Goal: Contribute content: Contribute content

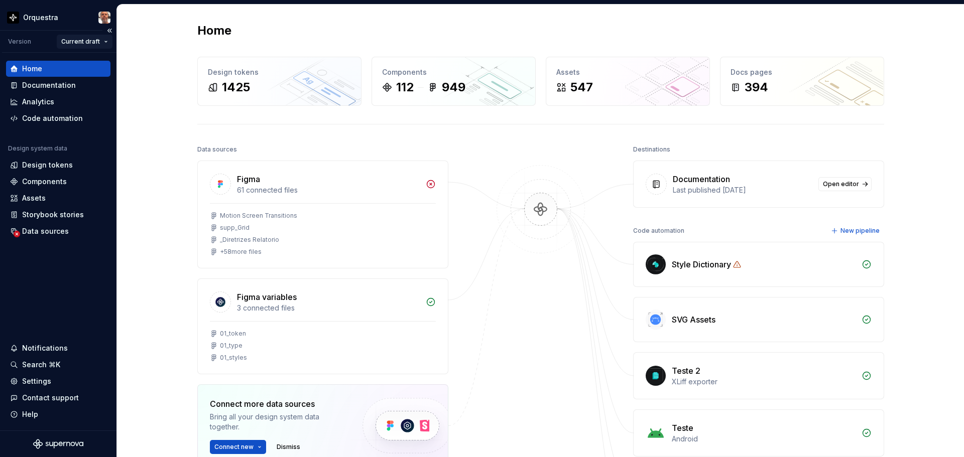
click at [94, 43] on html "Orquestra Version Current draft Home Documentation Analytics Code automation De…" at bounding box center [482, 228] width 964 height 457
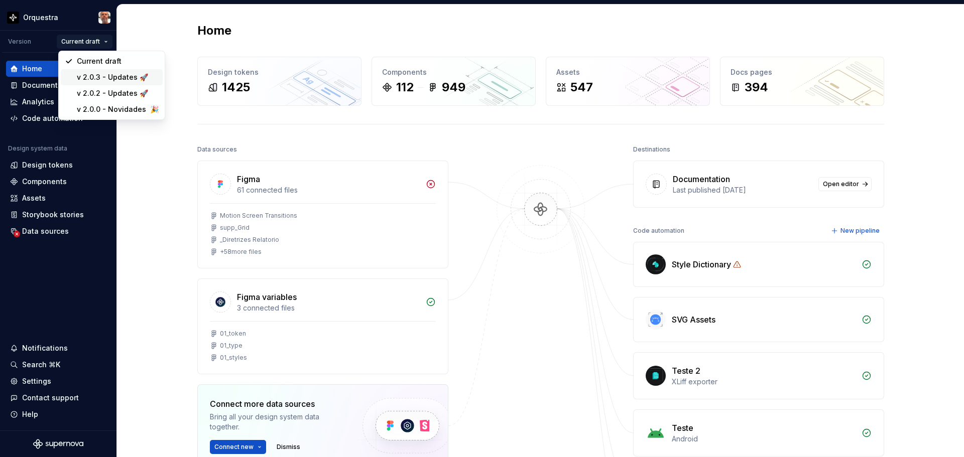
click at [106, 77] on div "v 2.0.3 - Updates 🚀" at bounding box center [118, 77] width 82 height 10
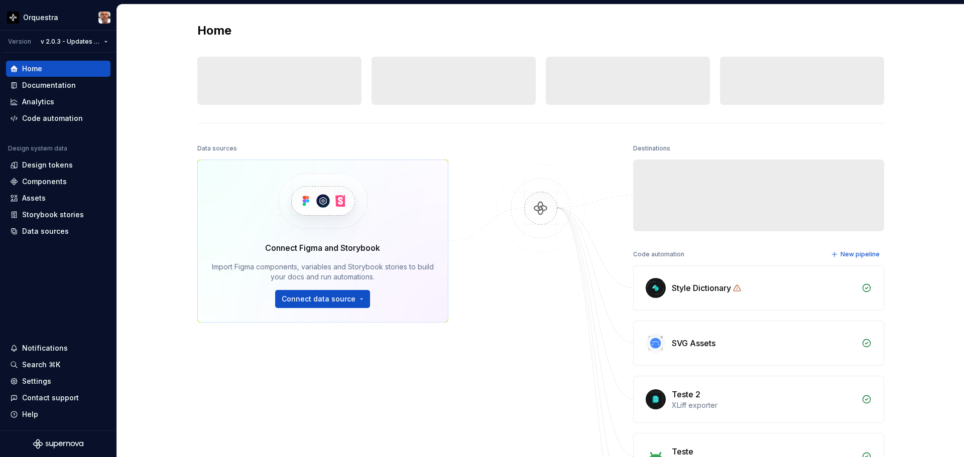
click at [60, 84] on div "Documentation" at bounding box center [49, 85] width 54 height 10
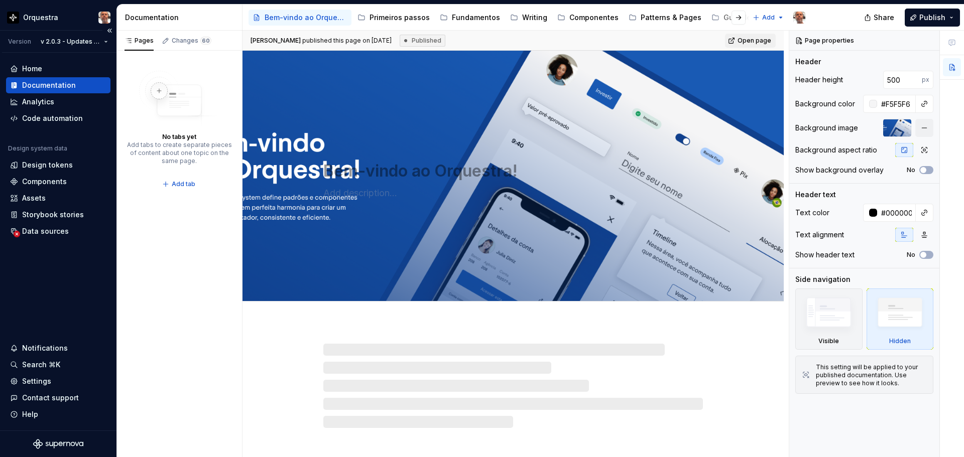
type textarea "*"
type textarea "Boas-vindas ao Orquestra!"
type textarea "Assim como uma orquestra cria uma sinfonia, o Orquestra, o design system do BTG…"
type input "400"
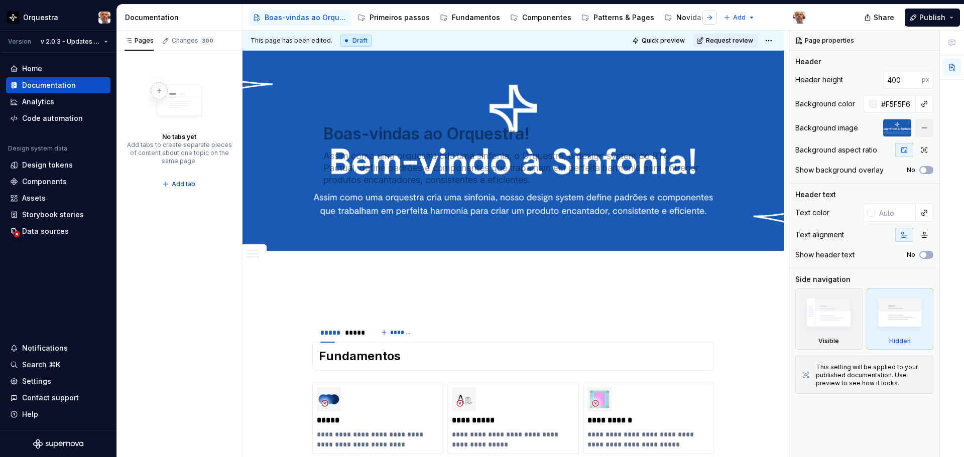
click at [703, 18] on button "button" at bounding box center [710, 18] width 14 height 14
click at [703, 20] on button "button" at bounding box center [710, 18] width 14 height 14
click at [31, 70] on div "Home" at bounding box center [32, 69] width 20 height 10
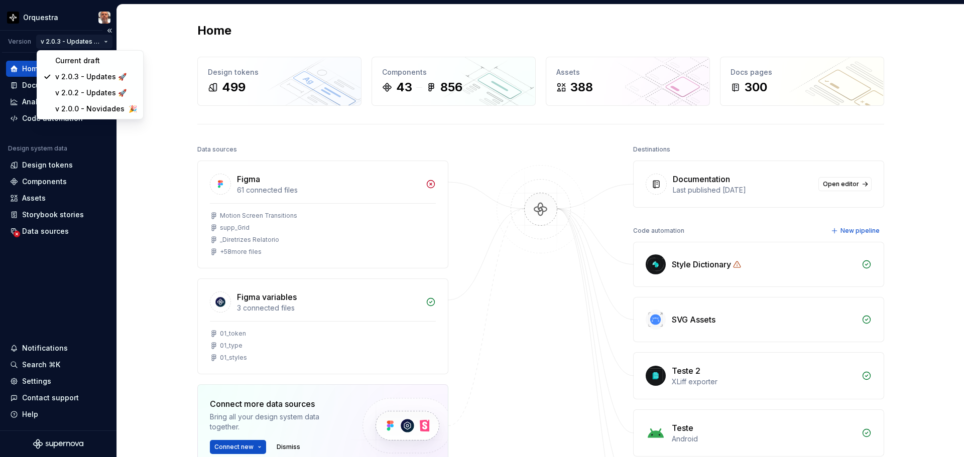
click at [106, 42] on html "Orquestra Version v 2.0.3 - Updates 🚀 Home Documentation Analytics Code automat…" at bounding box center [482, 228] width 964 height 457
click at [64, 61] on div "Current draft" at bounding box center [96, 61] width 82 height 10
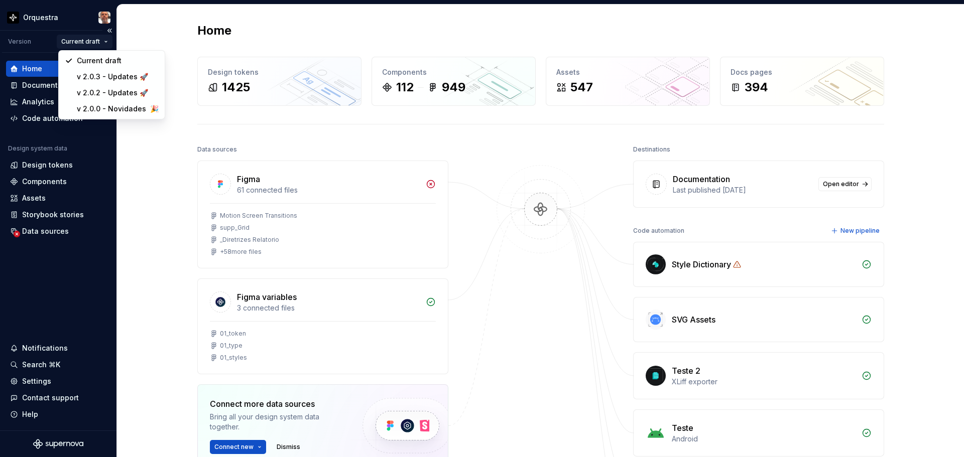
click at [105, 43] on html "Orquestra Version Current draft Home Documentation Analytics Code automation De…" at bounding box center [482, 228] width 964 height 457
click at [103, 74] on div "v 2.0.3 - Updates 🚀" at bounding box center [118, 77] width 82 height 10
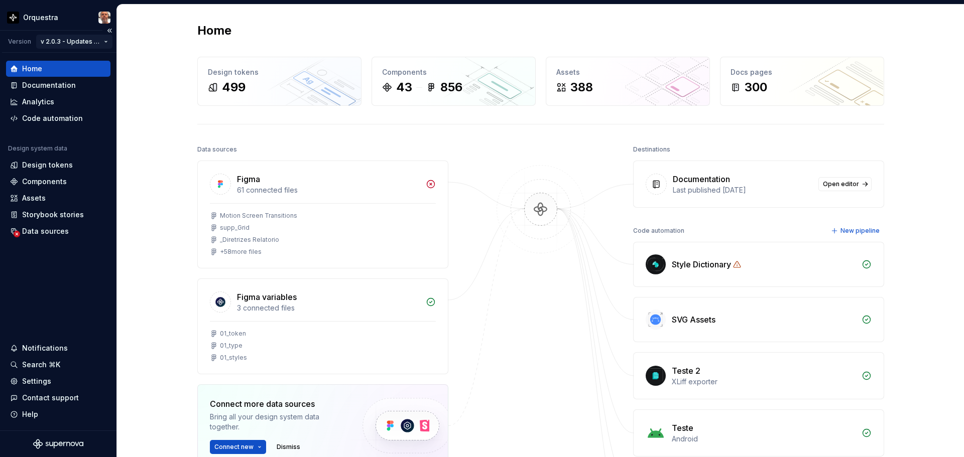
click at [107, 41] on html "Orquestra Version v 2.0.3 - Updates 🚀 Home Documentation Analytics Code automat…" at bounding box center [482, 228] width 964 height 457
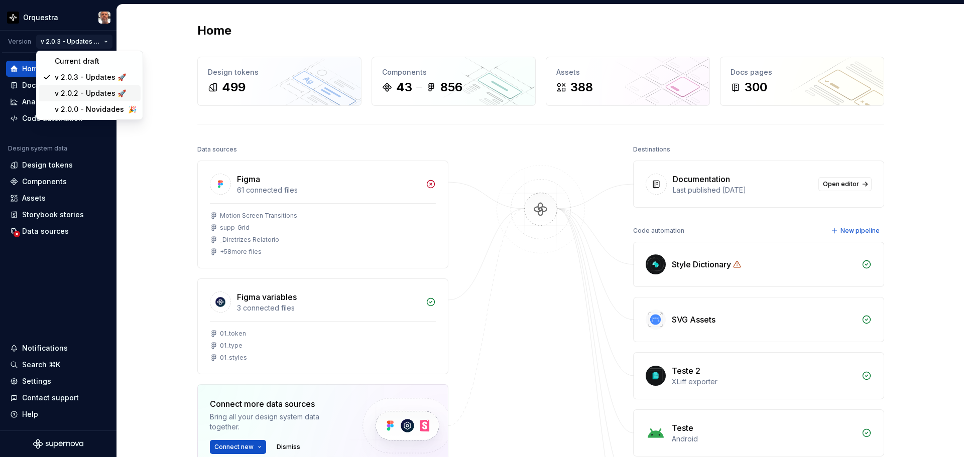
click at [90, 93] on div "v 2.0.2 - Updates 🚀" at bounding box center [96, 93] width 82 height 10
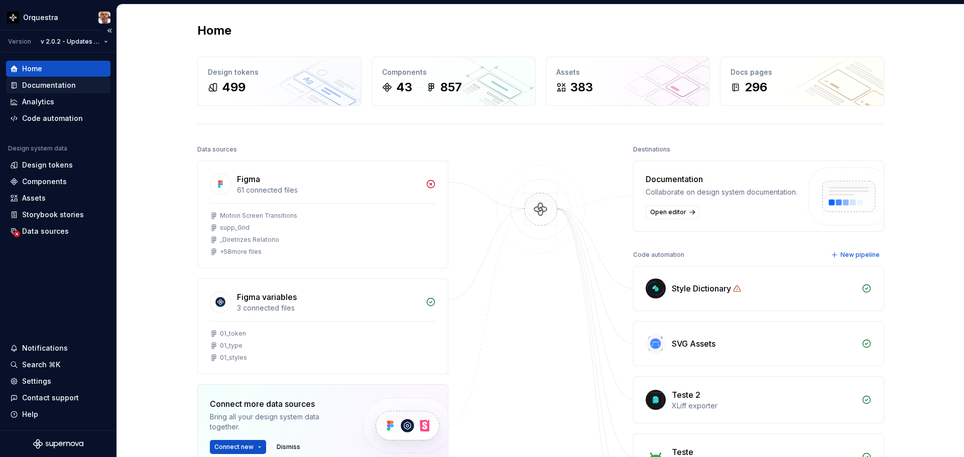
click at [34, 85] on div "Documentation" at bounding box center [49, 85] width 54 height 10
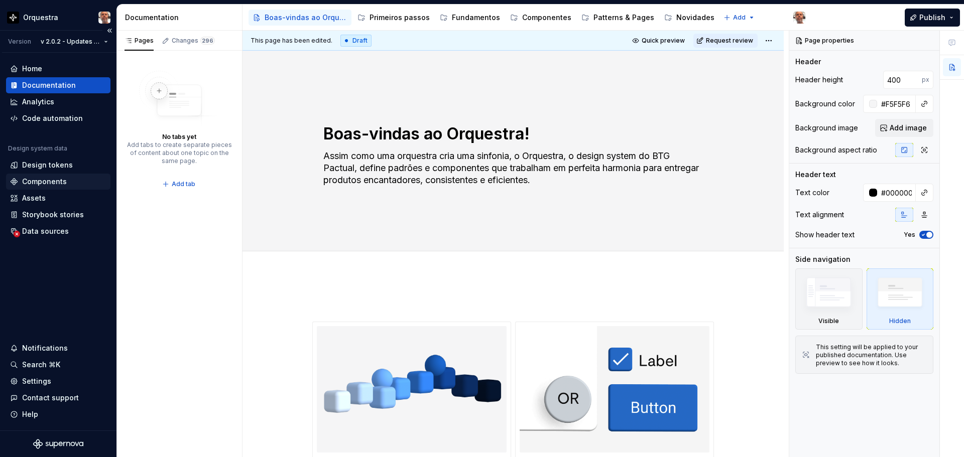
click at [44, 180] on div "Components" at bounding box center [44, 182] width 45 height 10
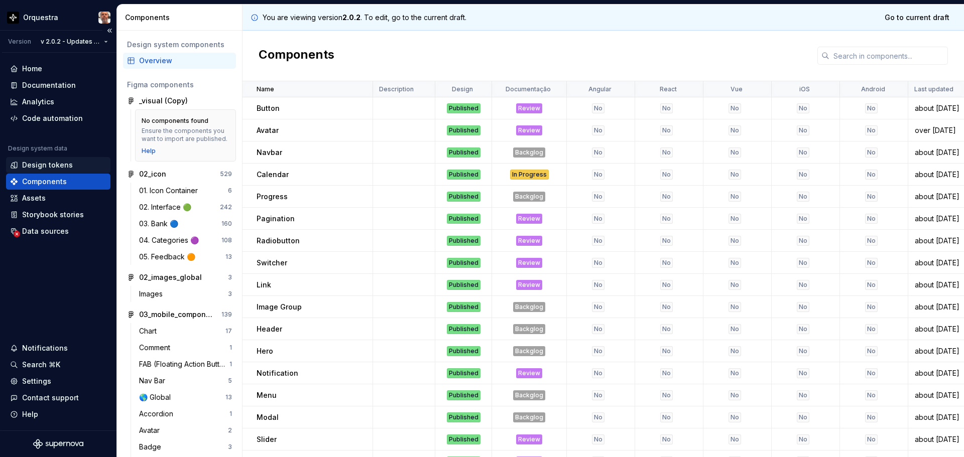
click at [53, 165] on div "Design tokens" at bounding box center [47, 165] width 51 height 10
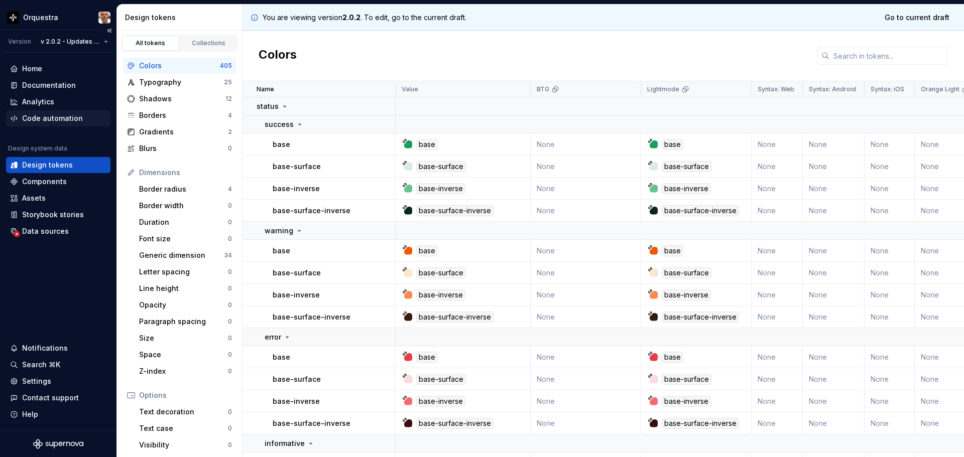
click at [51, 114] on div "Code automation" at bounding box center [52, 118] width 61 height 10
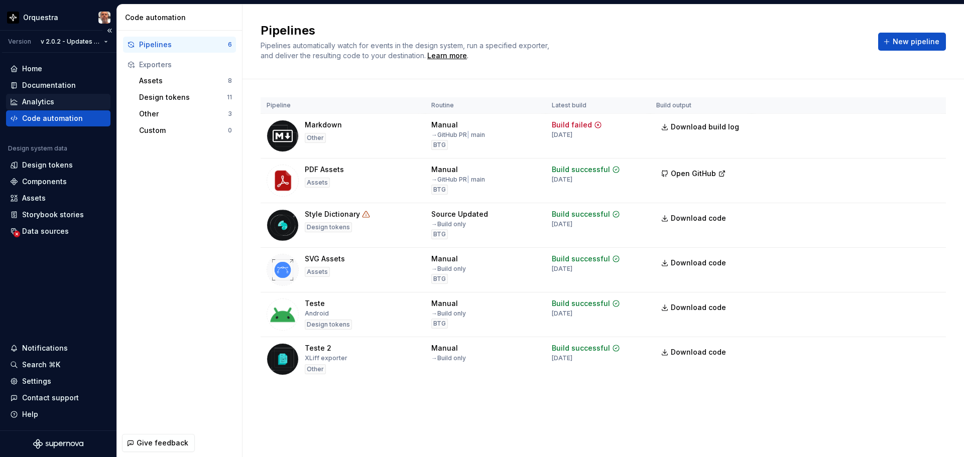
click at [50, 99] on div "Analytics" at bounding box center [38, 102] width 32 height 10
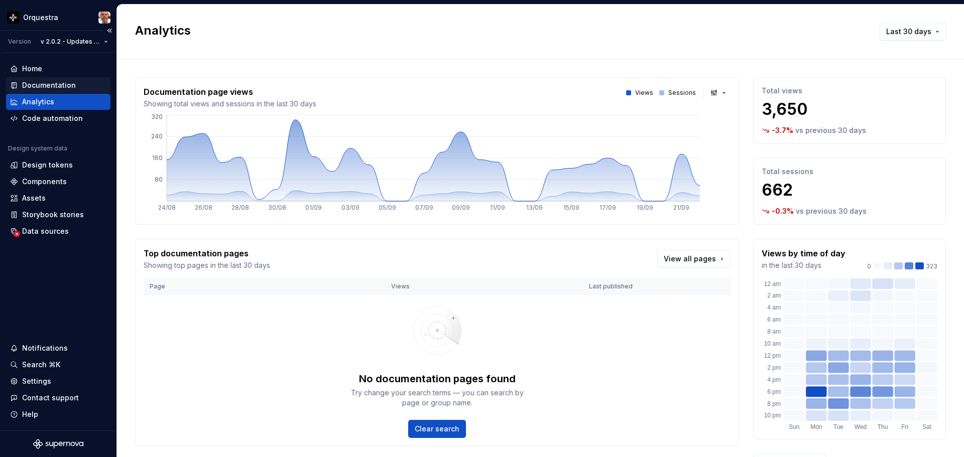
click at [51, 81] on div "Documentation" at bounding box center [49, 85] width 54 height 10
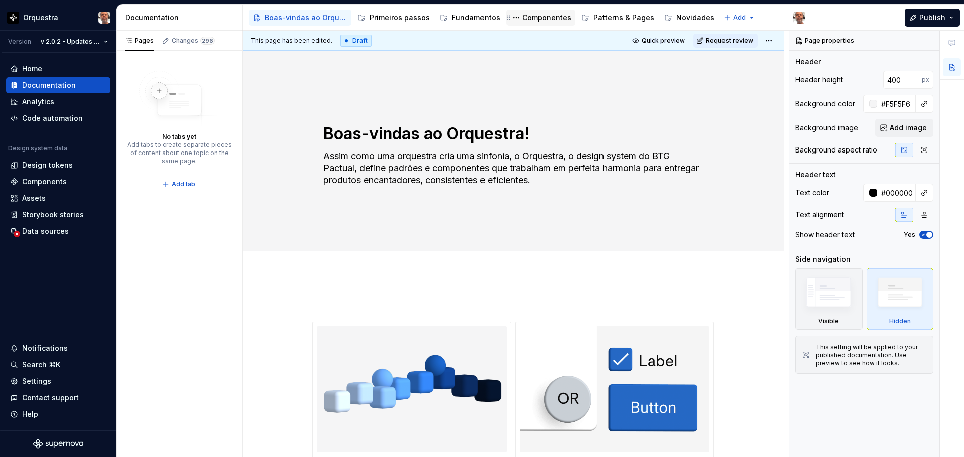
click at [540, 18] on div "Componentes" at bounding box center [546, 18] width 49 height 10
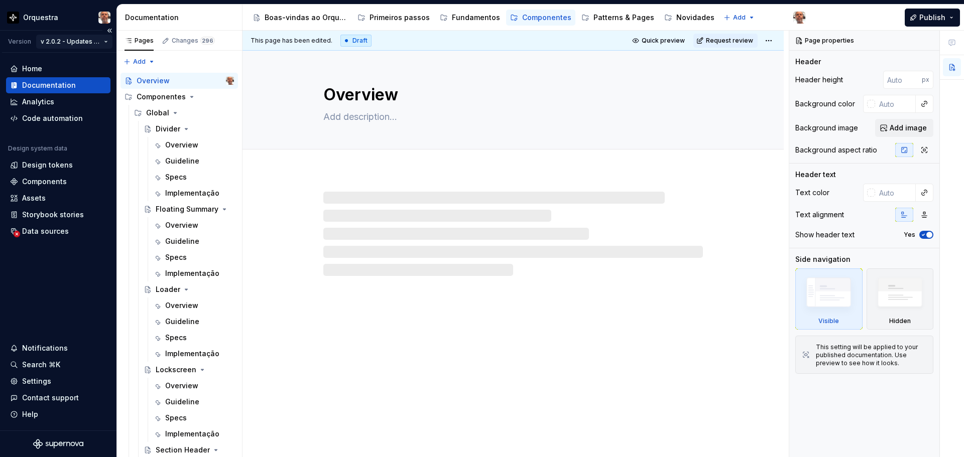
click at [103, 40] on html "Orquestra Version v 2.0.2 - Updates 🚀 Home Documentation Analytics Code automat…" at bounding box center [482, 228] width 964 height 457
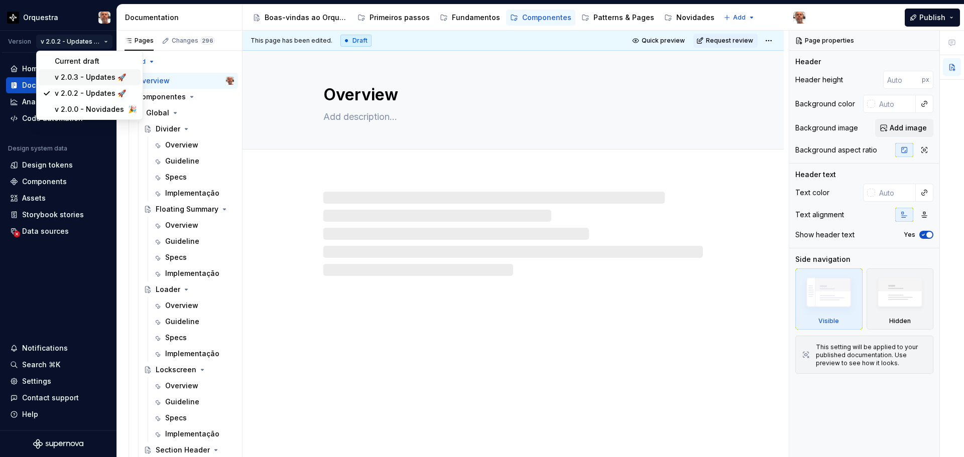
click at [84, 79] on div "v 2.0.3 - Updates 🚀" at bounding box center [96, 77] width 82 height 10
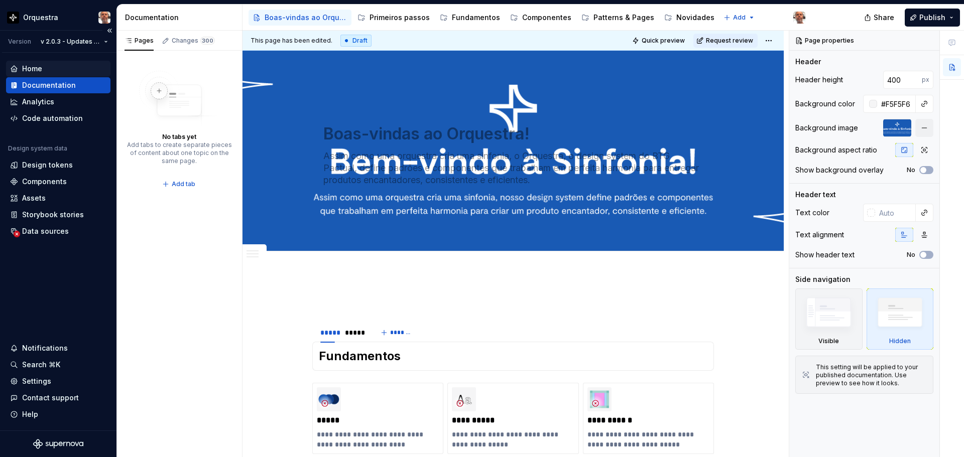
click at [35, 66] on div "Home" at bounding box center [32, 69] width 20 height 10
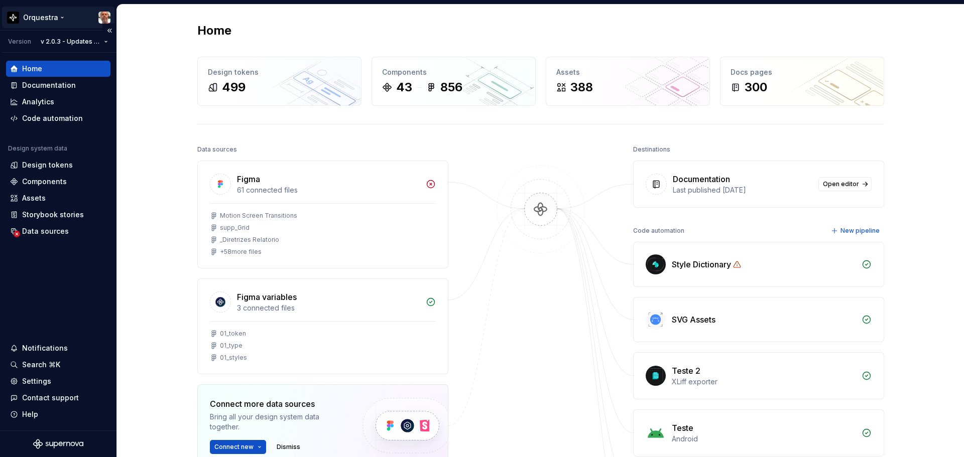
click at [55, 15] on html "Orquestra Version v 2.0.3 - Updates 🚀 Home Documentation Analytics Code automat…" at bounding box center [482, 228] width 964 height 457
click at [155, 172] on html "Orquestra Version v 2.0.3 - Updates 🚀 Home Documentation Analytics Code automat…" at bounding box center [482, 228] width 964 height 457
click at [50, 82] on div "Documentation" at bounding box center [49, 85] width 54 height 10
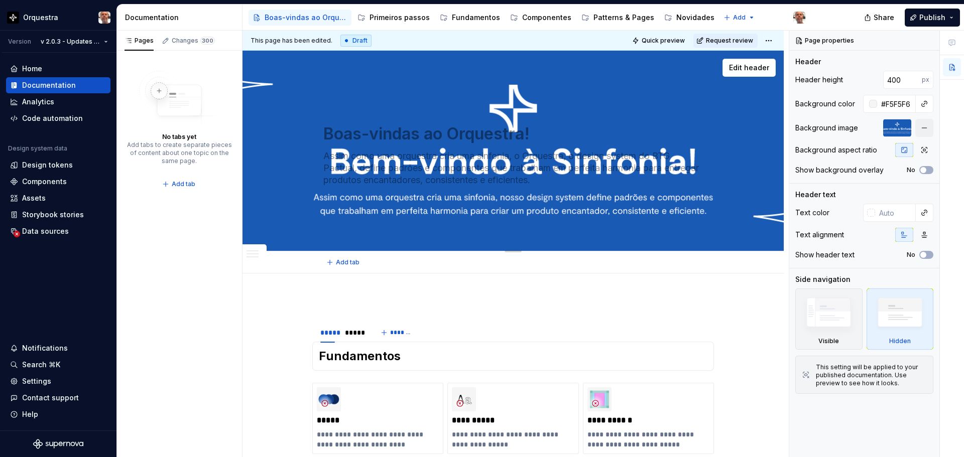
scroll to position [100, 0]
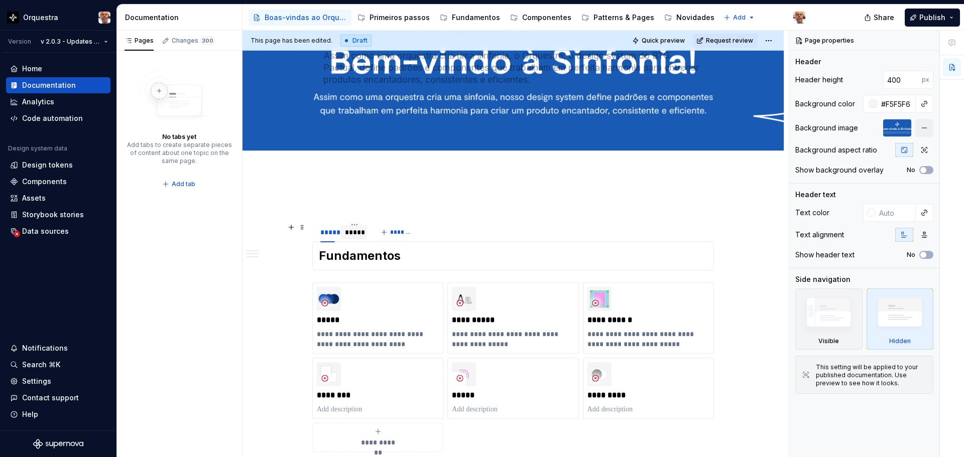
click at [363, 230] on div "*****" at bounding box center [354, 232] width 19 height 10
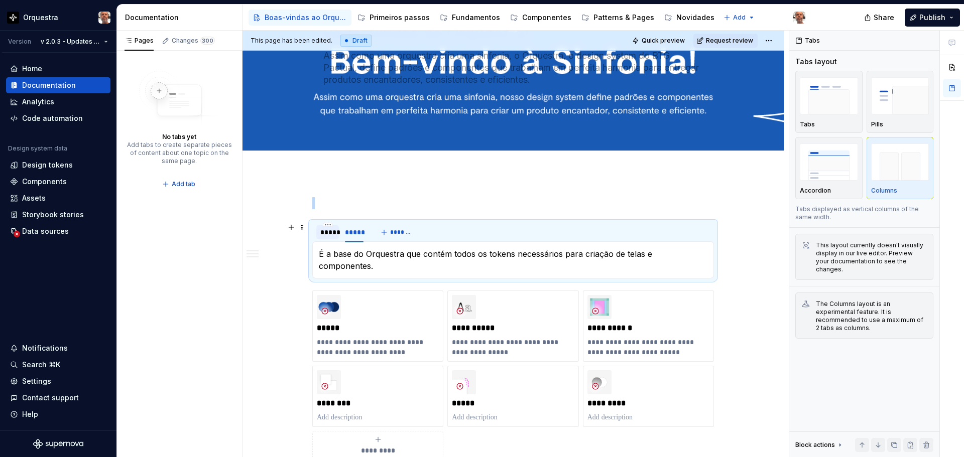
click at [326, 233] on div "*****" at bounding box center [327, 232] width 15 height 10
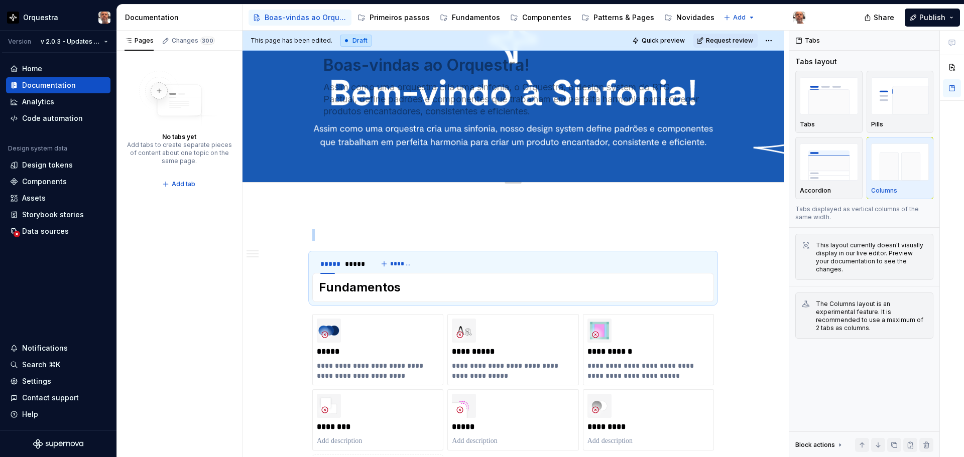
scroll to position [0, 0]
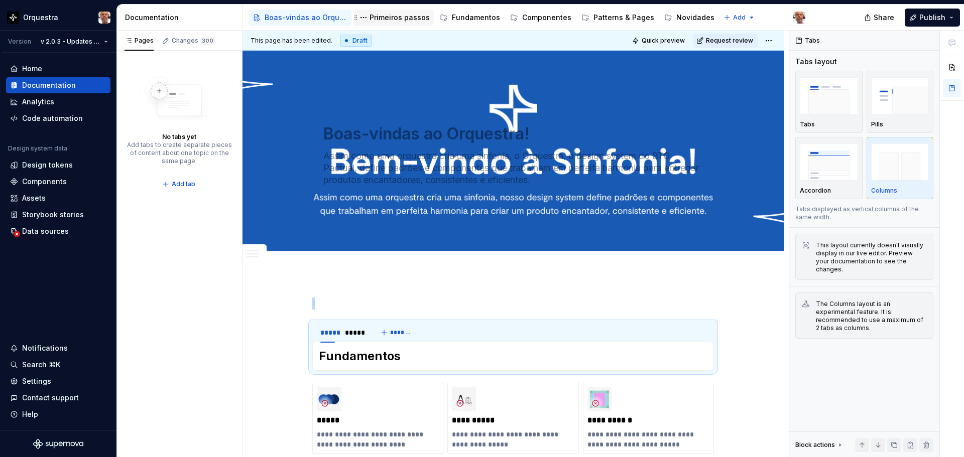
click at [410, 19] on div "Primeiros passos" at bounding box center [400, 18] width 60 height 10
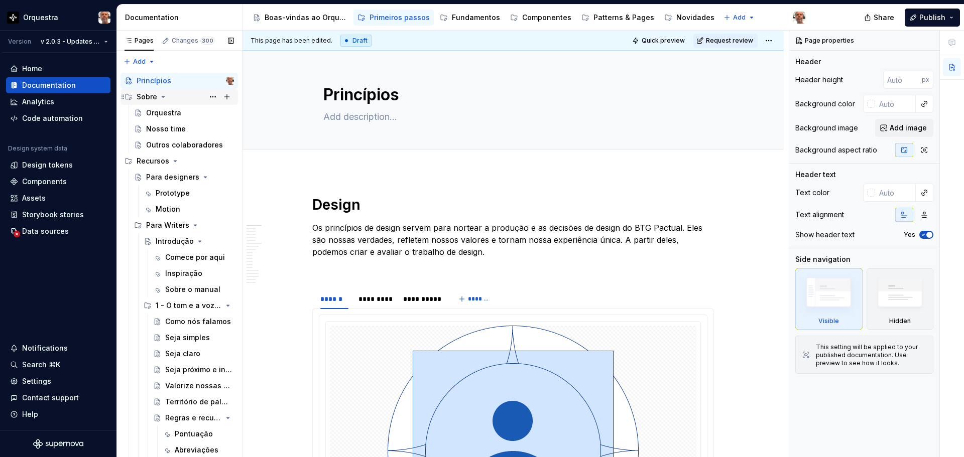
click at [162, 98] on icon "Page tree" at bounding box center [163, 97] width 8 height 8
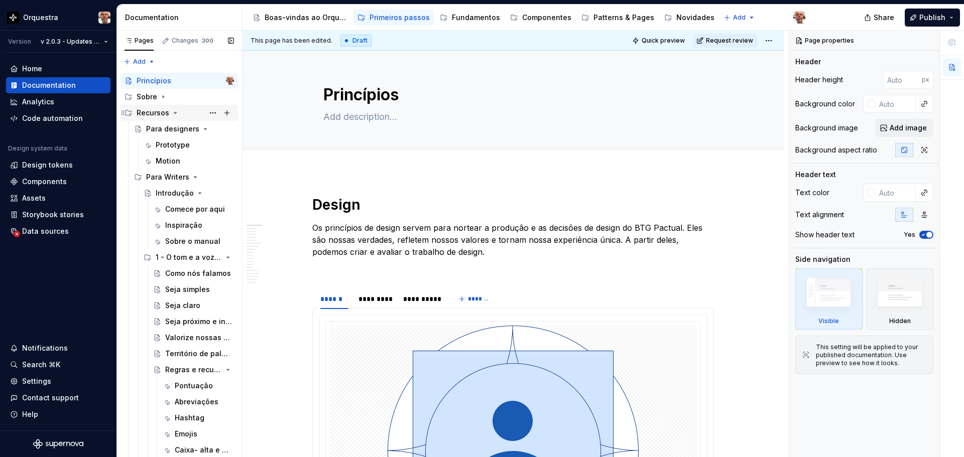
click at [174, 111] on icon "Page tree" at bounding box center [175, 113] width 8 height 8
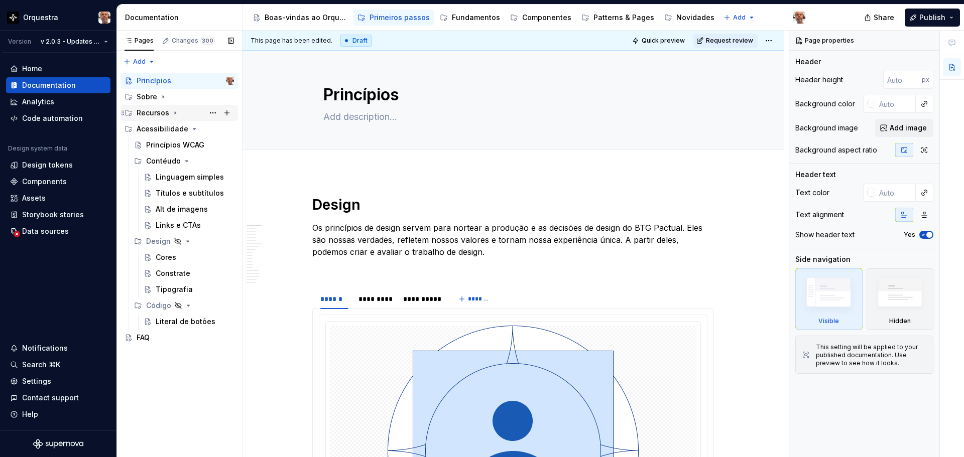
click at [173, 112] on icon "Page tree" at bounding box center [175, 113] width 8 height 8
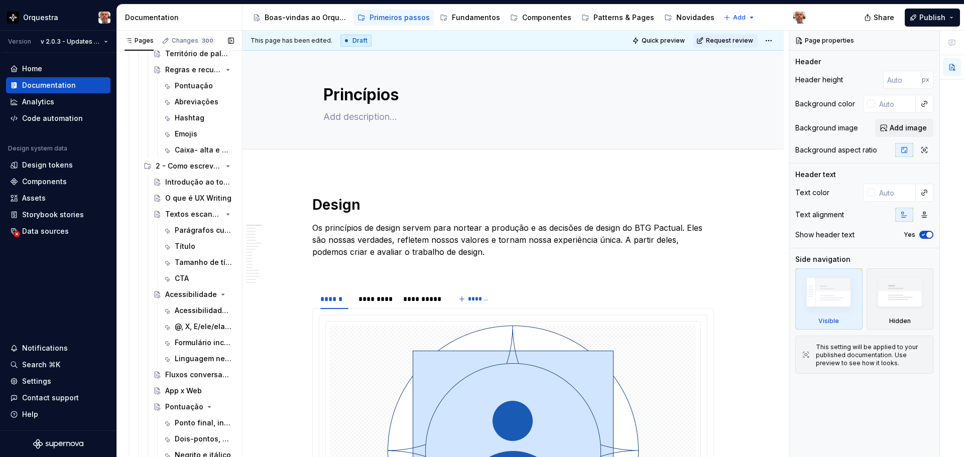
scroll to position [301, 0]
click at [190, 246] on div "Título" at bounding box center [185, 246] width 21 height 10
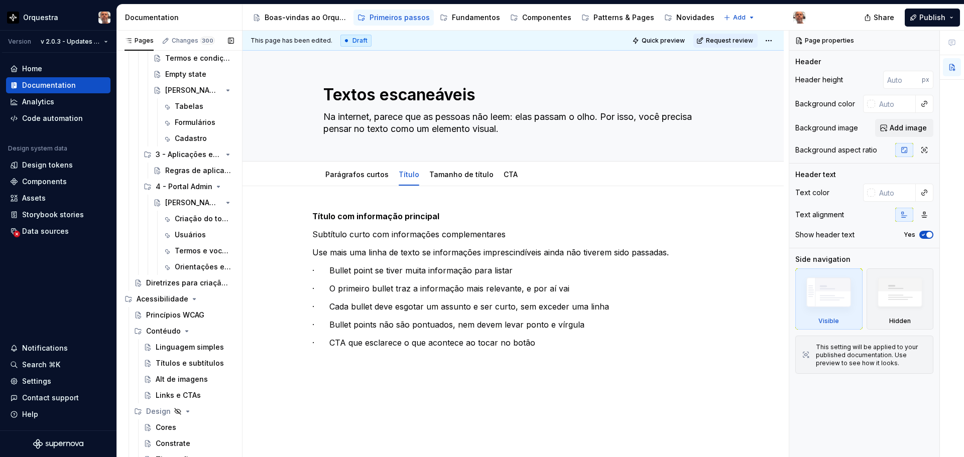
scroll to position [1004, 0]
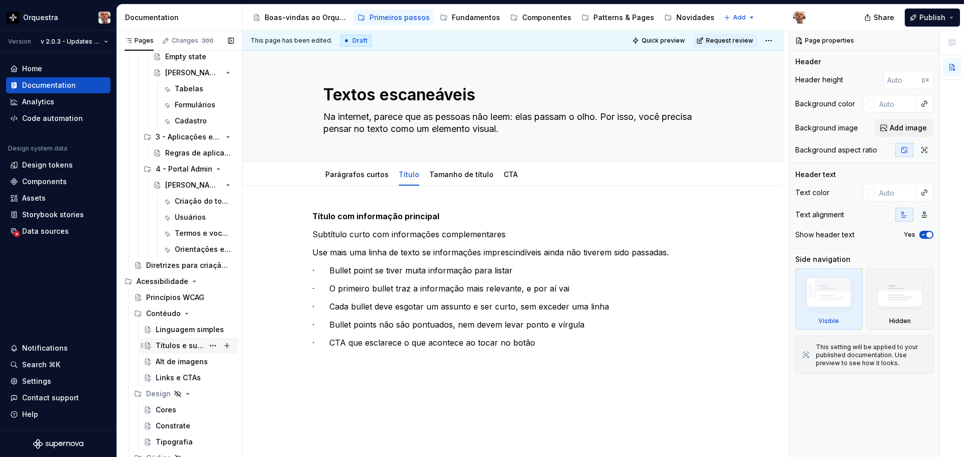
click at [178, 344] on div "Títulos e subtítulos" at bounding box center [180, 346] width 48 height 10
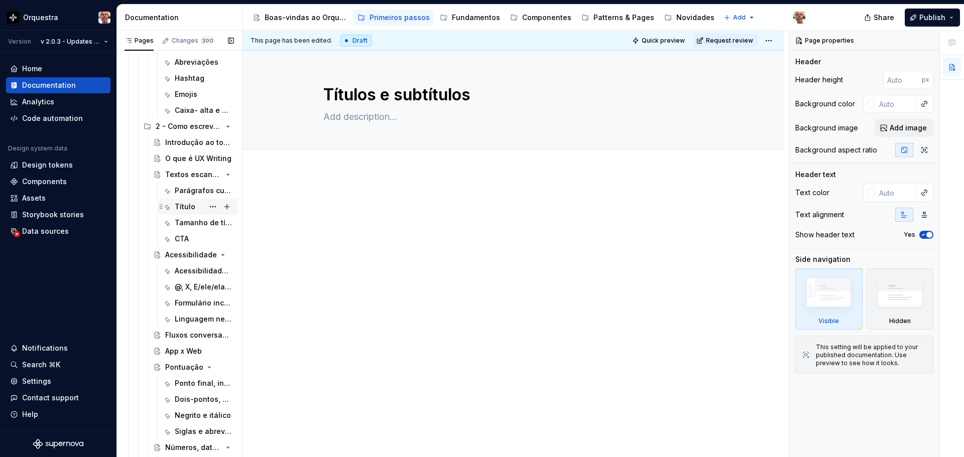
scroll to position [290, 0]
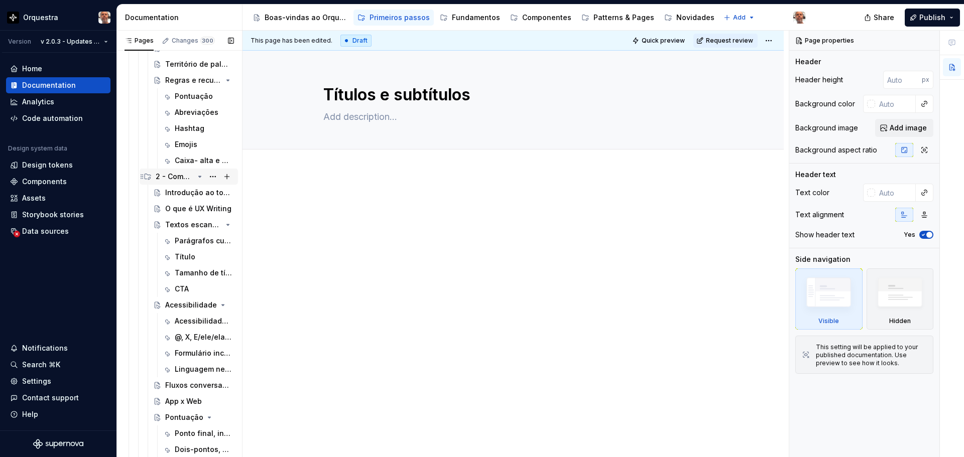
click at [172, 171] on div "2 - Como escrever em UX" at bounding box center [195, 177] width 78 height 14
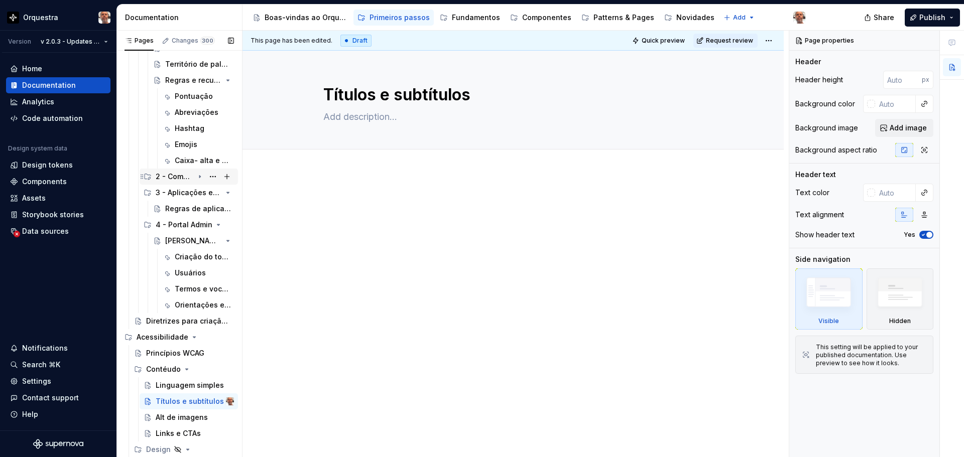
click at [196, 177] on icon "Page tree" at bounding box center [200, 177] width 8 height 8
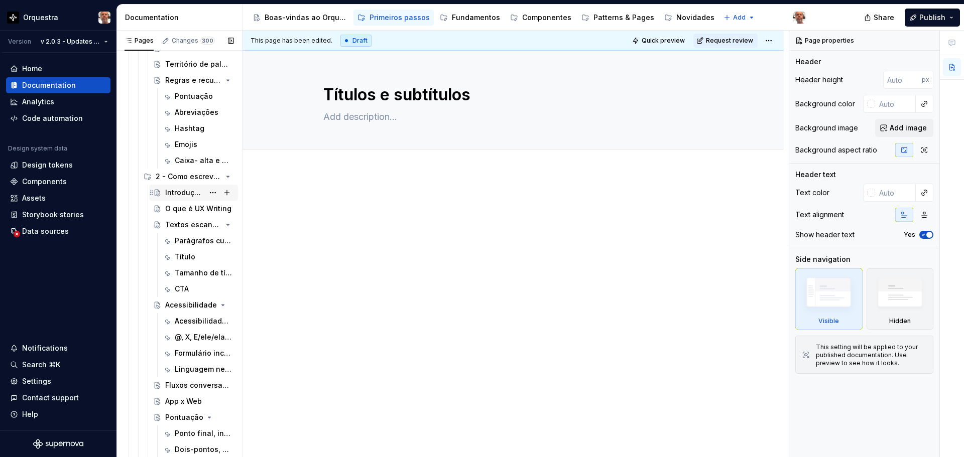
click at [174, 196] on div "Introdução ao tom de voz" at bounding box center [184, 193] width 39 height 10
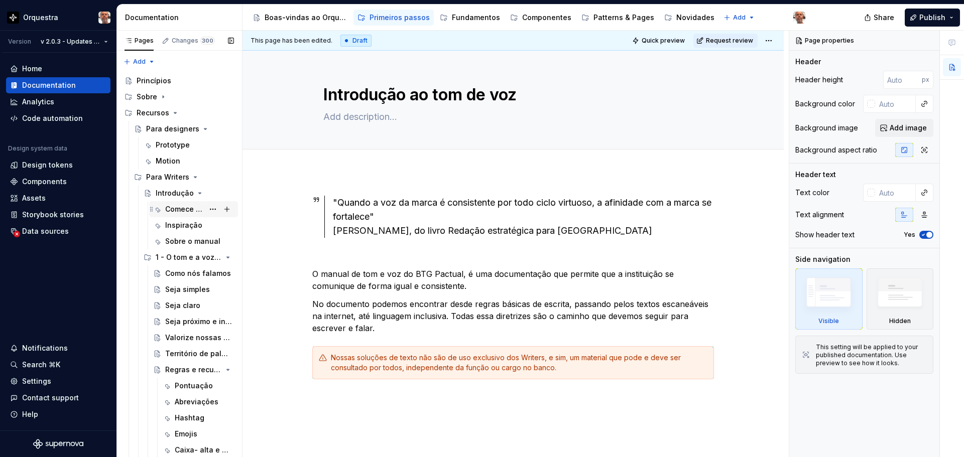
click at [188, 212] on div "Comece por aqui" at bounding box center [184, 209] width 39 height 10
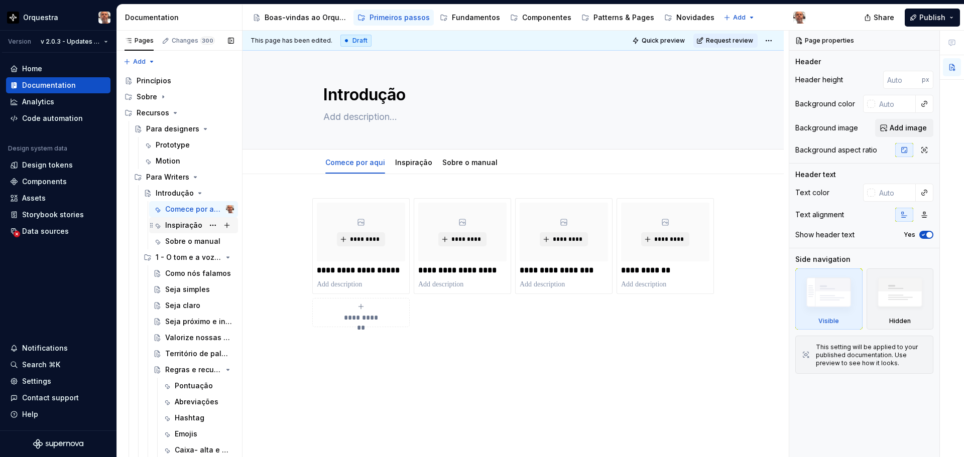
click at [178, 222] on div "Inspiração" at bounding box center [183, 225] width 37 height 10
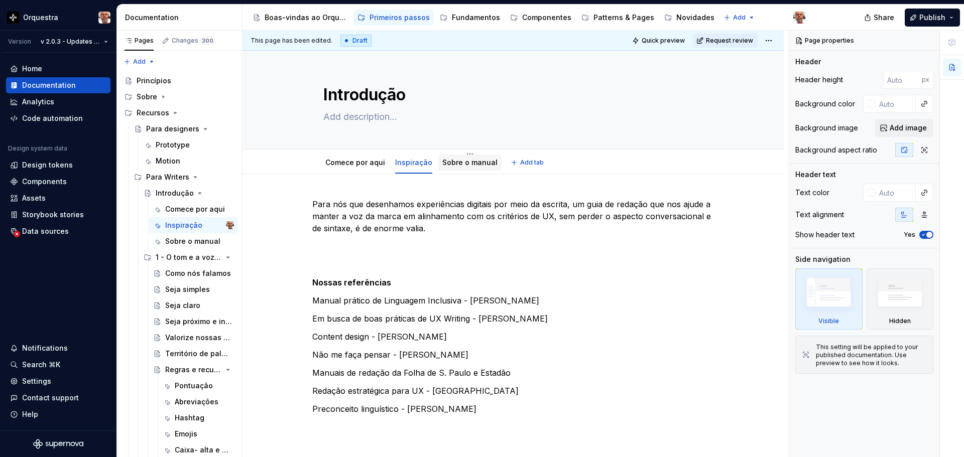
click at [463, 162] on link "Sobre o manual" at bounding box center [469, 162] width 55 height 9
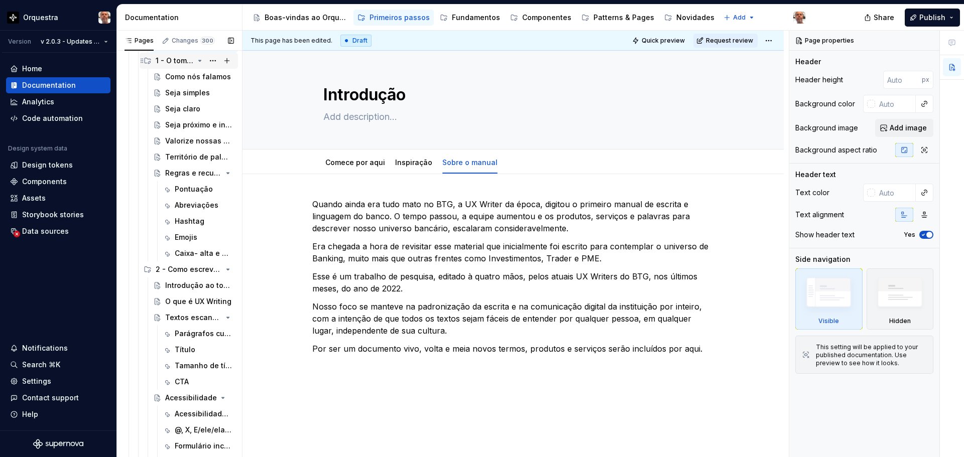
scroll to position [201, 0]
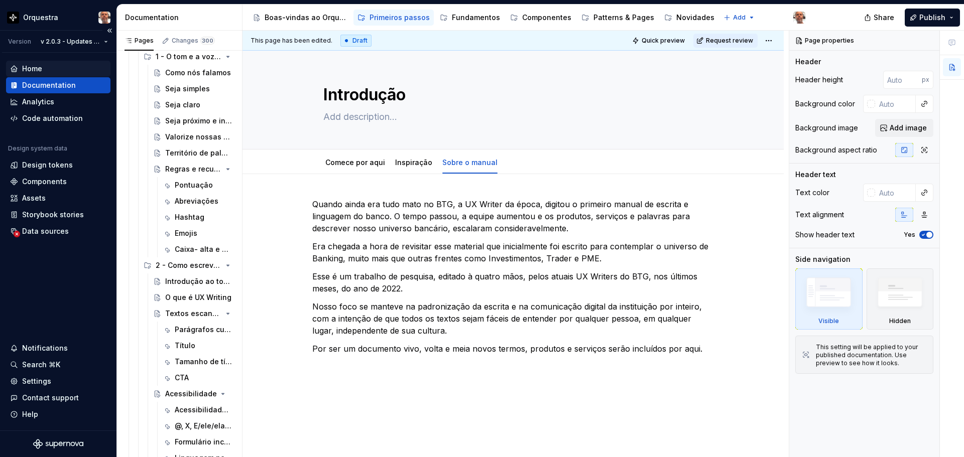
click at [31, 73] on div "Home" at bounding box center [32, 69] width 20 height 10
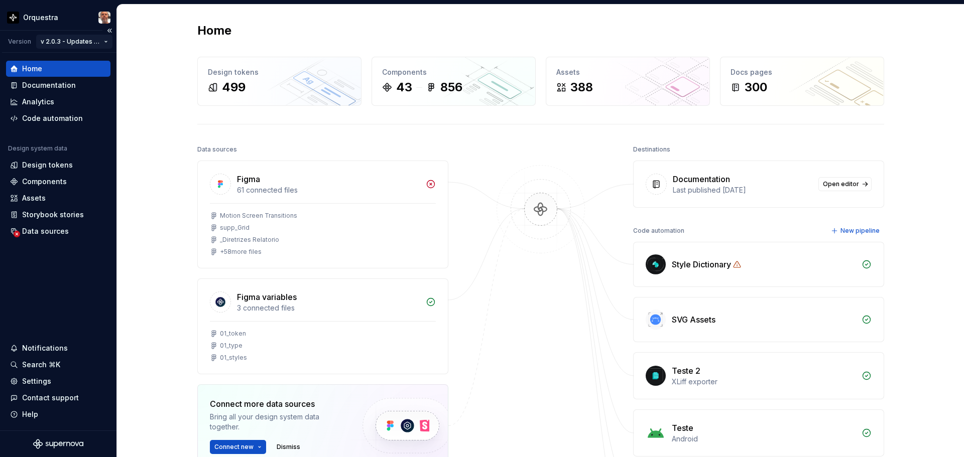
click at [107, 45] on html "Orquestra Version v 2.0.3 - Updates 🚀 Home Documentation Analytics Code automat…" at bounding box center [482, 228] width 964 height 457
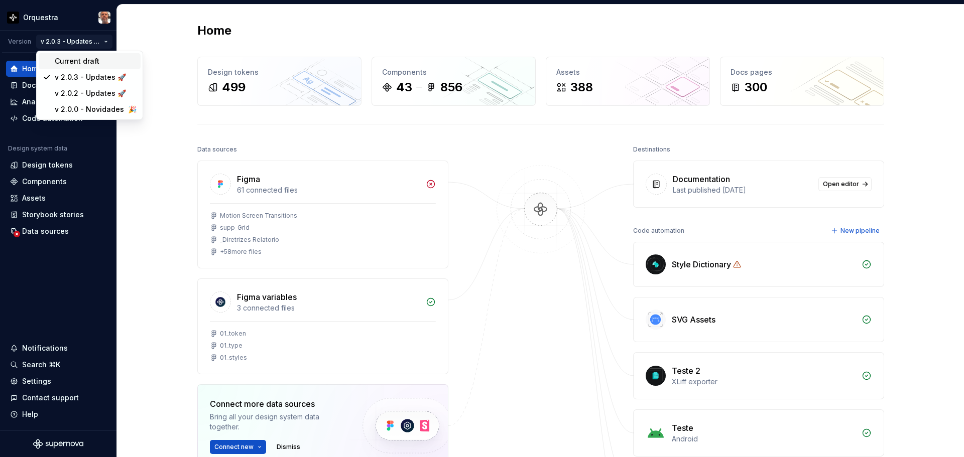
click at [92, 60] on div "Current draft" at bounding box center [96, 61] width 82 height 10
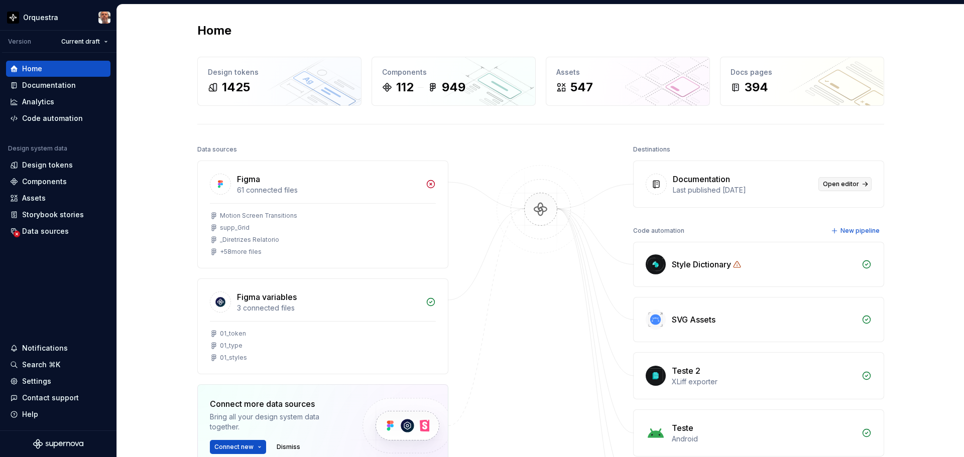
click at [850, 184] on span "Open editor" at bounding box center [841, 184] width 36 height 8
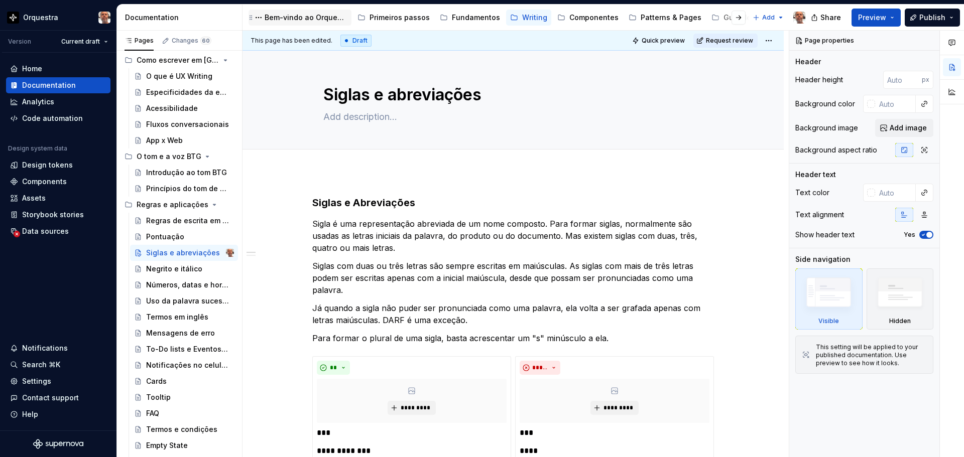
scroll to position [100, 0]
click at [171, 217] on div "Regras de escrita em telas" at bounding box center [175, 221] width 58 height 10
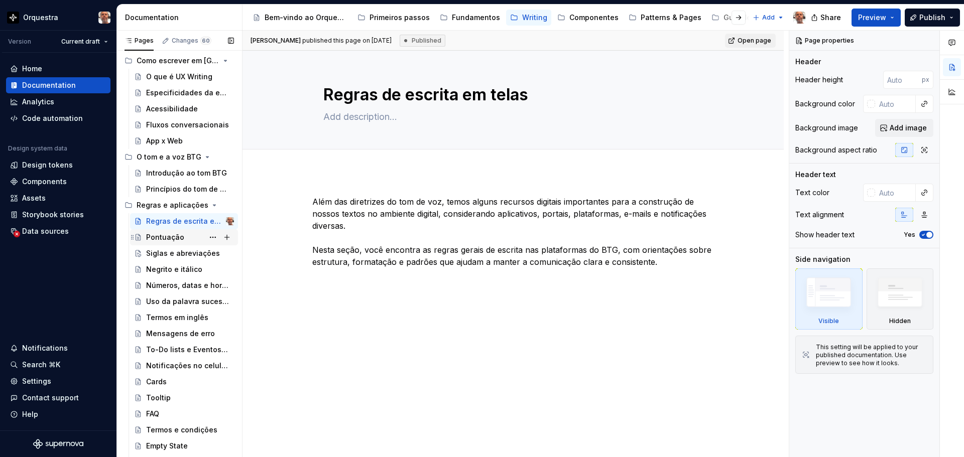
click at [166, 235] on div "Pontuação" at bounding box center [165, 238] width 38 height 10
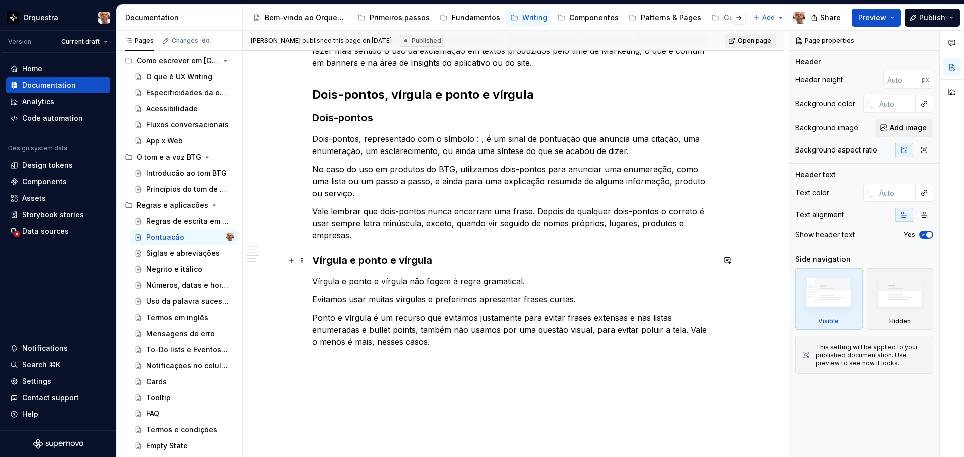
scroll to position [379, 0]
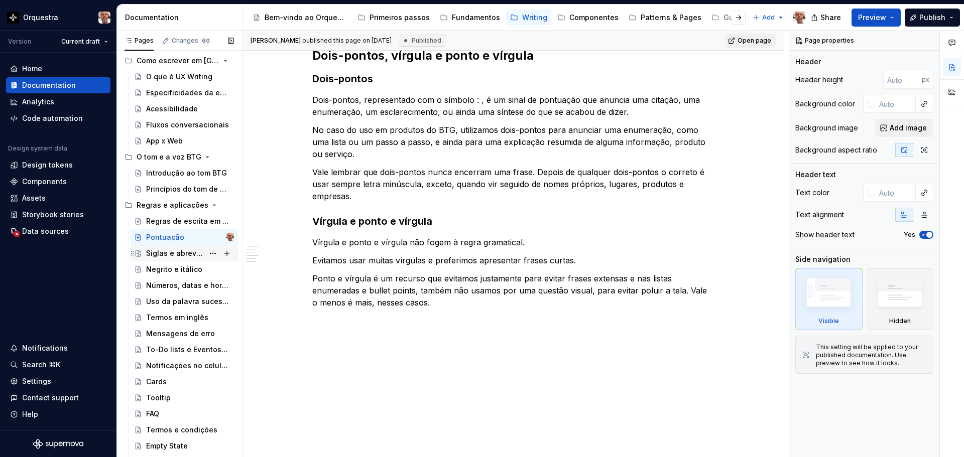
click at [180, 254] on div "Siglas e abreviações" at bounding box center [175, 254] width 58 height 10
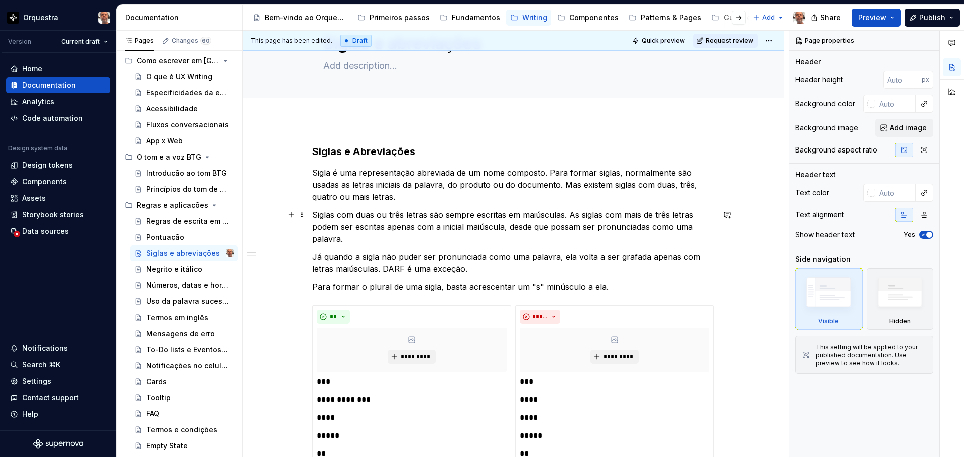
scroll to position [100, 0]
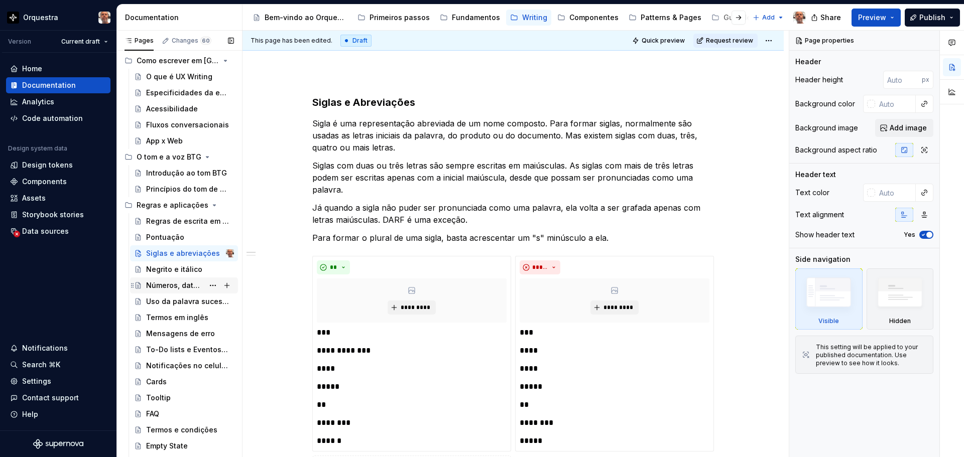
click at [190, 284] on div "Números, datas e horas" at bounding box center [175, 286] width 58 height 10
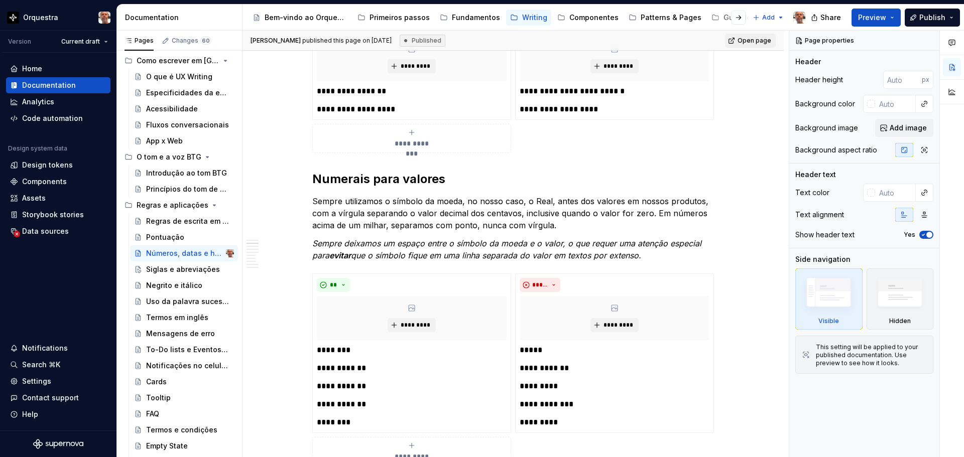
scroll to position [301, 0]
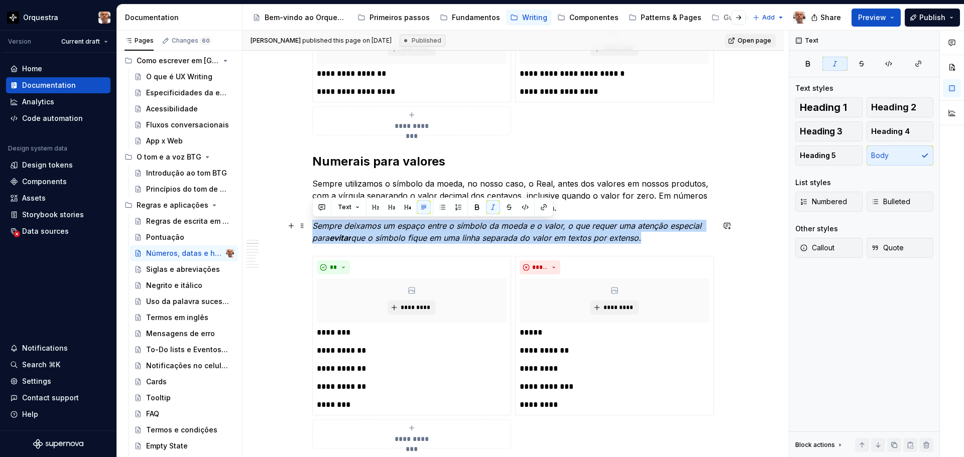
drag, startPoint x: 666, startPoint y: 241, endPoint x: 314, endPoint y: 223, distance: 352.5
click at [314, 223] on p "Sempre deixamos um espaço entre o símbolo da moeda e o valor, o que requer uma …" at bounding box center [513, 232] width 402 height 24
click at [494, 206] on button "button" at bounding box center [493, 207] width 14 height 14
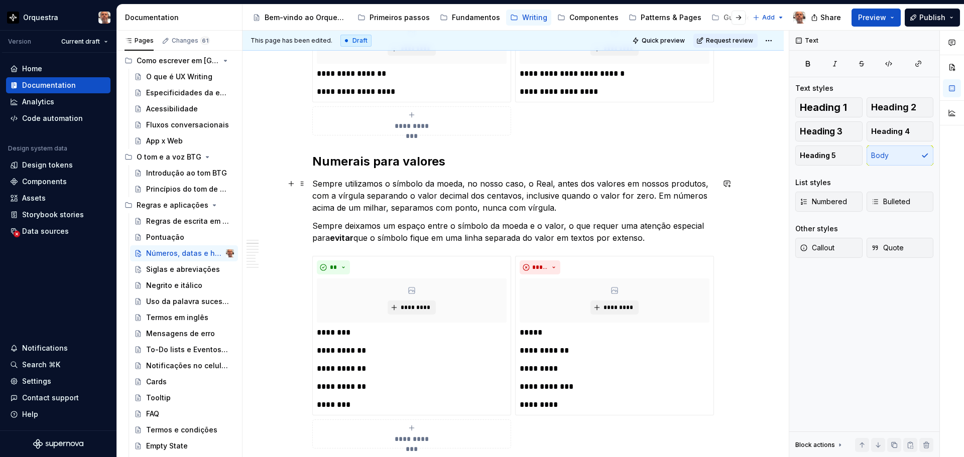
click at [593, 191] on p "Sempre utilizamos o símbolo da moeda, no nosso caso, o Real, antes dos valores …" at bounding box center [513, 196] width 402 height 36
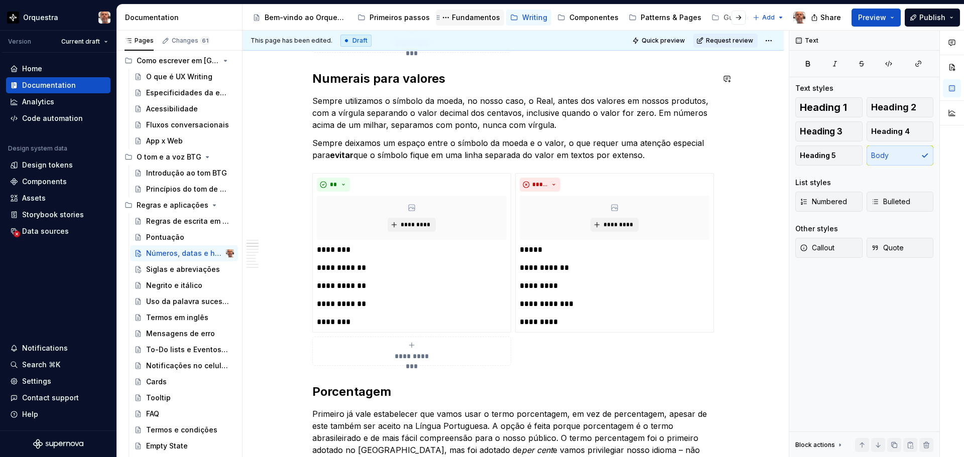
scroll to position [402, 0]
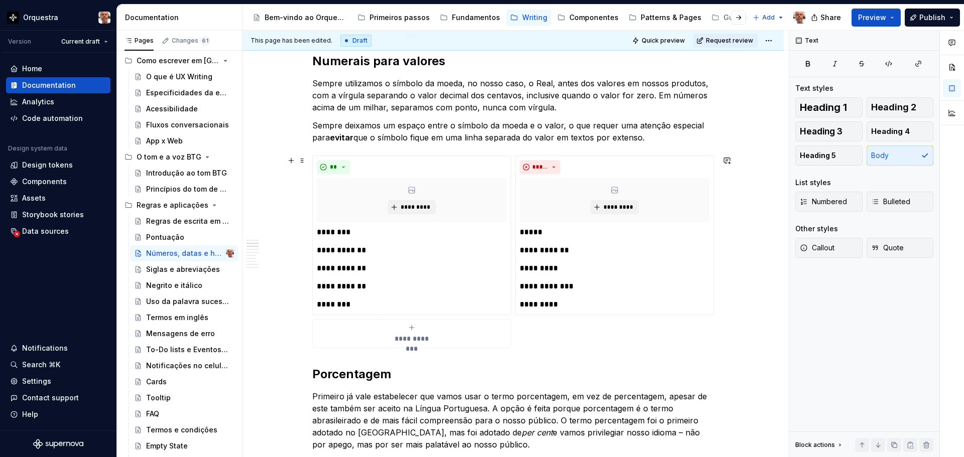
click at [344, 349] on div "**********" at bounding box center [513, 252] width 402 height 193
type textarea "*"
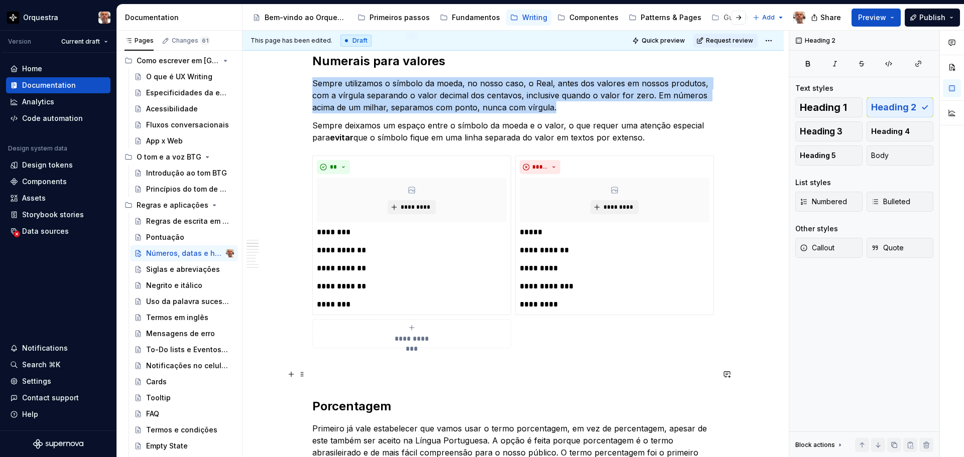
click at [340, 371] on h2 "Porcentagem" at bounding box center [513, 391] width 402 height 48
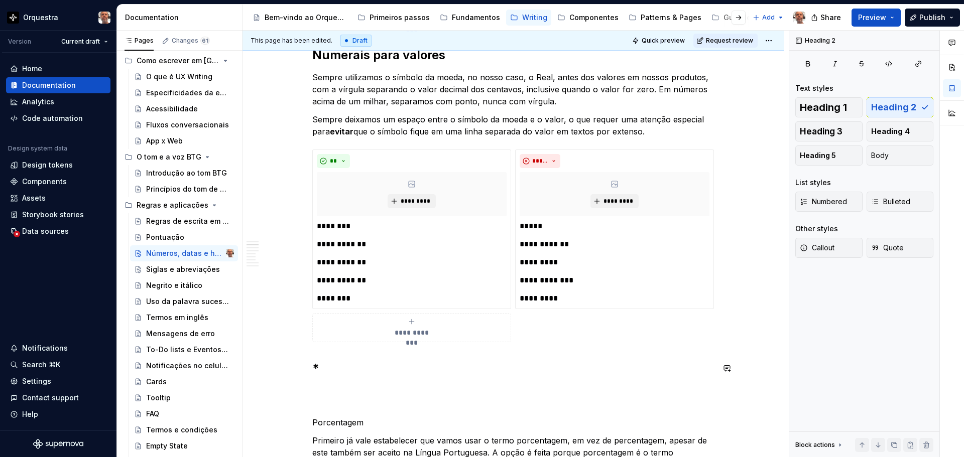
scroll to position [428, 0]
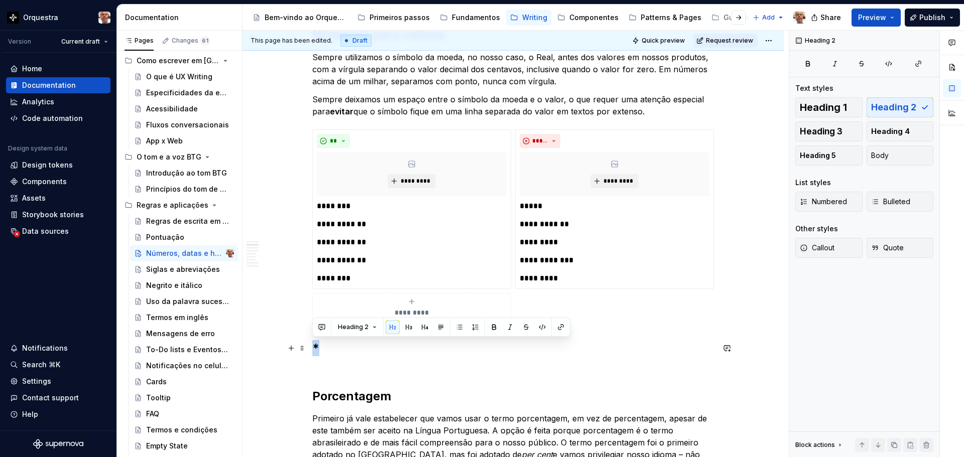
drag, startPoint x: 327, startPoint y: 347, endPoint x: 313, endPoint y: 344, distance: 14.2
click at [313, 344] on h2 "* Porcentagem" at bounding box center [513, 372] width 402 height 64
click at [371, 326] on button "Heading 2" at bounding box center [357, 327] width 48 height 14
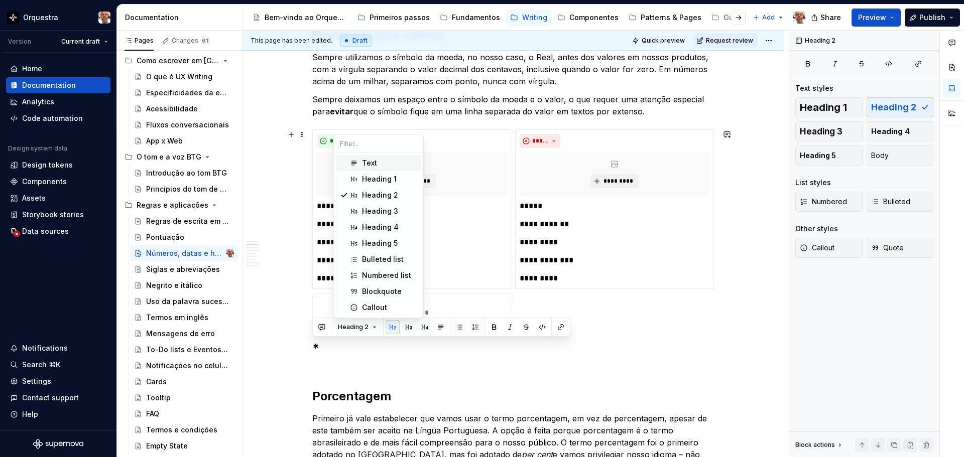
click at [372, 161] on div "Text" at bounding box center [369, 163] width 15 height 10
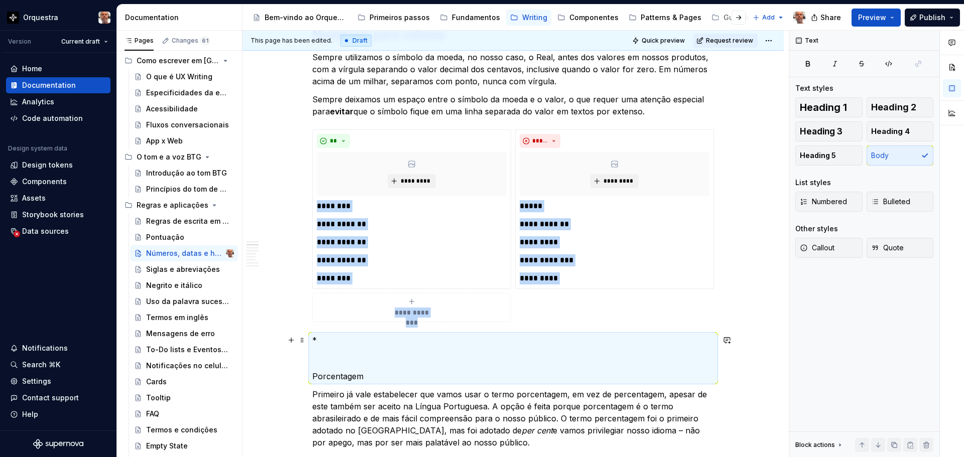
click at [314, 379] on p "* Porcentagem" at bounding box center [513, 358] width 402 height 48
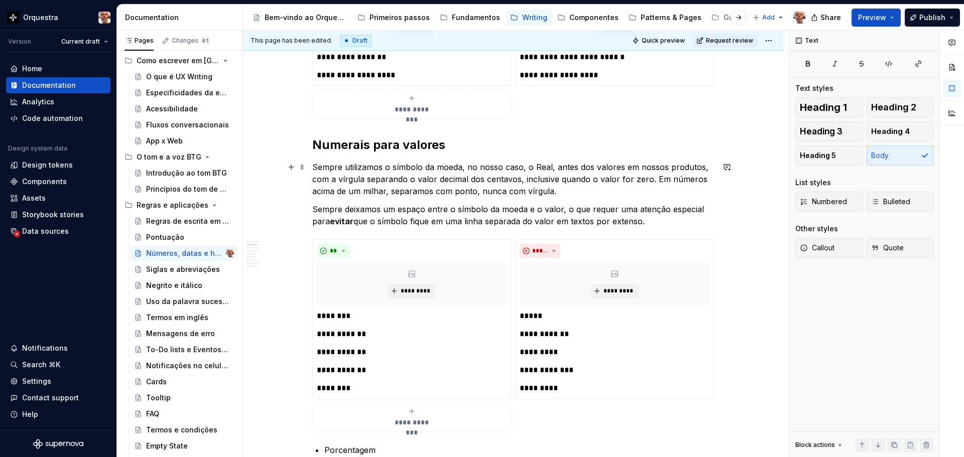
scroll to position [227, 0]
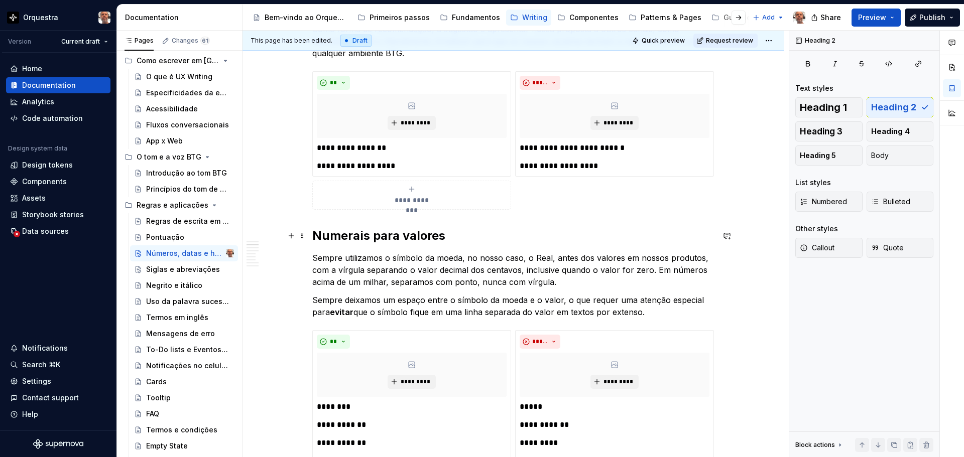
click at [359, 234] on h2 "Numerais para valores" at bounding box center [513, 236] width 402 height 16
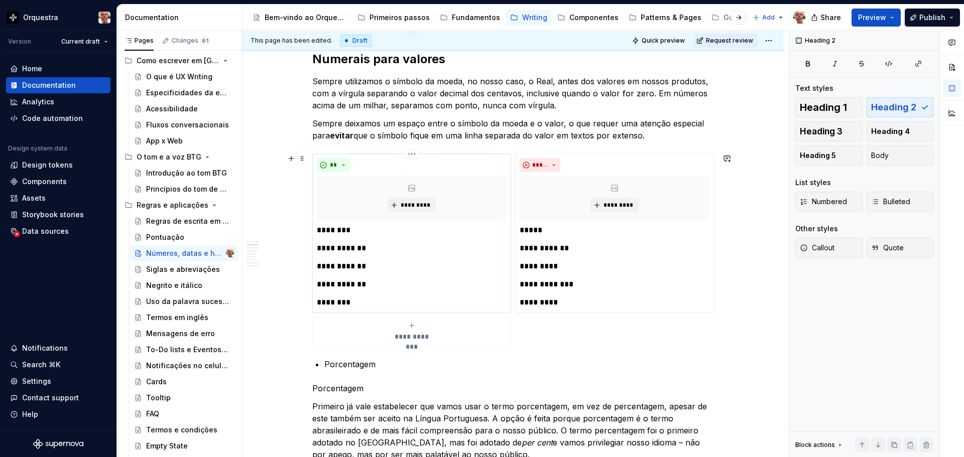
scroll to position [428, 0]
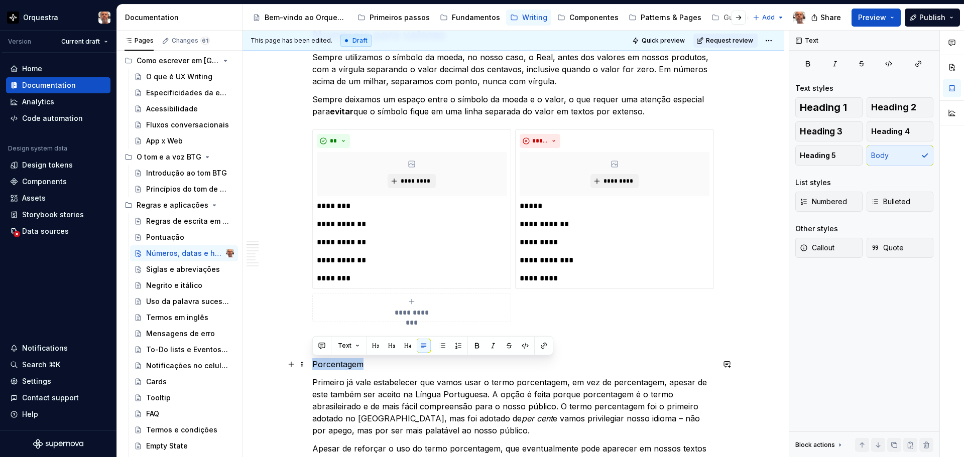
drag, startPoint x: 370, startPoint y: 365, endPoint x: 307, endPoint y: 366, distance: 63.3
click at [377, 343] on button "button" at bounding box center [376, 346] width 14 height 14
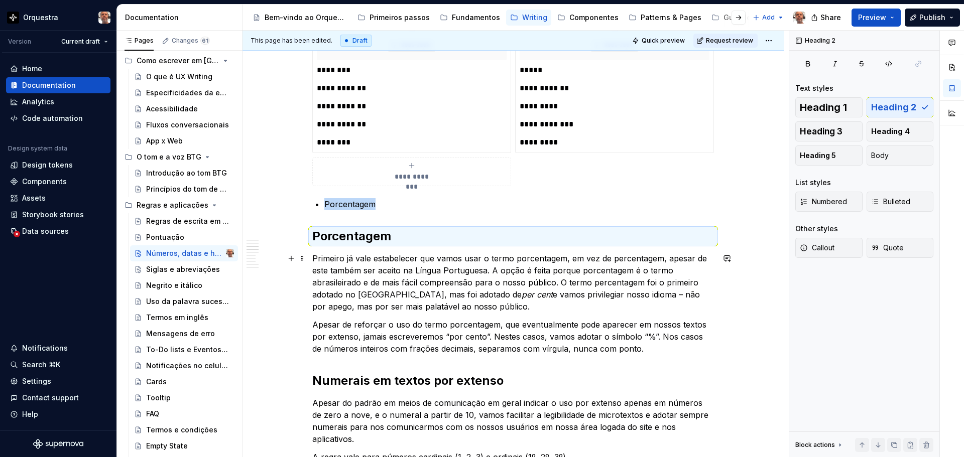
scroll to position [579, 0]
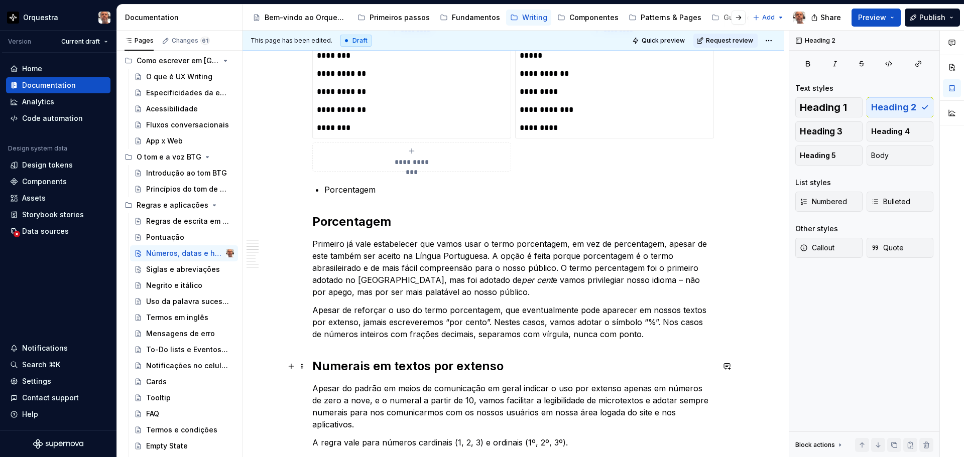
click at [373, 369] on h2 "Numerais em textos por extenso" at bounding box center [513, 367] width 402 height 16
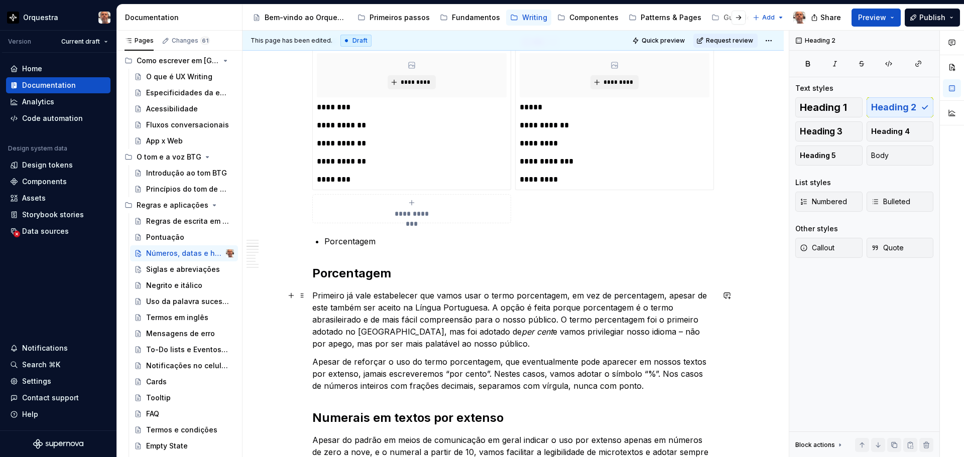
scroll to position [478, 0]
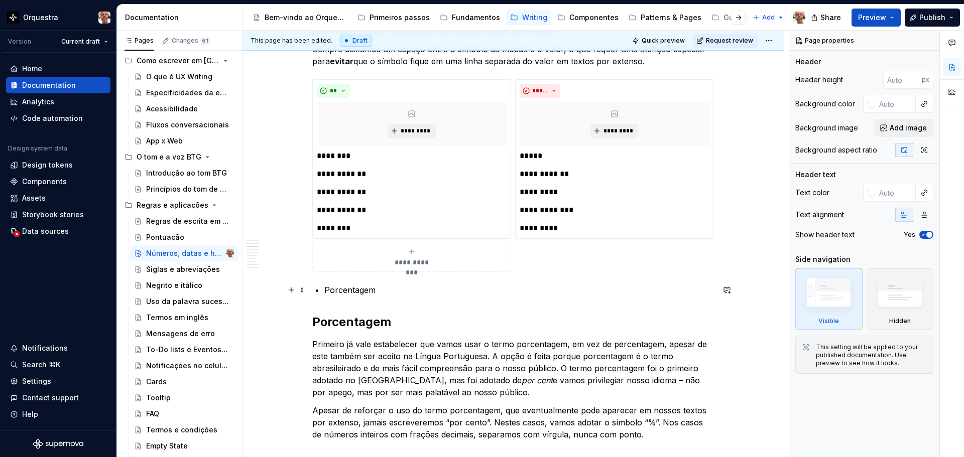
click at [326, 288] on p "Porcentagem" at bounding box center [519, 290] width 390 height 12
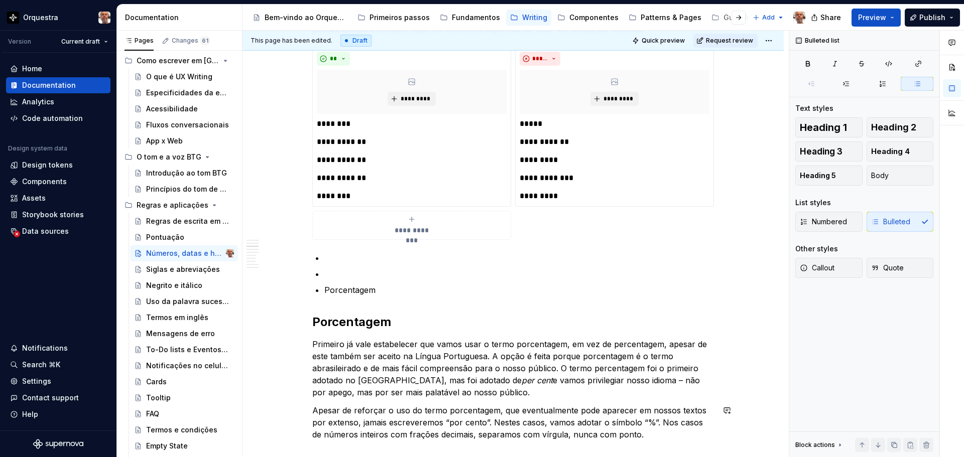
scroll to position [494, 0]
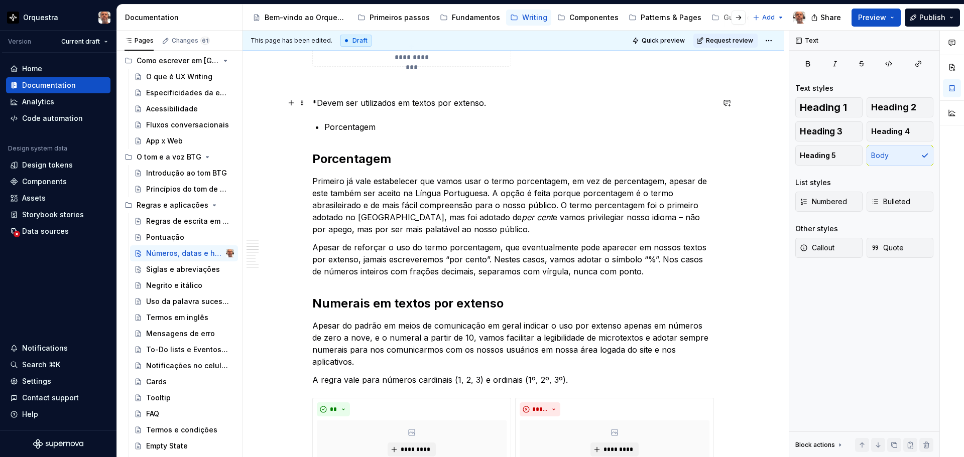
scroll to position [422, 0]
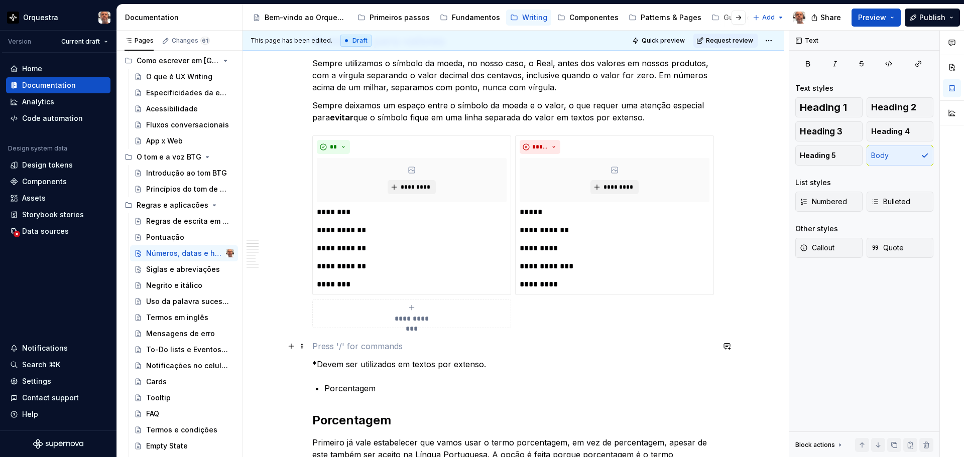
click at [407, 344] on p at bounding box center [513, 346] width 402 height 12
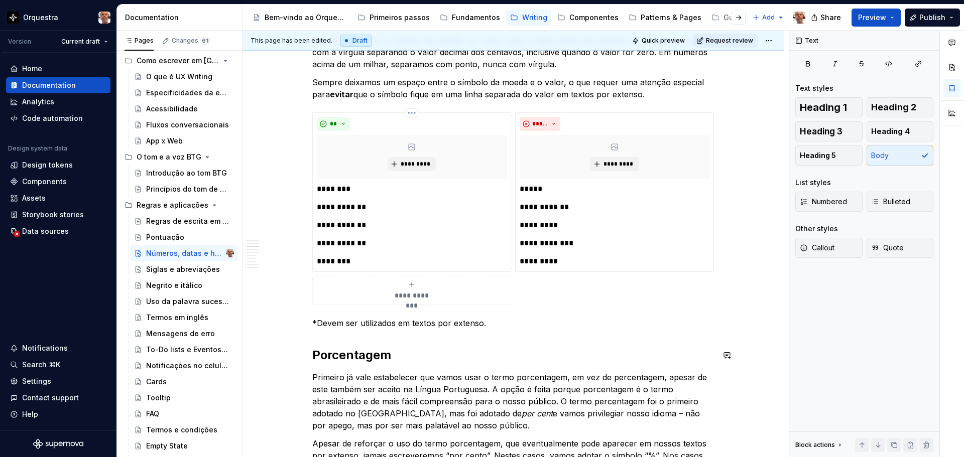
scroll to position [352, 0]
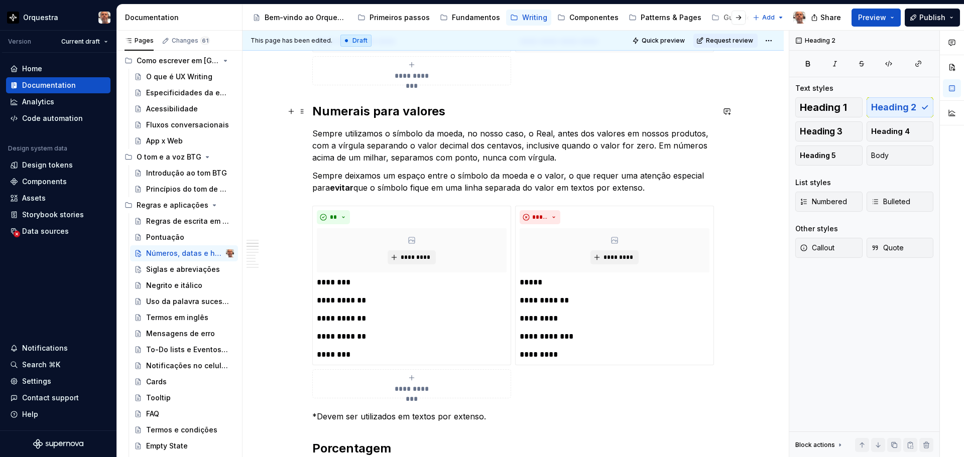
click at [488, 119] on h2 "Numerais para valores" at bounding box center [513, 111] width 402 height 16
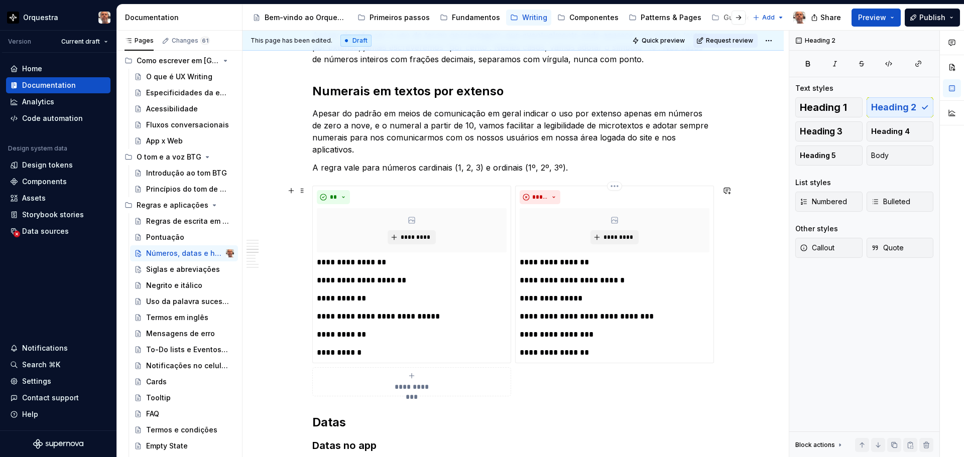
scroll to position [653, 0]
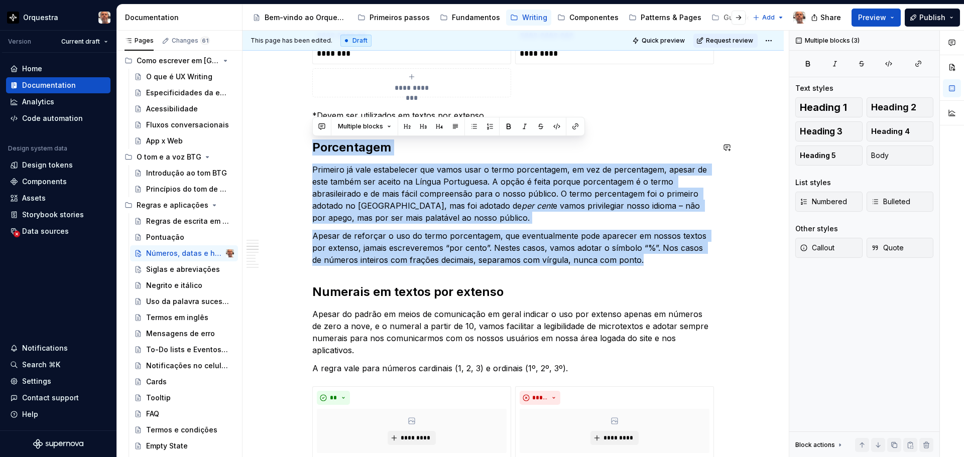
drag, startPoint x: 638, startPoint y: 260, endPoint x: 313, endPoint y: 139, distance: 346.9
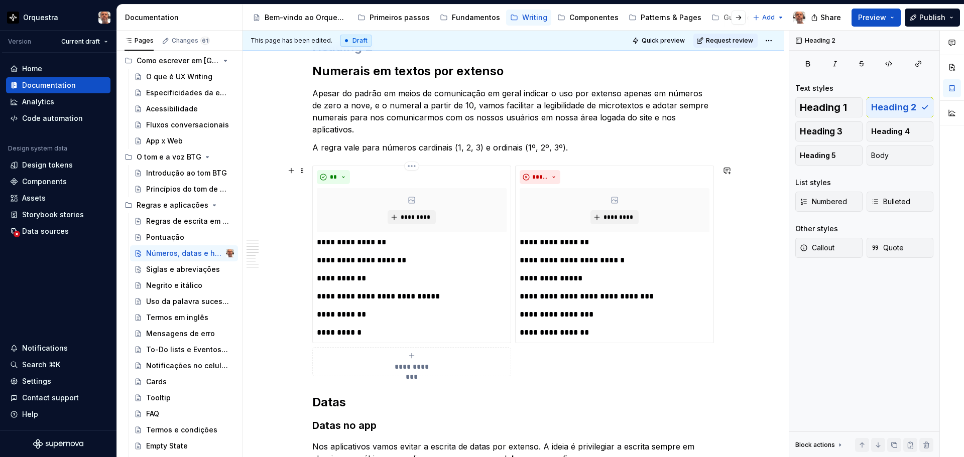
scroll to position [854, 0]
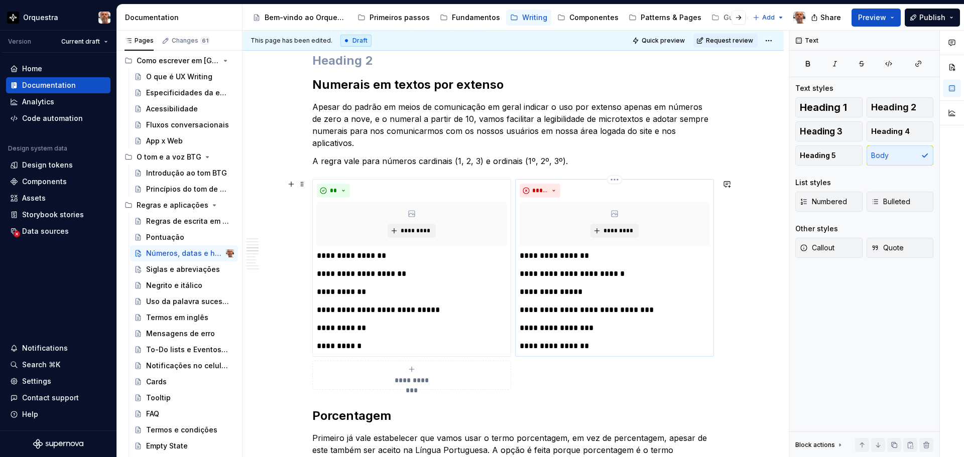
scroll to position [603, 0]
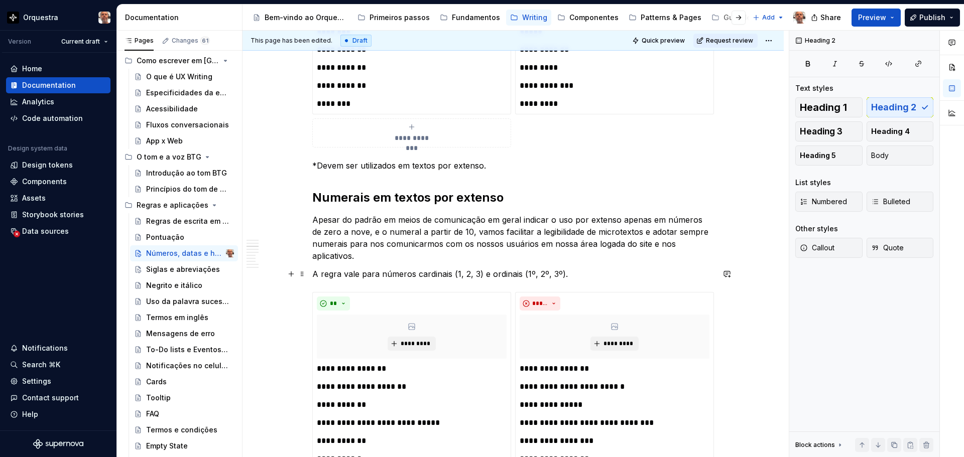
click at [567, 276] on p "A regra vale para números cardinais (1, 2, 3) e ordinais (1º, 2º, 3º)." at bounding box center [513, 274] width 402 height 12
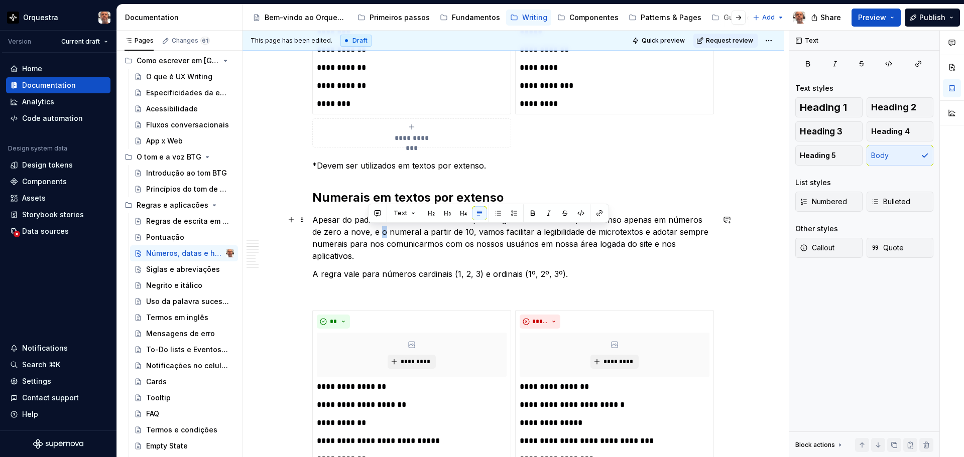
click at [373, 233] on p "Apesar do padrão em meios de comunicação em geral indicar o uso por extenso ape…" at bounding box center [513, 238] width 402 height 48
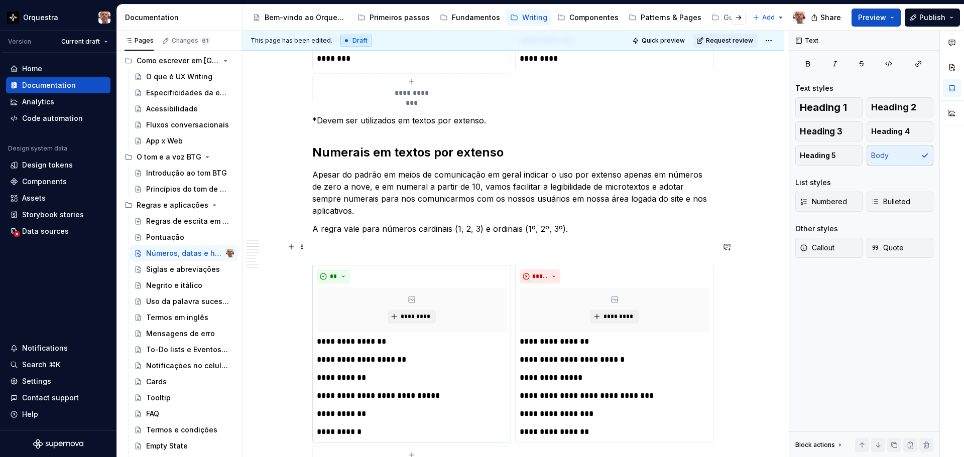
scroll to position [552, 0]
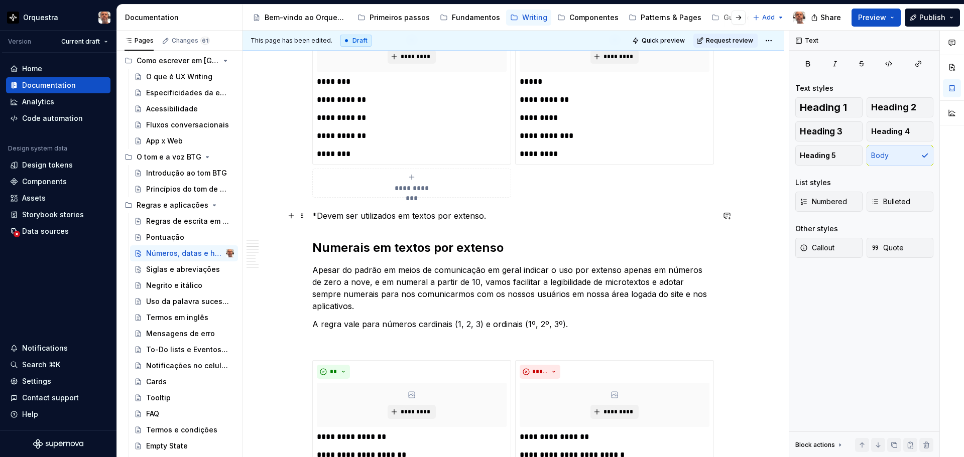
click at [506, 220] on p "*Devem ser utilizados em textos por extenso." at bounding box center [513, 216] width 402 height 12
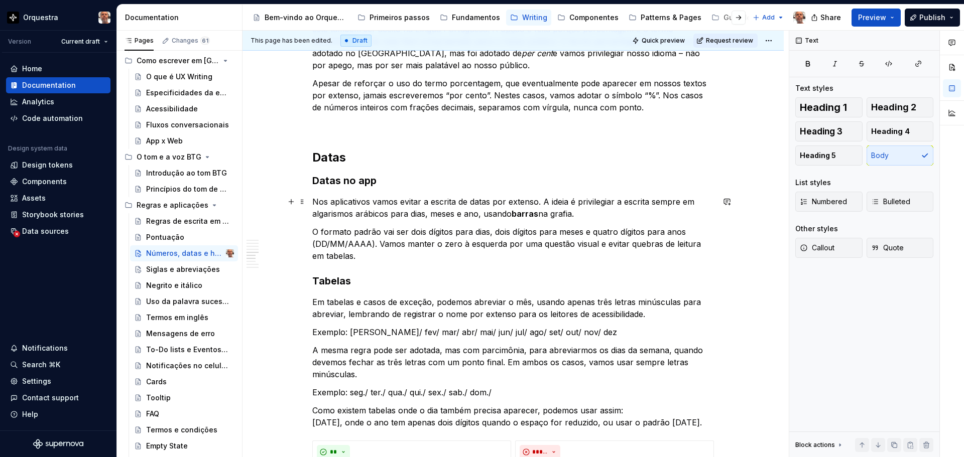
scroll to position [1205, 0]
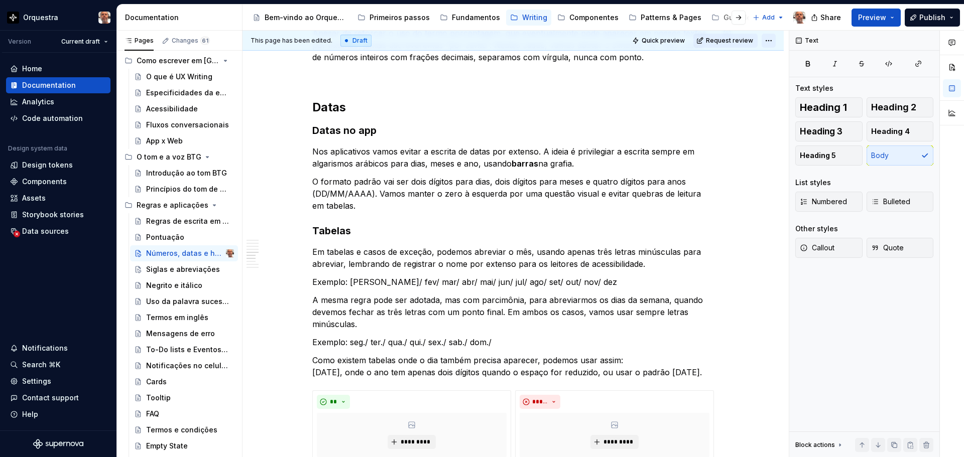
click at [771, 38] on html "Orquestra Version Current draft Home Documentation Analytics Code automation De…" at bounding box center [482, 228] width 964 height 457
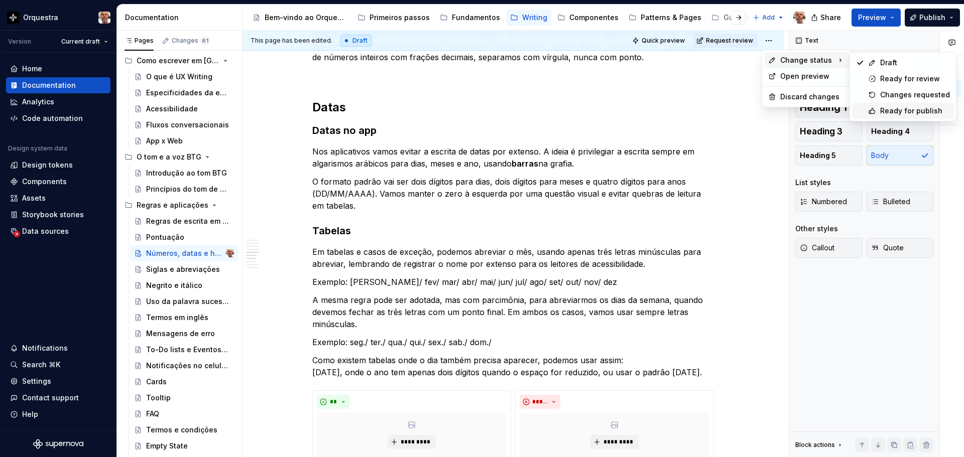
click at [889, 110] on div "Ready for publish" at bounding box center [915, 111] width 70 height 10
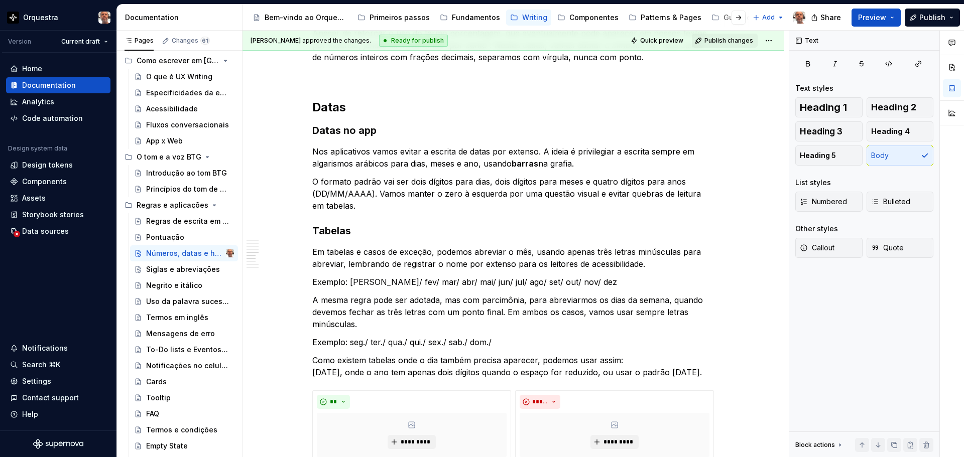
scroll to position [1001, 0]
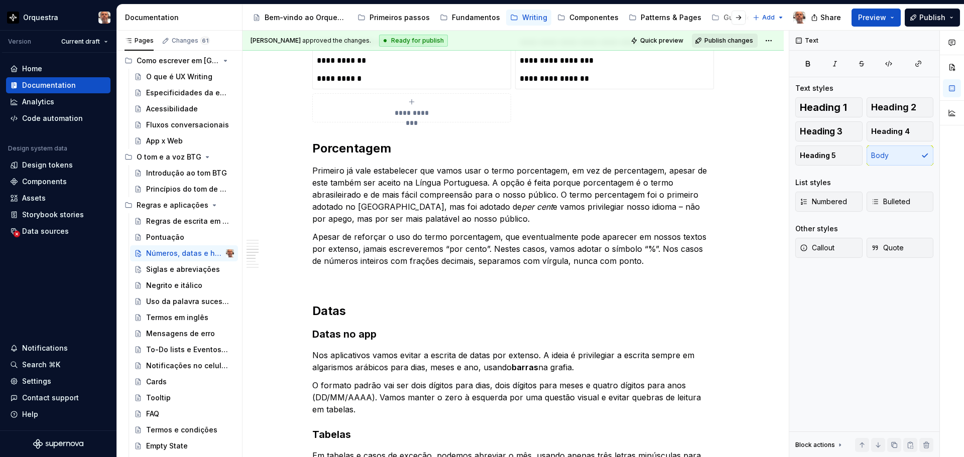
click at [722, 37] on span "Publish changes" at bounding box center [729, 41] width 49 height 8
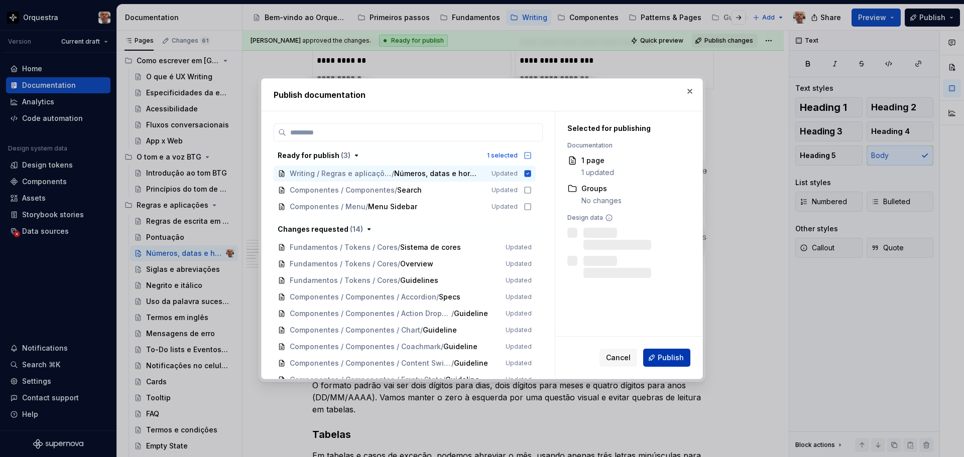
click at [667, 358] on span "Publish" at bounding box center [671, 358] width 26 height 10
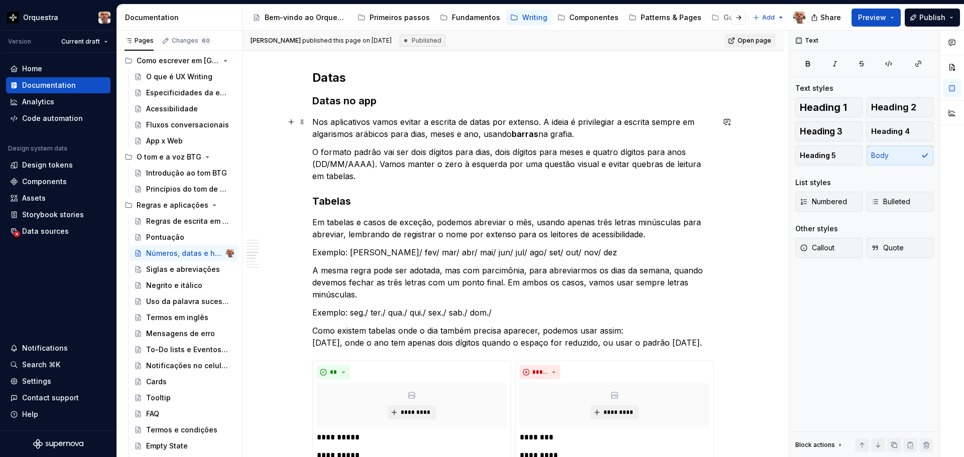
scroll to position [1252, 0]
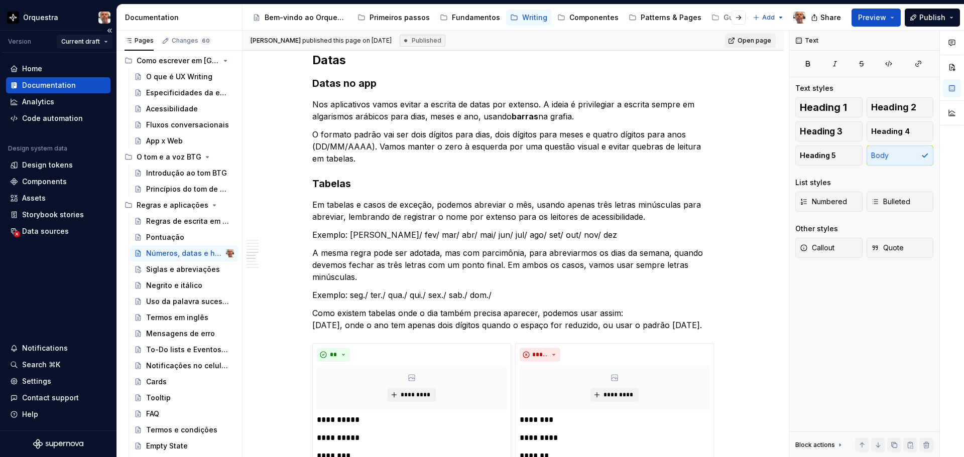
click at [106, 39] on html "Orquestra Version Current draft Home Documentation Analytics Code automation De…" at bounding box center [482, 228] width 964 height 457
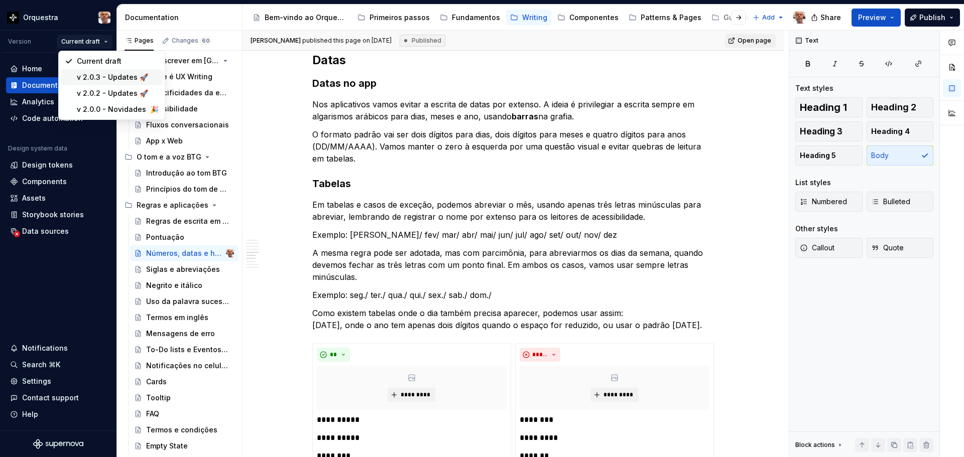
click at [111, 78] on div "v 2.0.3 - Updates 🚀" at bounding box center [118, 77] width 82 height 10
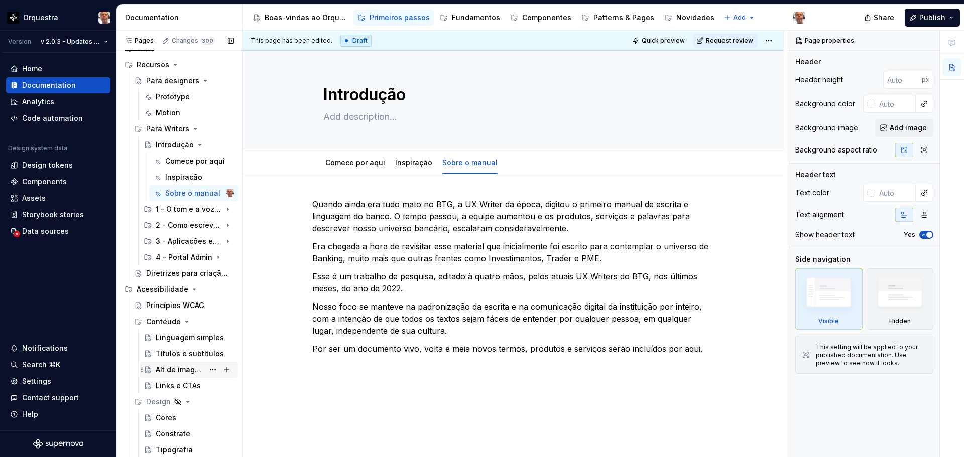
scroll to position [95, 0]
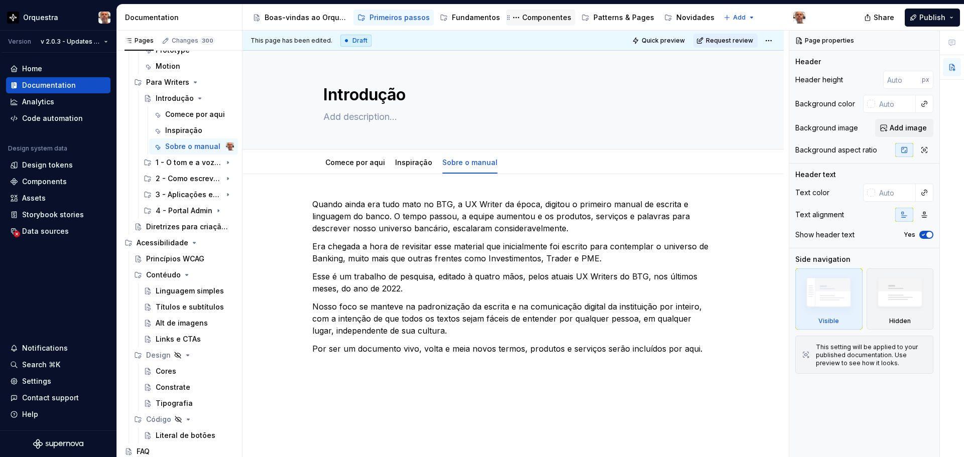
click at [538, 21] on div "Componentes" at bounding box center [546, 18] width 49 height 10
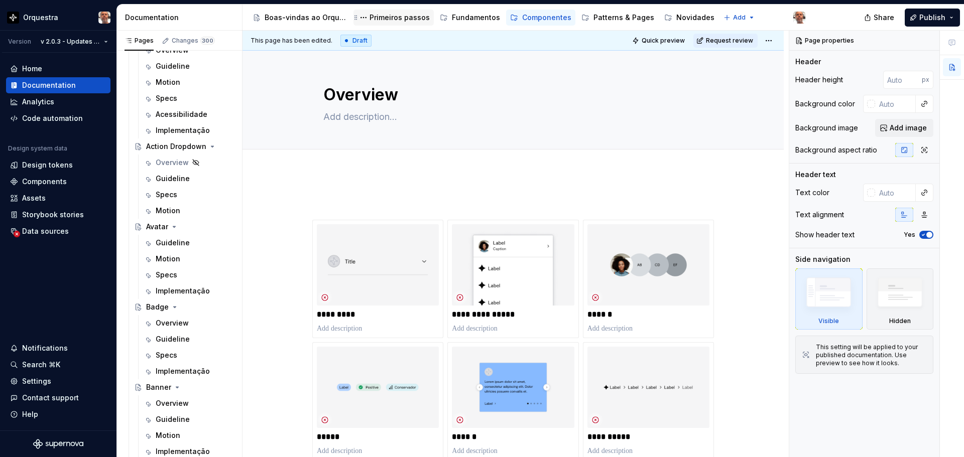
click at [395, 15] on div "Primeiros passos" at bounding box center [400, 18] width 60 height 10
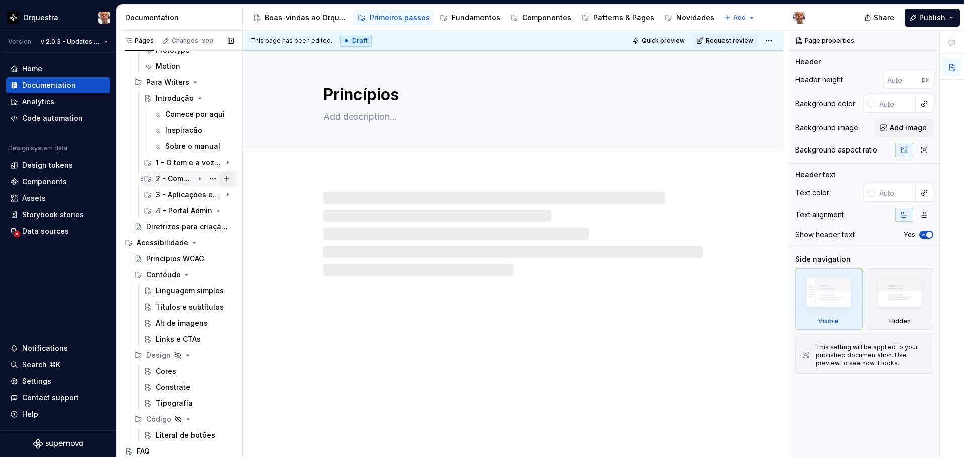
click at [222, 177] on button "Page tree" at bounding box center [227, 179] width 14 height 14
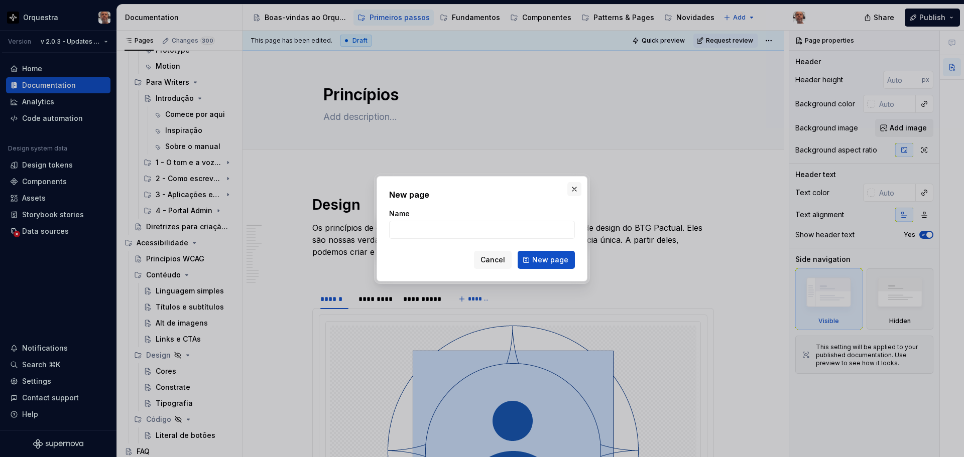
click at [575, 190] on button "button" at bounding box center [574, 189] width 14 height 14
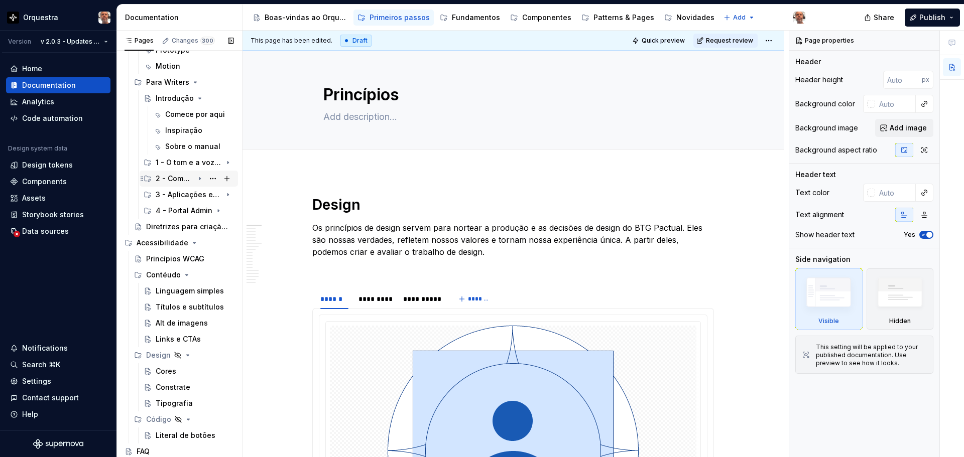
click at [177, 177] on div "2 - Como escrever em UX" at bounding box center [175, 179] width 38 height 10
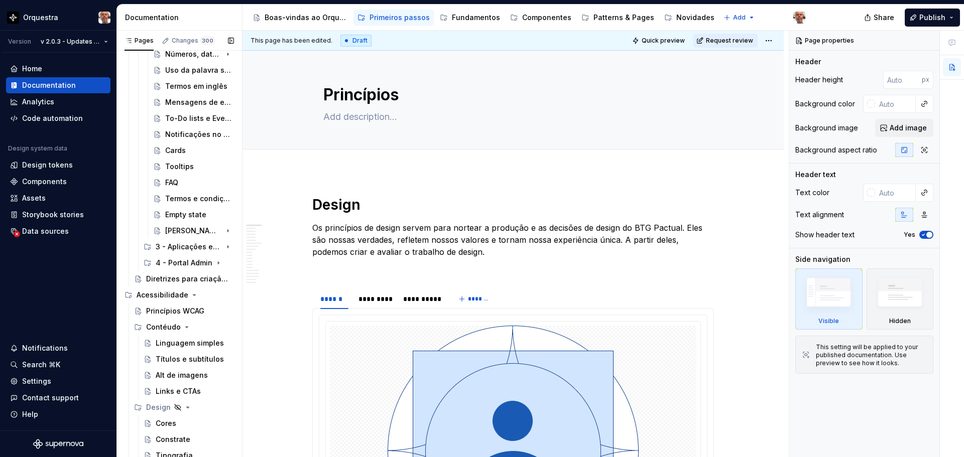
scroll to position [298, 0]
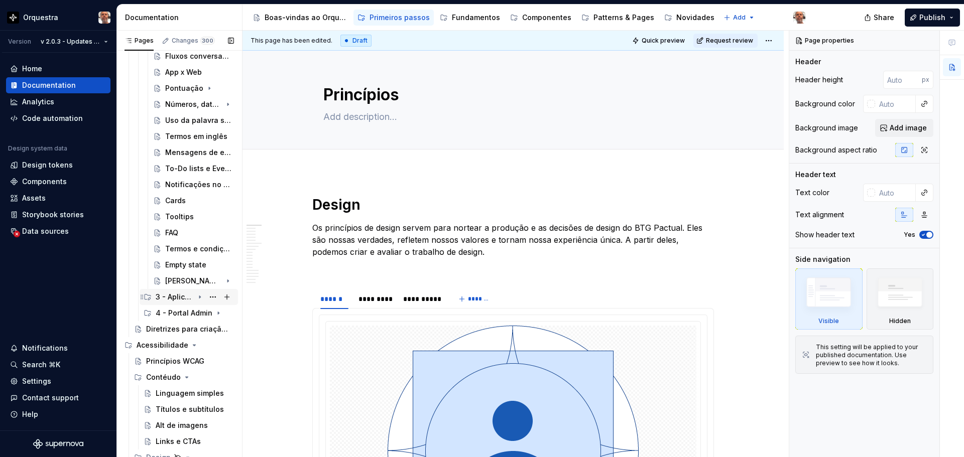
click at [181, 297] on div "3 - Aplicações em tela" at bounding box center [175, 297] width 38 height 10
click at [185, 310] on div "Regras de aplicação" at bounding box center [184, 313] width 39 height 10
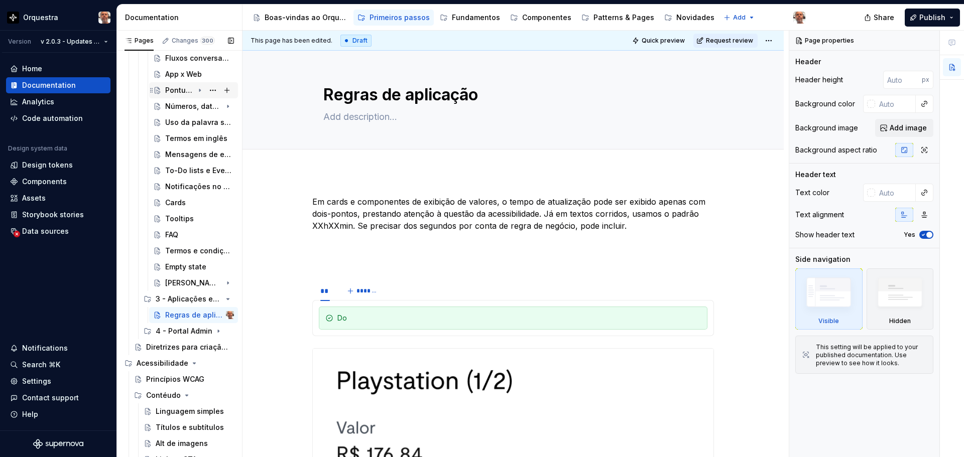
scroll to position [298, 0]
click at [178, 105] on div "Números, datas e horas" at bounding box center [179, 104] width 29 height 10
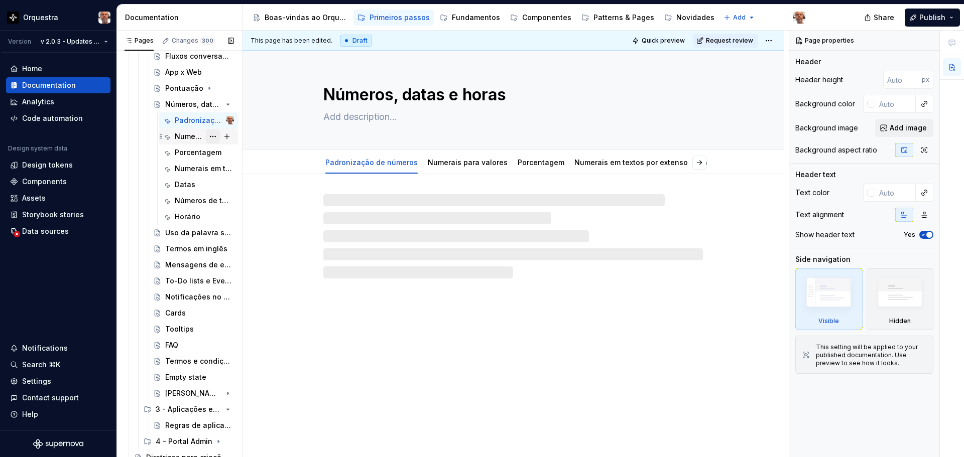
click at [206, 134] on button "Page tree" at bounding box center [213, 137] width 14 height 14
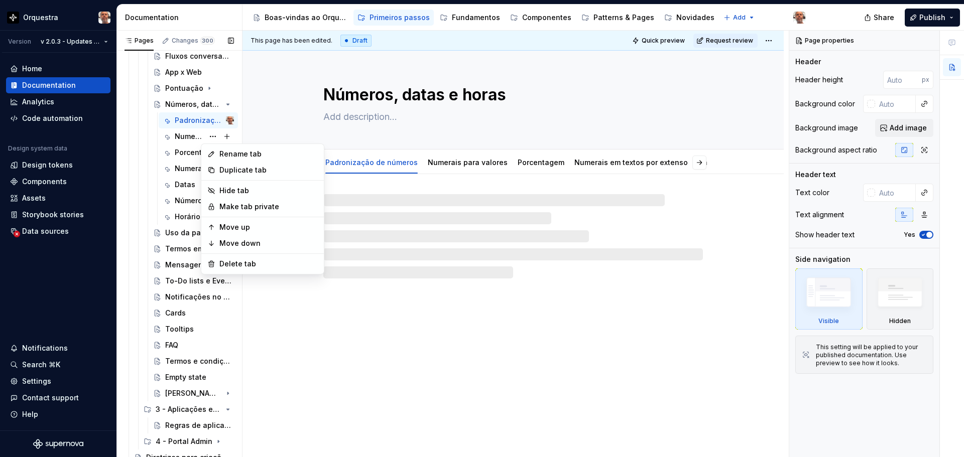
click at [184, 138] on div "Pages Changes 300 Add Accessibility guide for tree Page tree. Navigate the tree…" at bounding box center [180, 246] width 126 height 431
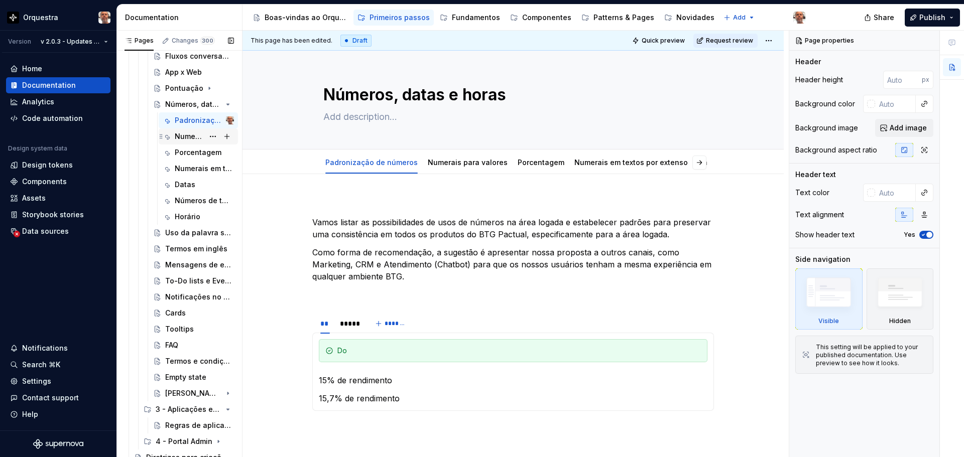
click at [184, 138] on div "Numerais para valores" at bounding box center [189, 137] width 29 height 10
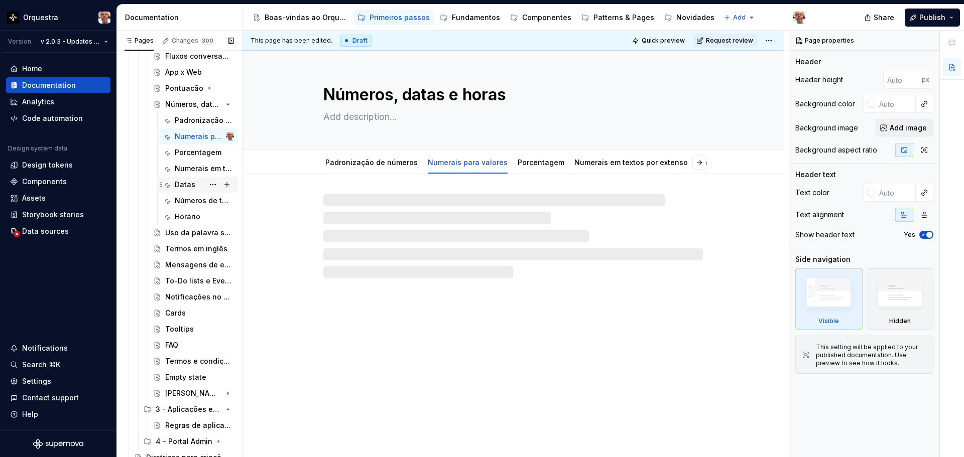
click at [192, 188] on div "Datas" at bounding box center [185, 185] width 21 height 10
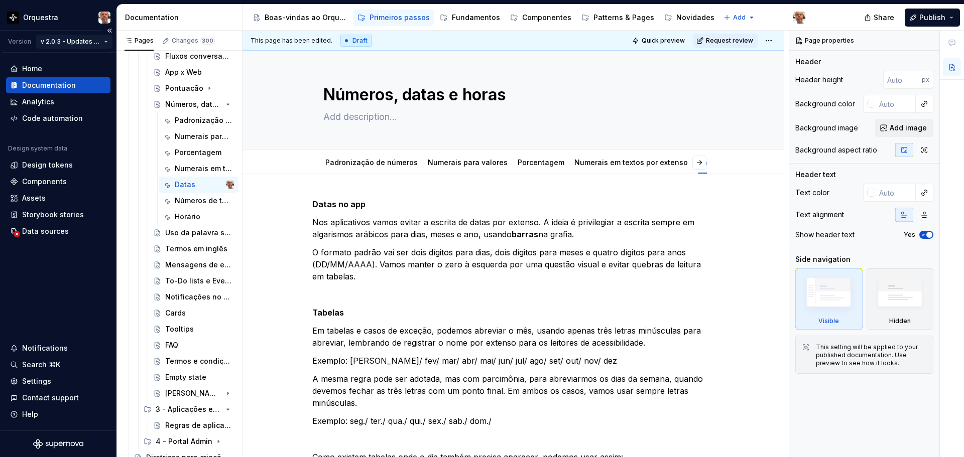
click at [105, 41] on html "Orquestra Version v 2.0.3 - Updates 🚀 Home Documentation Analytics Code automat…" at bounding box center [482, 228] width 964 height 457
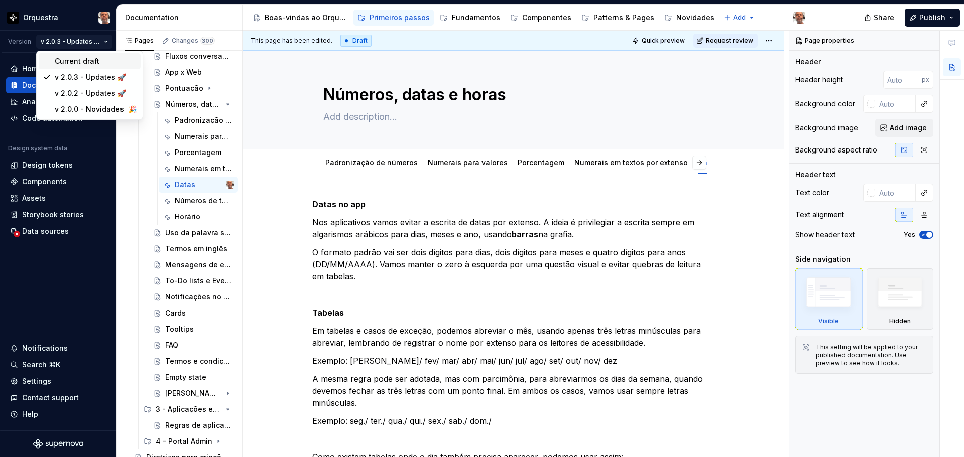
click at [91, 63] on div "Current draft" at bounding box center [96, 61] width 82 height 10
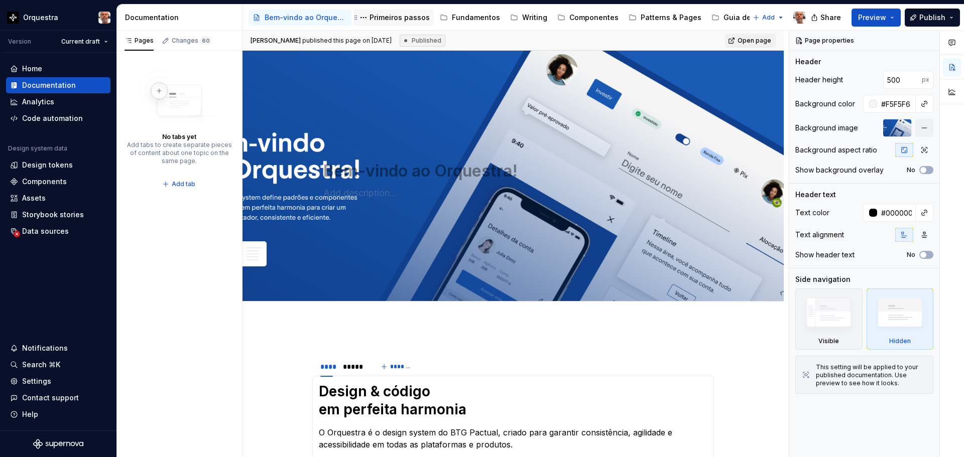
click at [394, 13] on div "Primeiros passos" at bounding box center [400, 18] width 60 height 10
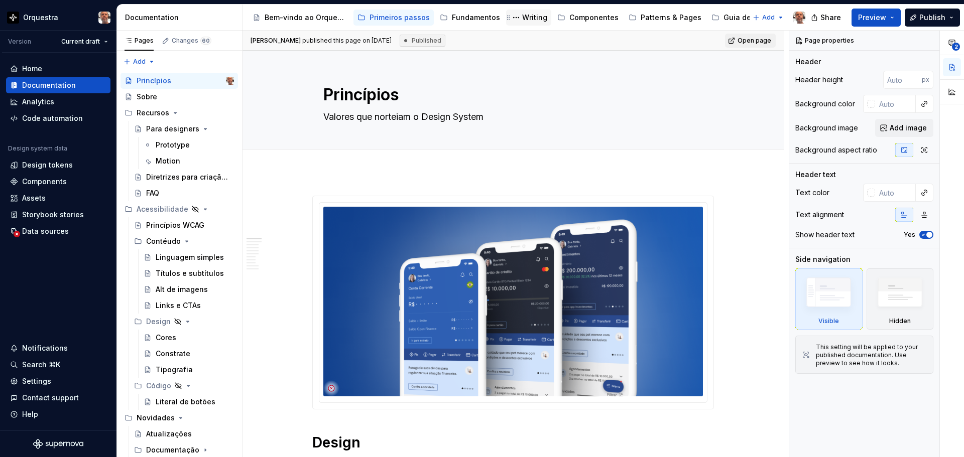
click at [525, 15] on div "Writing" at bounding box center [534, 18] width 25 height 10
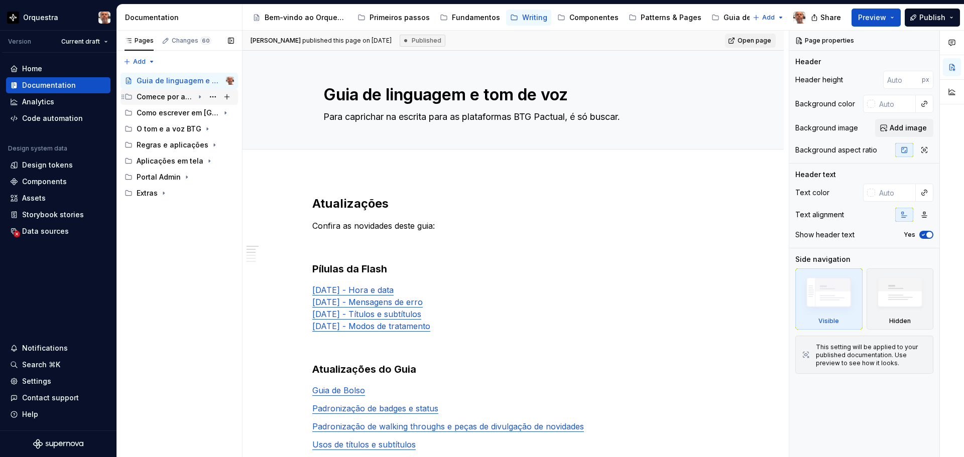
click at [198, 96] on icon "Page tree" at bounding box center [200, 97] width 8 height 8
click at [199, 160] on icon "Page tree" at bounding box center [200, 161] width 8 height 8
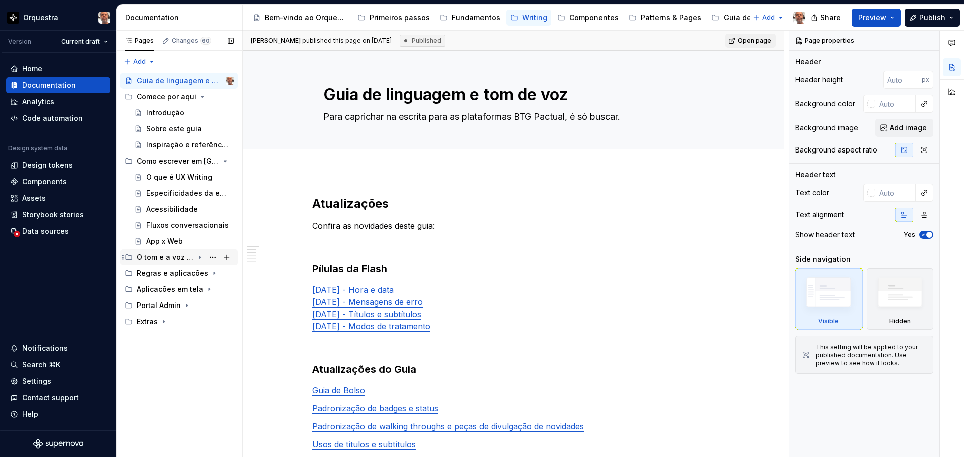
click at [202, 258] on icon "Page tree" at bounding box center [200, 258] width 8 height 8
click at [209, 303] on button "Page tree" at bounding box center [213, 306] width 14 height 14
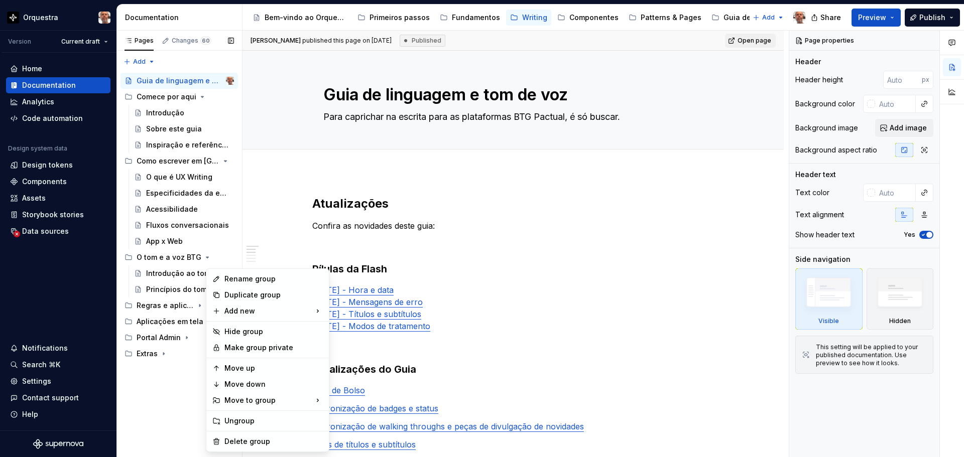
click at [196, 307] on div "Pages Changes 60 Add Accessibility guide for tree Page tree. Navigate the tree …" at bounding box center [180, 244] width 126 height 427
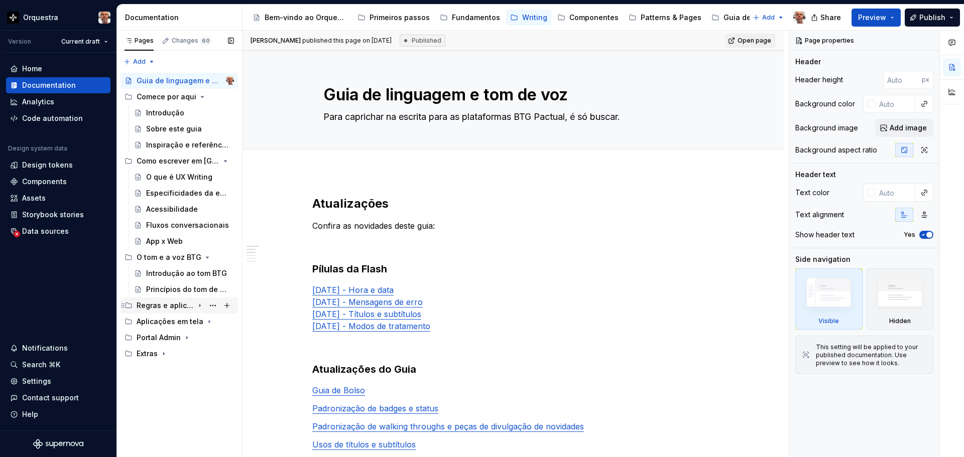
click at [199, 305] on icon "Page tree" at bounding box center [200, 306] width 8 height 8
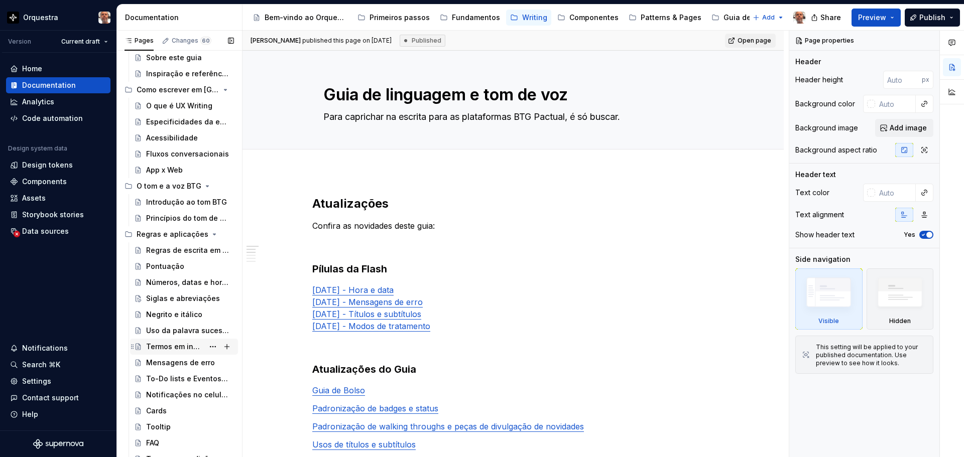
scroll to position [159, 0]
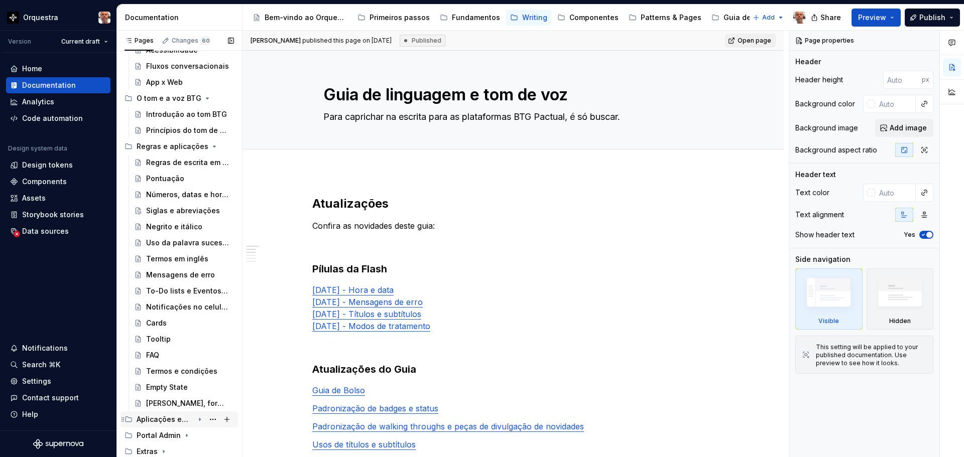
click at [196, 419] on icon "Page tree" at bounding box center [200, 420] width 8 height 8
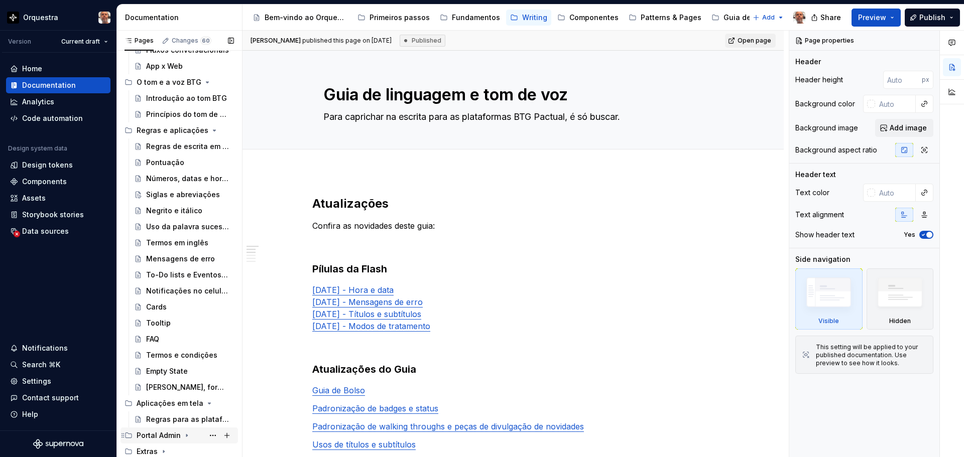
click at [185, 440] on div "Portal Admin" at bounding box center [185, 436] width 97 height 14
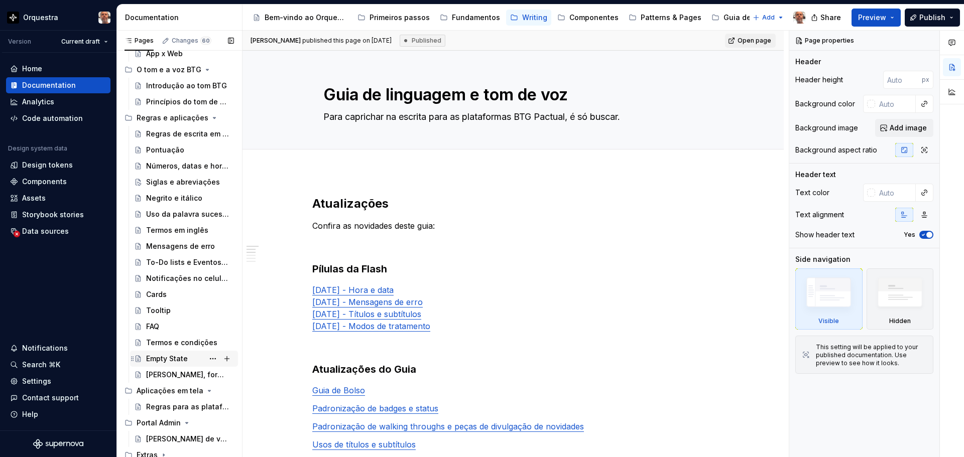
scroll to position [191, 0]
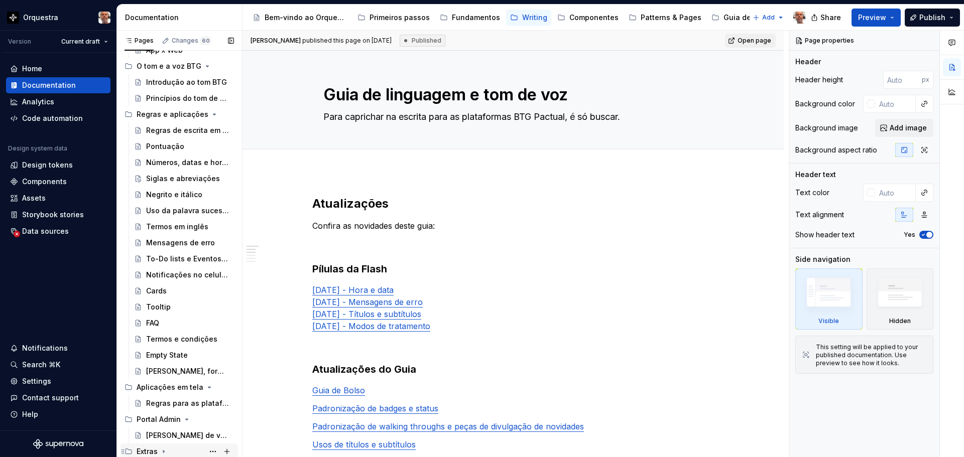
click at [164, 452] on icon "Page tree" at bounding box center [164, 452] width 8 height 8
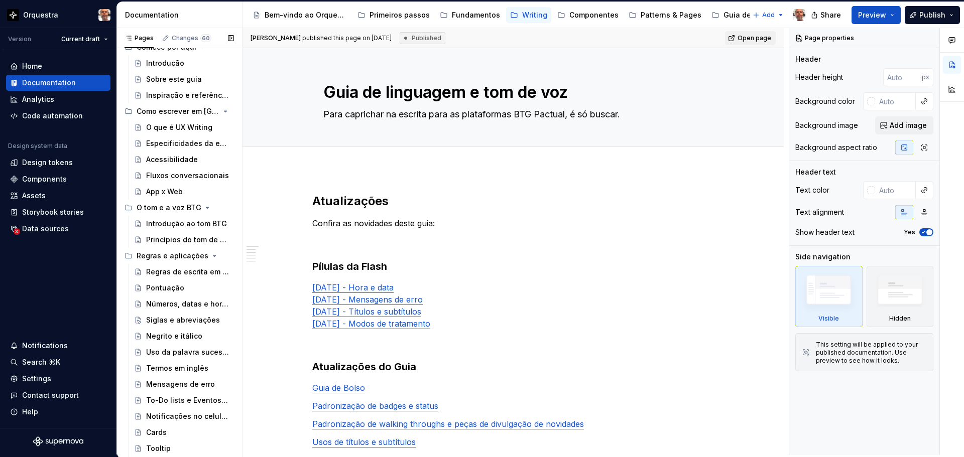
scroll to position [105, 0]
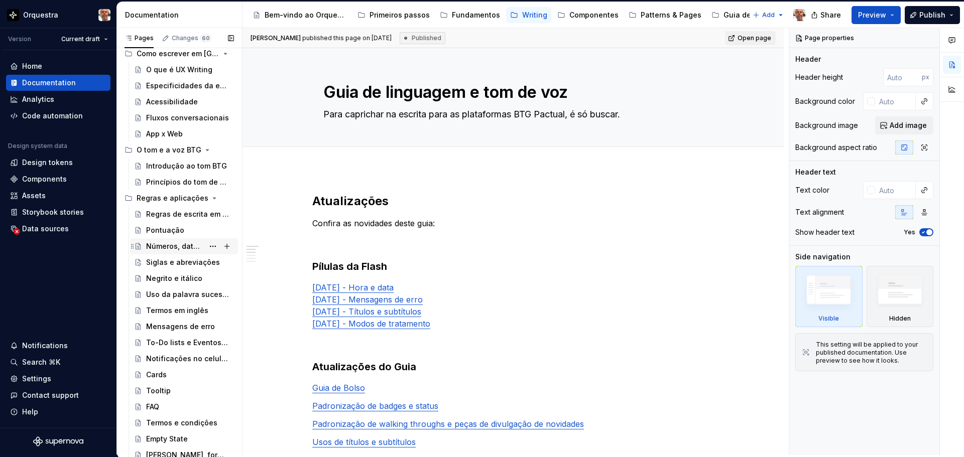
click at [192, 247] on div "Números, datas e horas" at bounding box center [175, 247] width 58 height 10
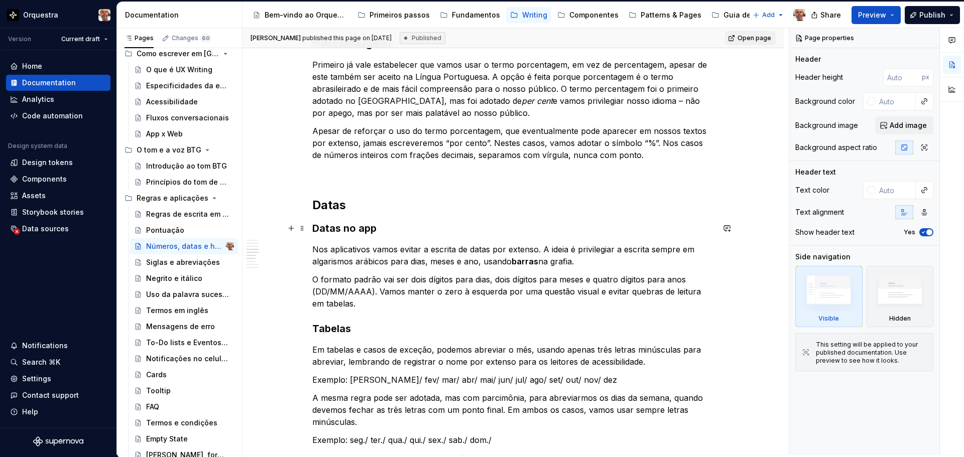
scroll to position [1205, 0]
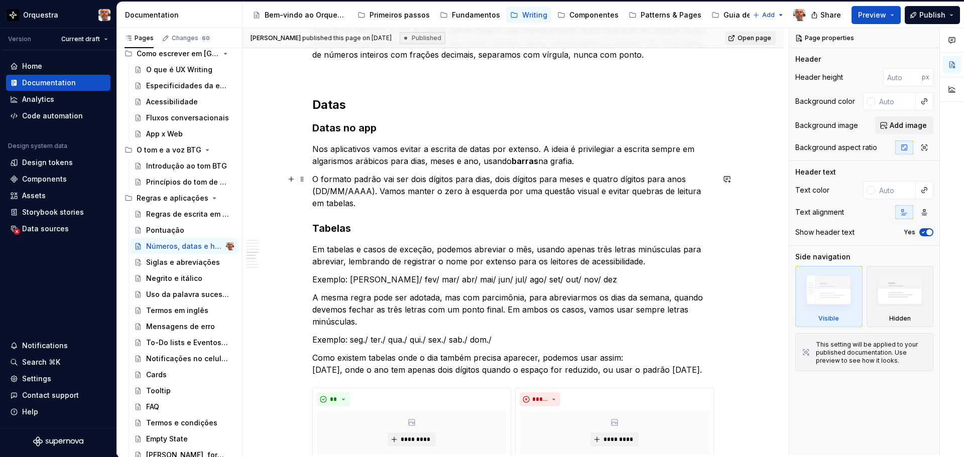
click at [355, 204] on p "O formato padrão vai ser dois dígitos para dias, dois dígitos para meses e quat…" at bounding box center [513, 191] width 402 height 36
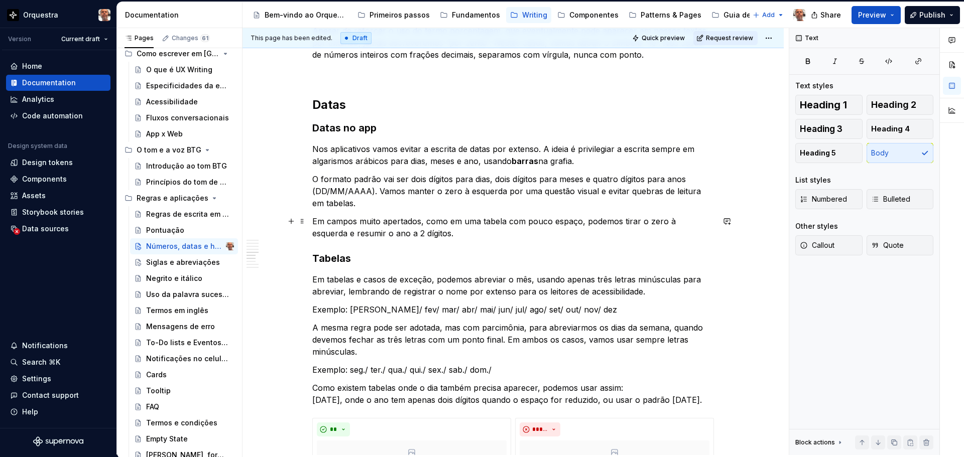
click at [452, 239] on p "Em campos muito apertados, como em uma tabela com pouco espaço, podemos tirar o…" at bounding box center [513, 227] width 402 height 24
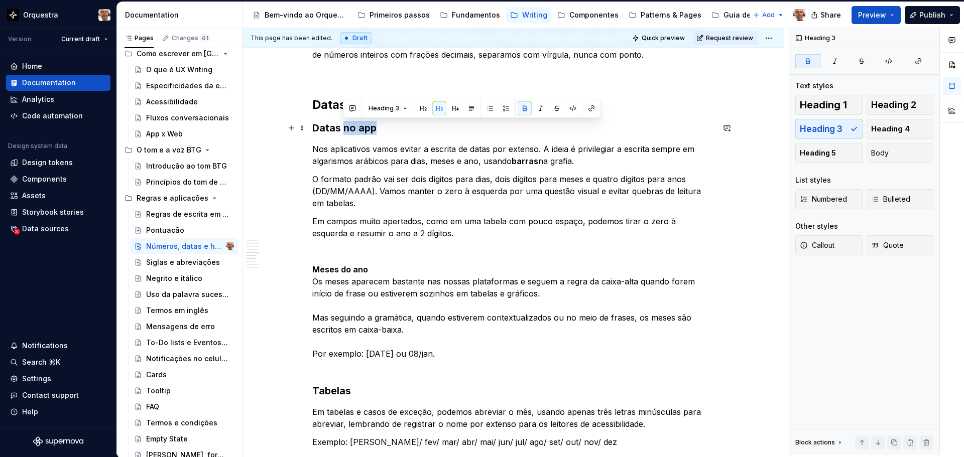
drag, startPoint x: 380, startPoint y: 127, endPoint x: 342, endPoint y: 127, distance: 37.7
click at [342, 127] on h3 "Datas no app" at bounding box center [513, 128] width 402 height 14
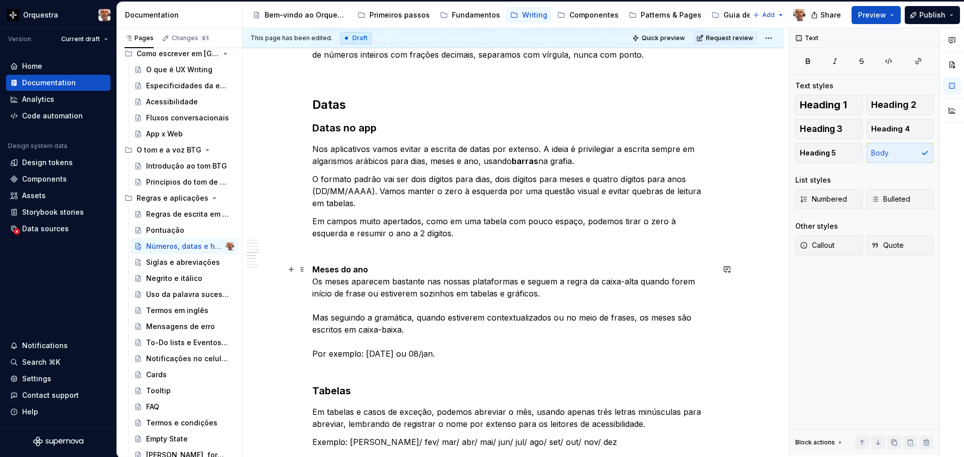
click at [376, 273] on p "Meses do ano Os meses aparecem bastante nas nossas plataformas e seguem a regra…" at bounding box center [513, 318] width 402 height 108
drag, startPoint x: 375, startPoint y: 272, endPoint x: 313, endPoint y: 269, distance: 61.8
click at [313, 269] on p "Meses do ano Os meses aparecem bastante nas nossas plataformas e seguem a regra…" at bounding box center [513, 318] width 402 height 108
click at [841, 128] on span "Heading 3" at bounding box center [821, 129] width 43 height 10
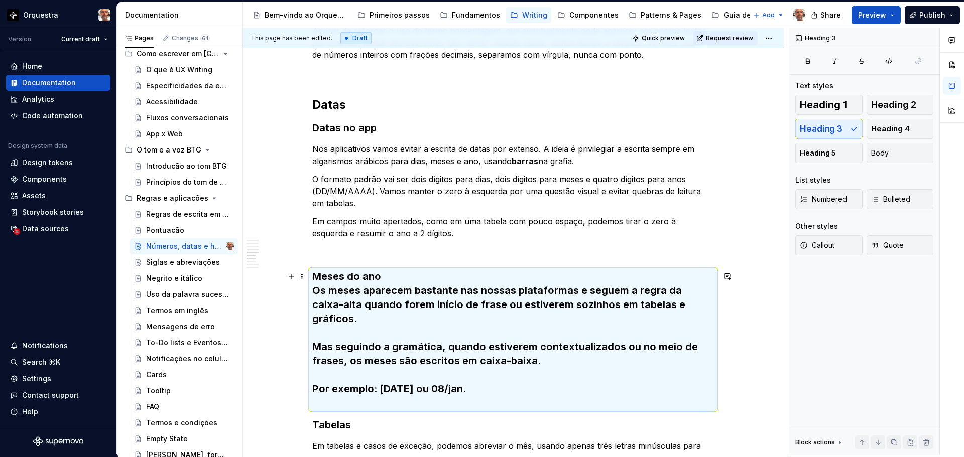
click at [313, 289] on h3 "Meses do ano Os meses aparecem bastante nas nossas plataformas e seguem a regra…" at bounding box center [513, 340] width 402 height 141
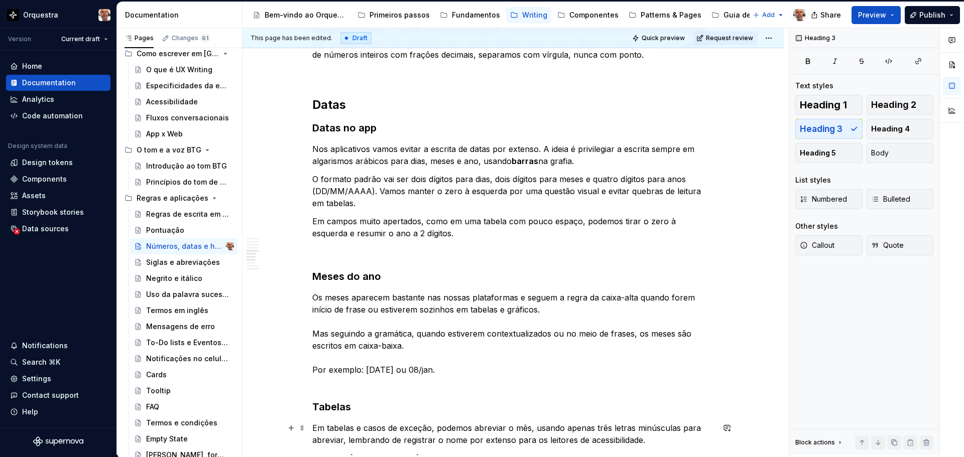
type textarea "*"
click at [313, 333] on p "Os meses aparecem bastante nas nossas plataformas e seguem a regra da caixa-alt…" at bounding box center [513, 340] width 402 height 96
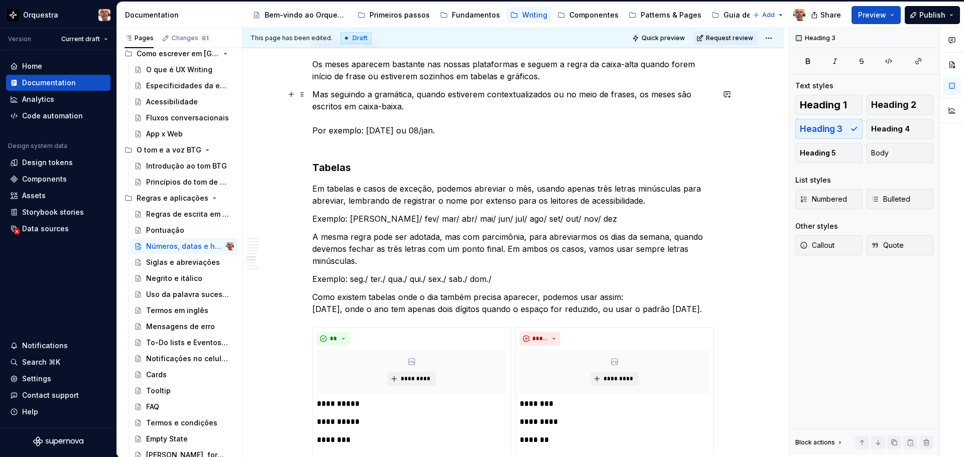
scroll to position [1456, 0]
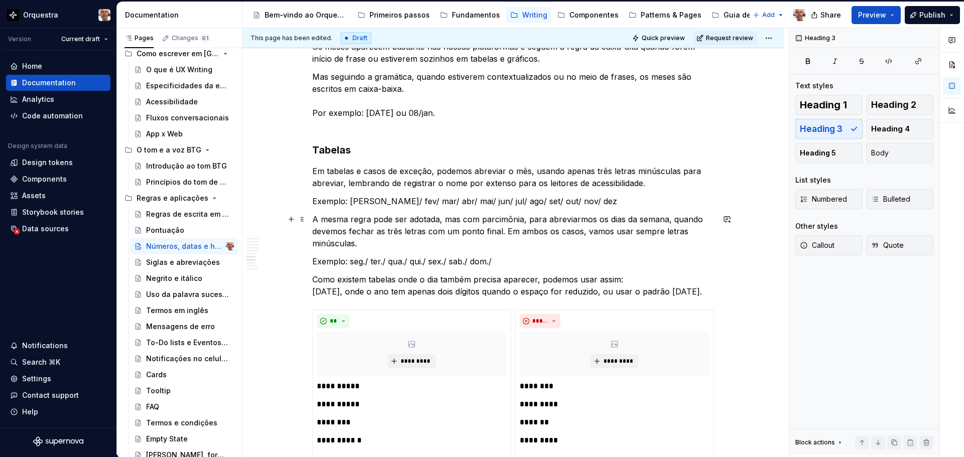
click at [483, 234] on p "A mesma regra pode ser adotada, mas com parcimônia, para abreviarmos os dias da…" at bounding box center [513, 231] width 402 height 36
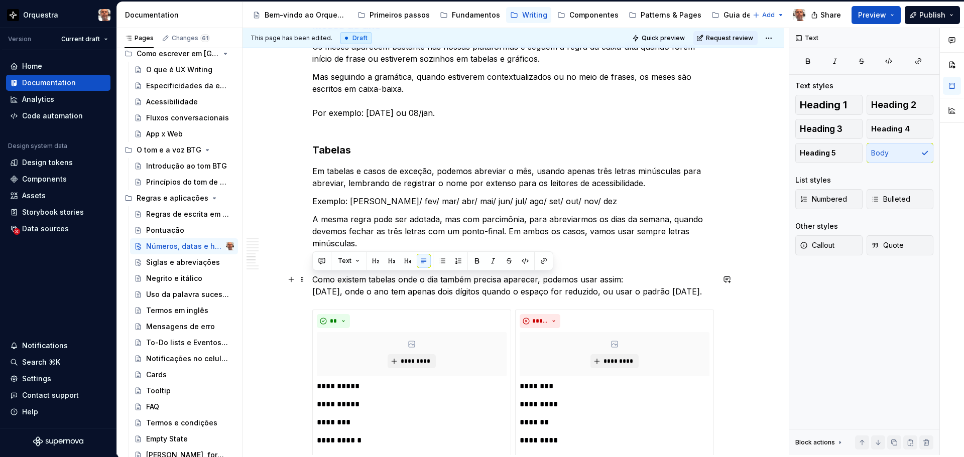
drag, startPoint x: 367, startPoint y: 305, endPoint x: 306, endPoint y: 285, distance: 63.7
click at [306, 285] on div "**********" at bounding box center [513, 168] width 541 height 2911
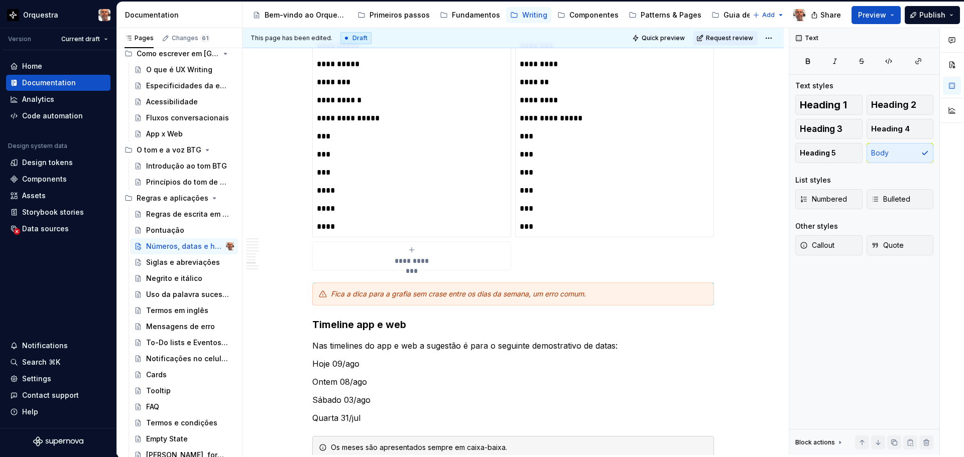
scroll to position [1808, 0]
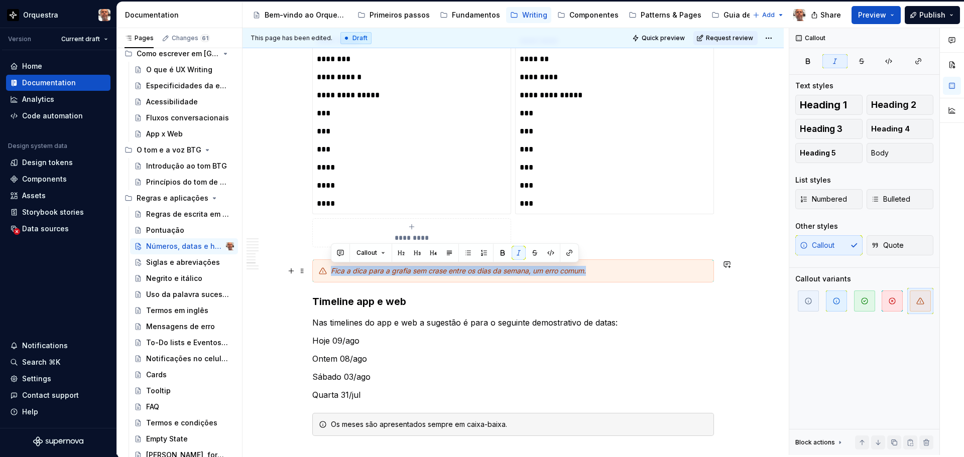
drag, startPoint x: 608, startPoint y: 271, endPoint x: 331, endPoint y: 270, distance: 277.2
click at [331, 270] on div "Fica a dica para a grafia sem crase entre os dias da semana, um erro comum." at bounding box center [519, 271] width 377 height 10
click at [521, 253] on button "button" at bounding box center [519, 253] width 14 height 14
click at [473, 302] on h3 "Timeline app e web" at bounding box center [513, 302] width 402 height 14
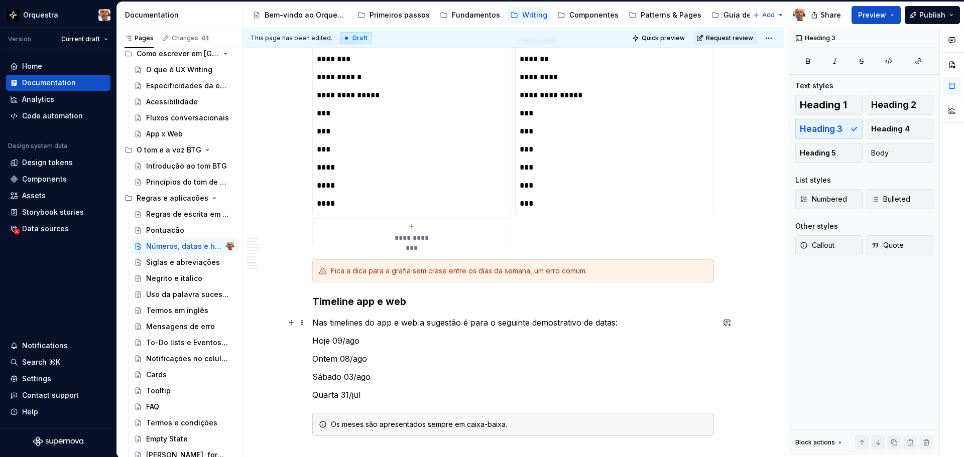
click at [417, 319] on p "Nas timelines do app e web a sugestão é para o seguinte demostrativo de datas:" at bounding box center [513, 323] width 402 height 12
click at [329, 340] on p "Hoje 09/ago" at bounding box center [513, 341] width 402 height 12
click at [337, 358] on p "Ontem 08/ago" at bounding box center [513, 359] width 402 height 12
click at [340, 376] on p "Sábado 03/ago" at bounding box center [513, 377] width 402 height 12
click at [338, 396] on p "Quarta 31/jul" at bounding box center [513, 395] width 402 height 12
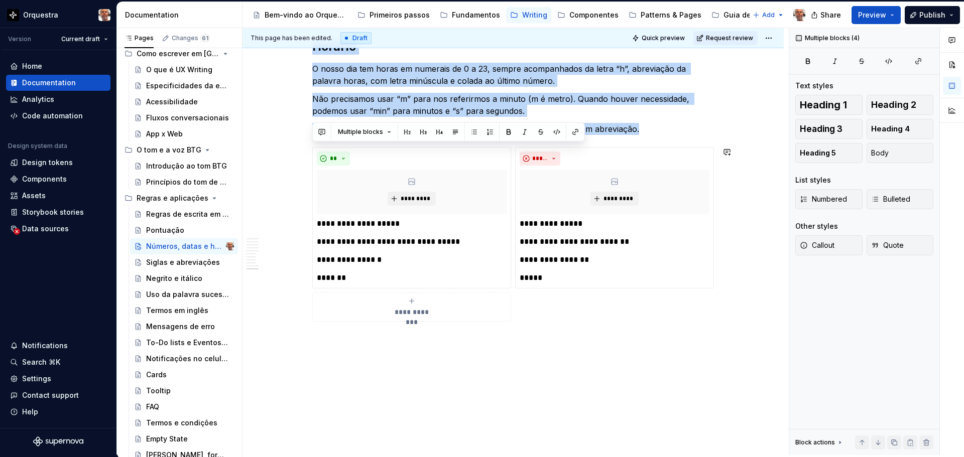
scroll to position [2613, 0]
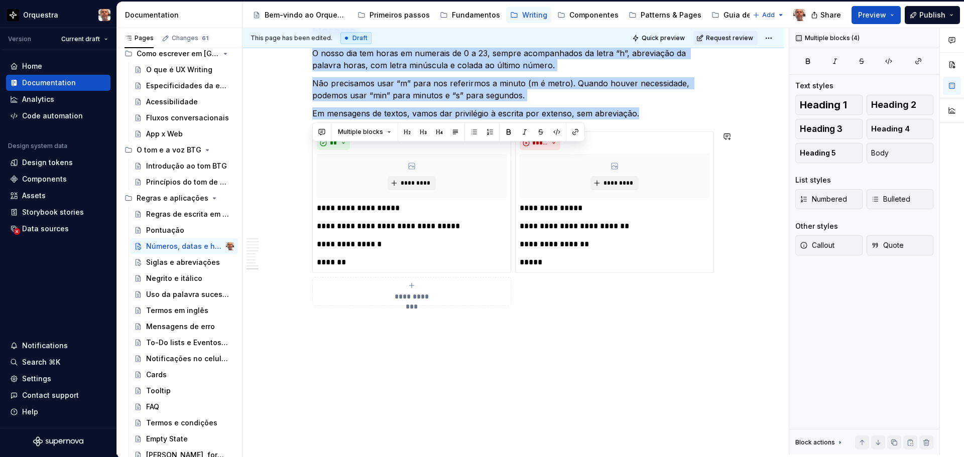
drag, startPoint x: 314, startPoint y: 130, endPoint x: 543, endPoint y: 425, distance: 373.8
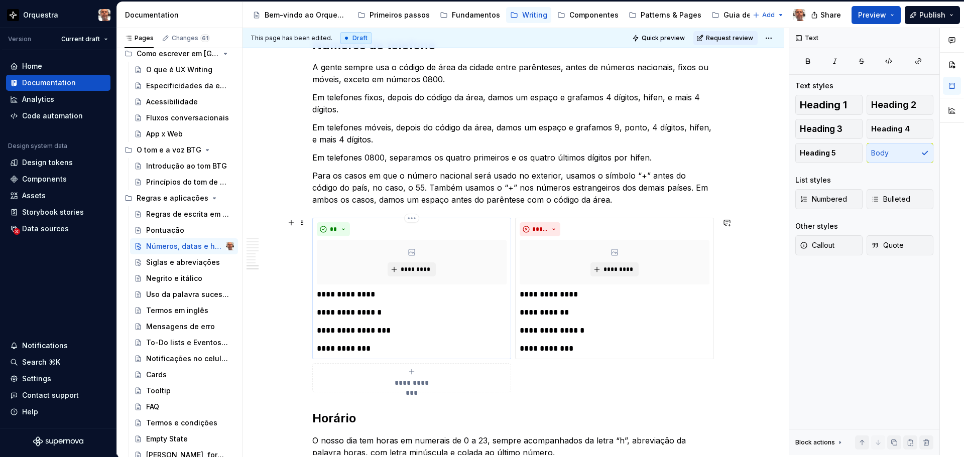
scroll to position [2211, 0]
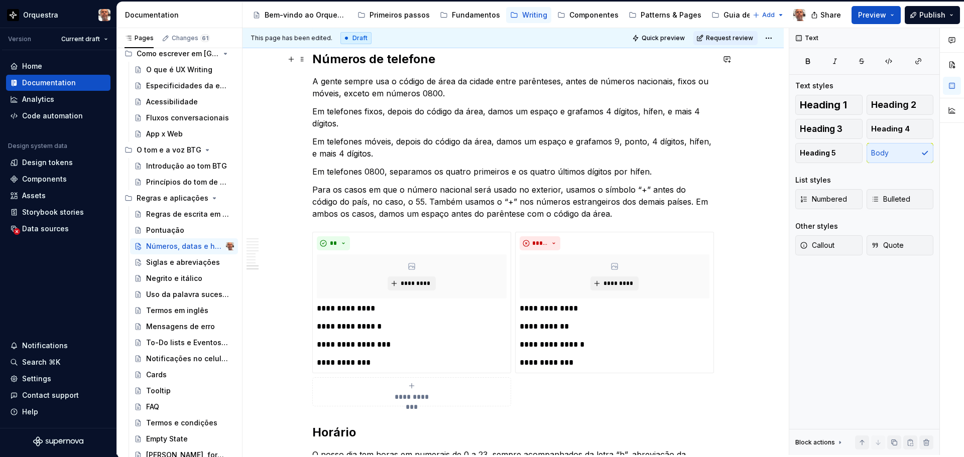
click at [316, 59] on h2 "Números de telefone" at bounding box center [513, 59] width 402 height 16
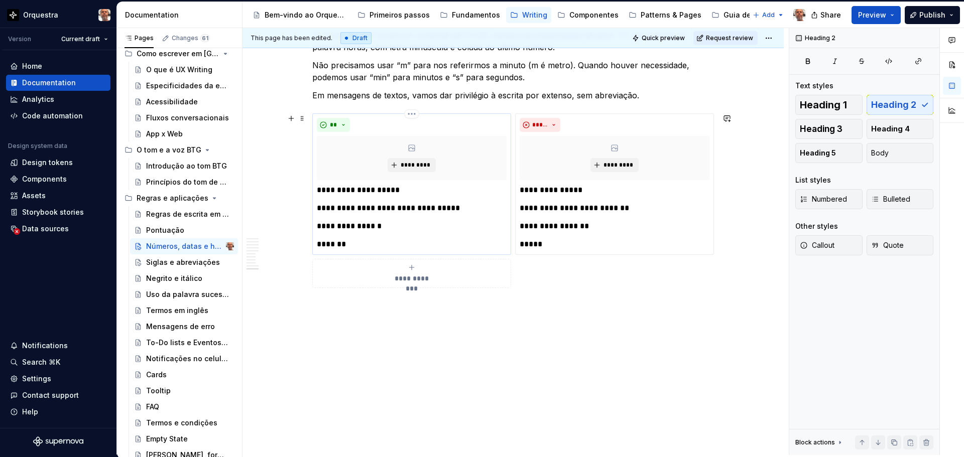
scroll to position [2480, 0]
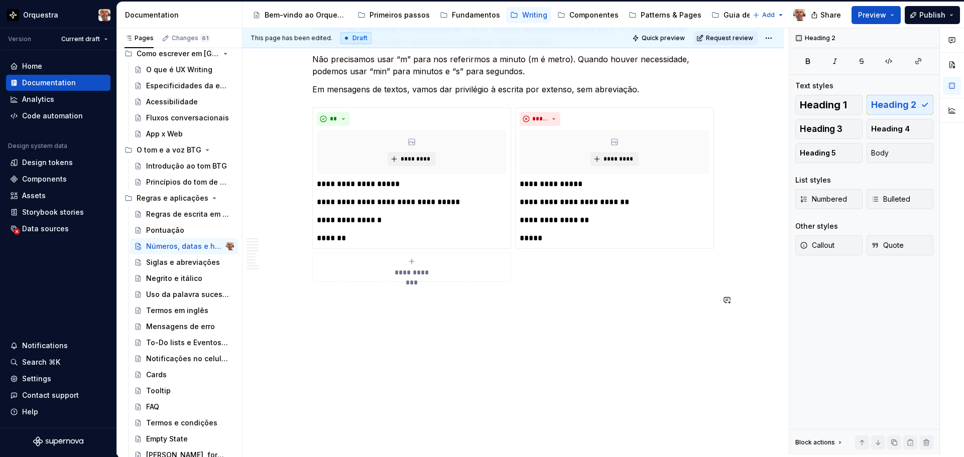
click at [382, 299] on p at bounding box center [513, 300] width 402 height 12
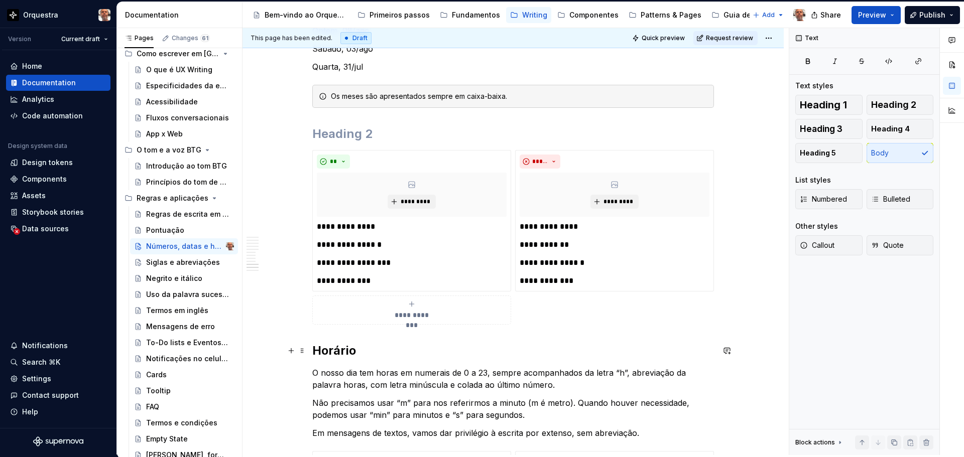
scroll to position [2129, 0]
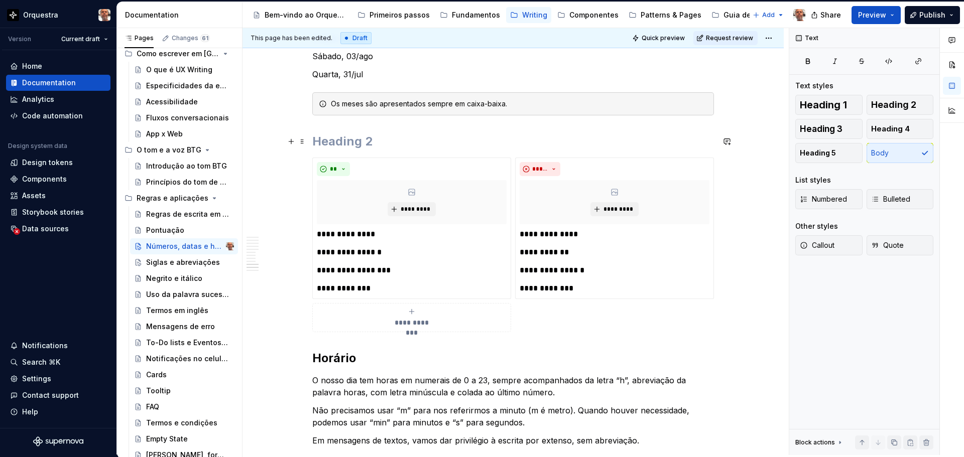
click at [347, 140] on h2 at bounding box center [513, 142] width 402 height 16
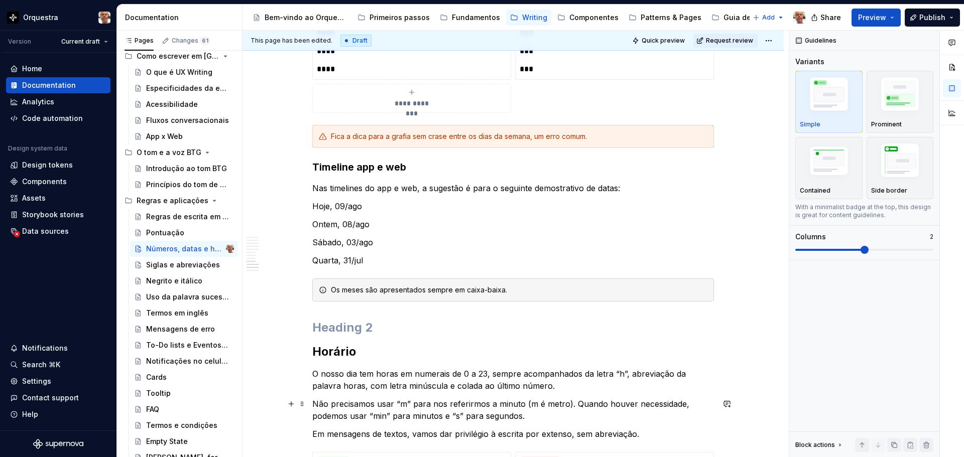
scroll to position [1943, 0]
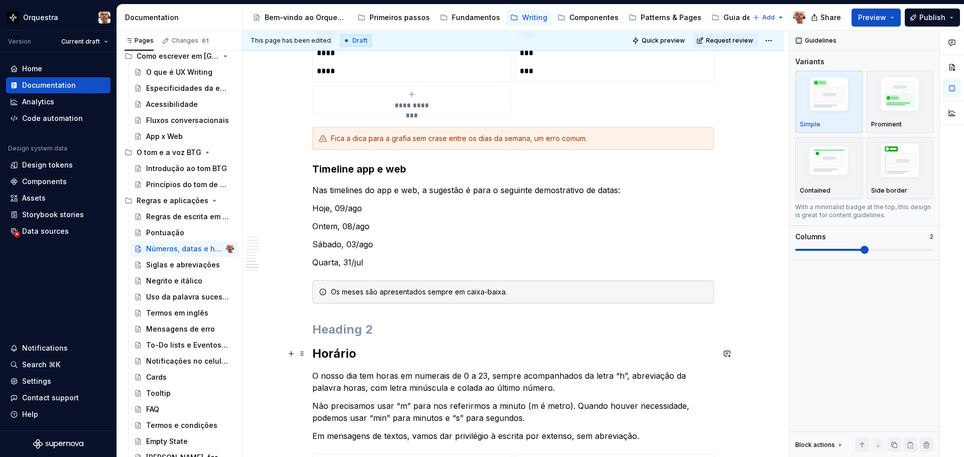
click at [313, 356] on h2 "Horário" at bounding box center [513, 354] width 402 height 16
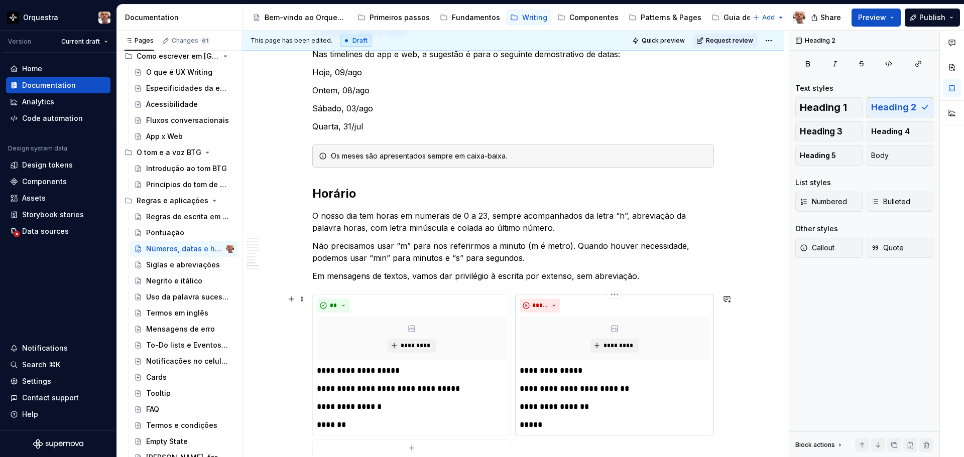
scroll to position [2094, 0]
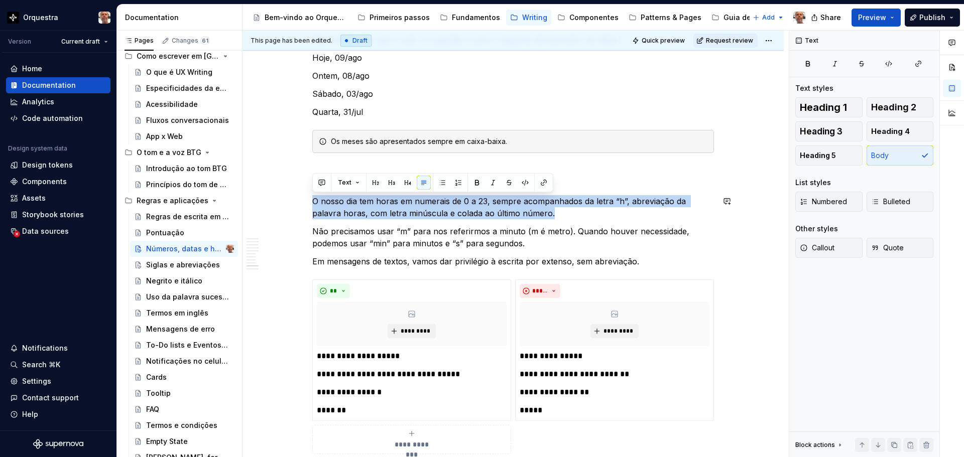
drag, startPoint x: 555, startPoint y: 213, endPoint x: 314, endPoint y: 195, distance: 241.2
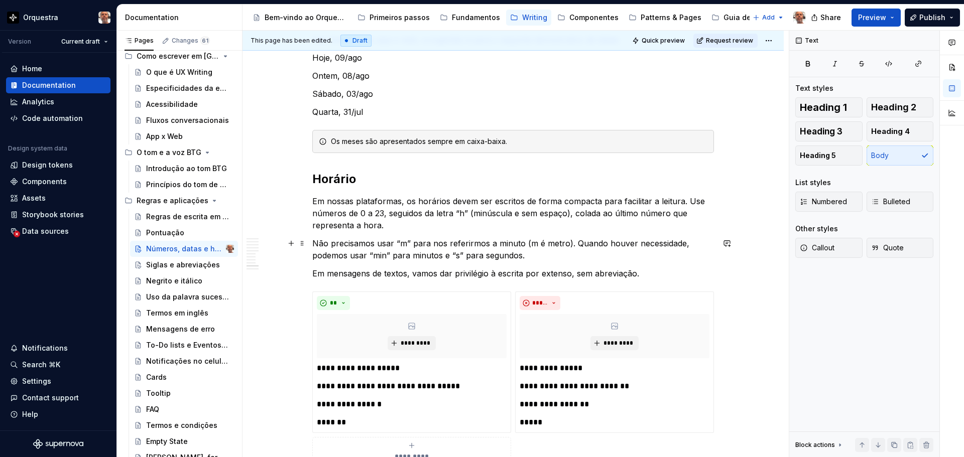
click at [540, 256] on p "Não precisamos usar “m” para nos referirmos a minuto (m é metro). Quando houver…" at bounding box center [513, 250] width 402 height 24
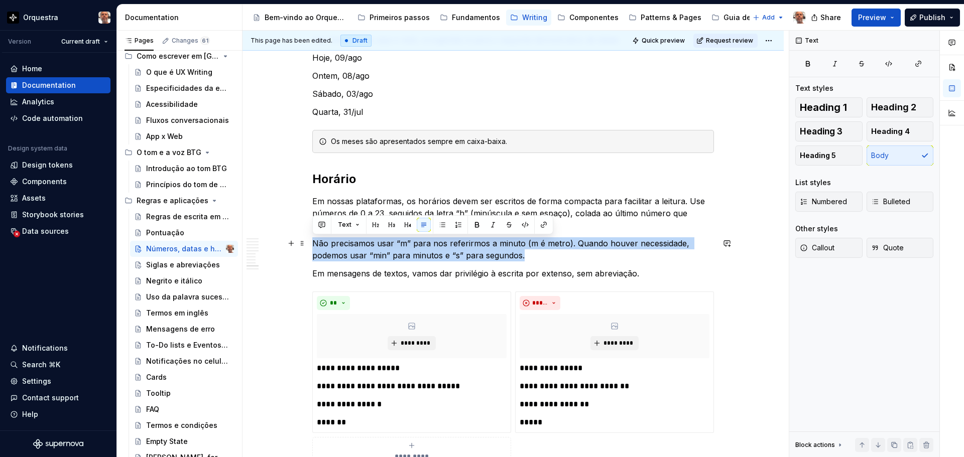
drag, startPoint x: 531, startPoint y: 256, endPoint x: 314, endPoint y: 243, distance: 216.8
click at [314, 243] on p "Não precisamos usar “m” para nos referirmos a minuto (m é metro). Quando houver…" at bounding box center [513, 250] width 402 height 24
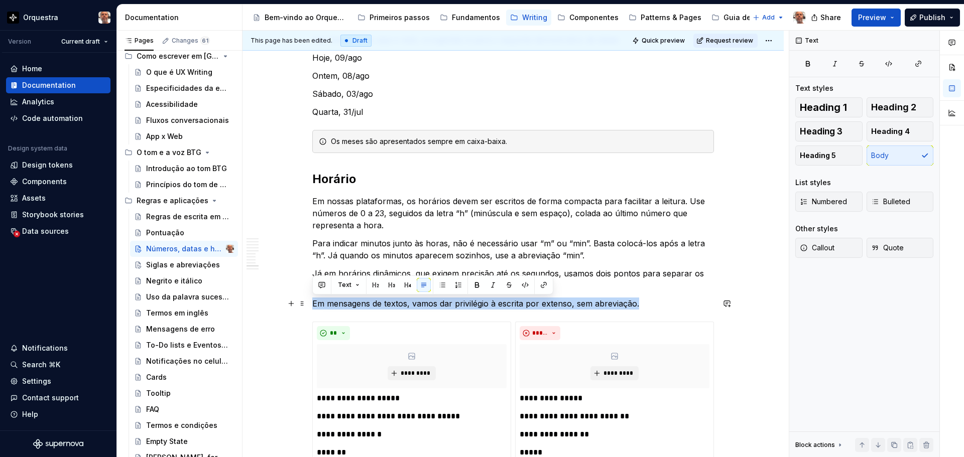
drag, startPoint x: 651, startPoint y: 308, endPoint x: 314, endPoint y: 300, distance: 337.6
click at [314, 300] on p "Em mensagens de textos, vamos dar privilégio à escrita por extenso, sem abrevia…" at bounding box center [513, 304] width 402 height 12
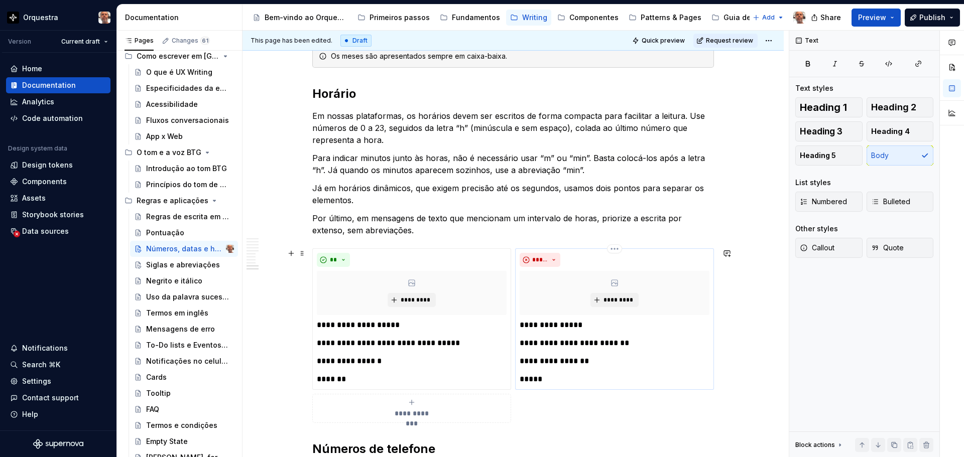
scroll to position [2194, 0]
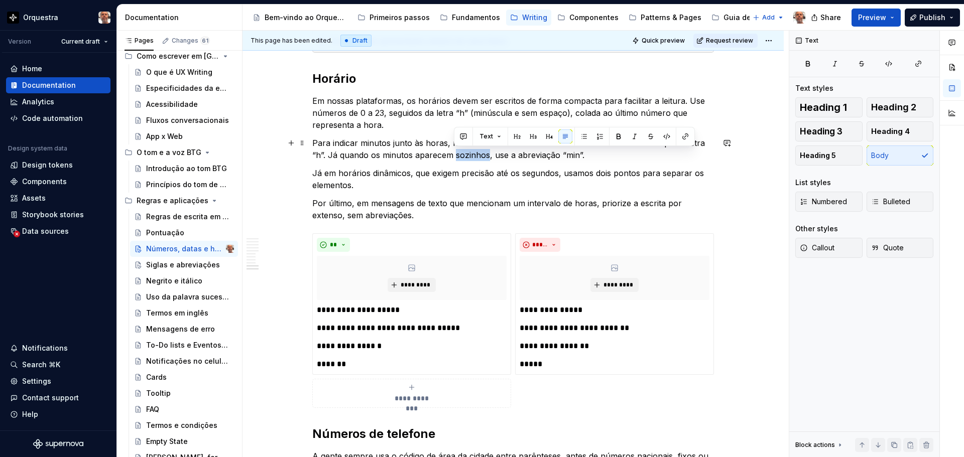
drag, startPoint x: 454, startPoint y: 158, endPoint x: 488, endPoint y: 156, distance: 33.7
click at [488, 156] on p "Para indicar minutos junto às horas, não é necessário usar “m” ou “min”. Basta …" at bounding box center [513, 149] width 402 height 24
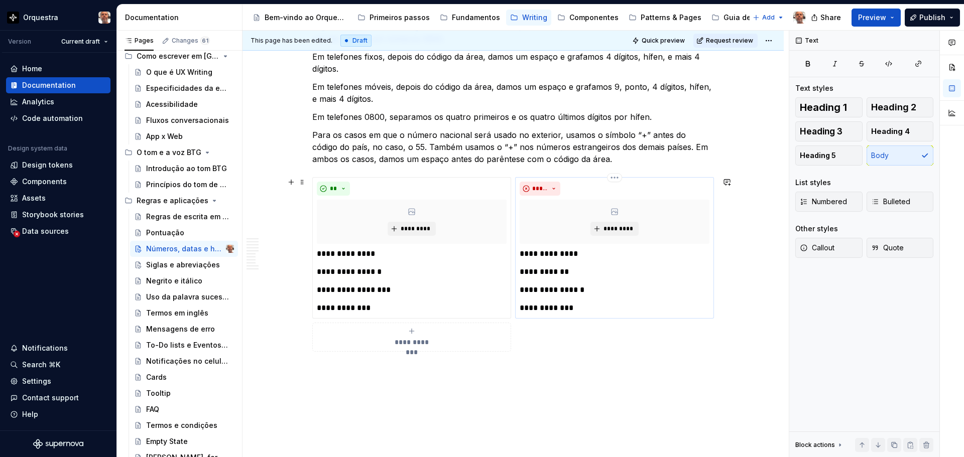
scroll to position [2667, 0]
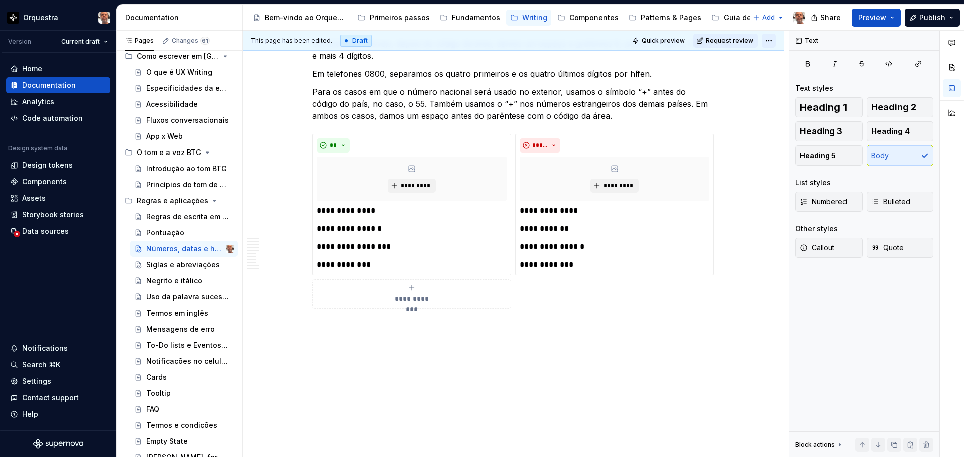
click at [768, 42] on html "Orquestra Version Current draft Home Documentation Analytics Code automation De…" at bounding box center [482, 228] width 964 height 457
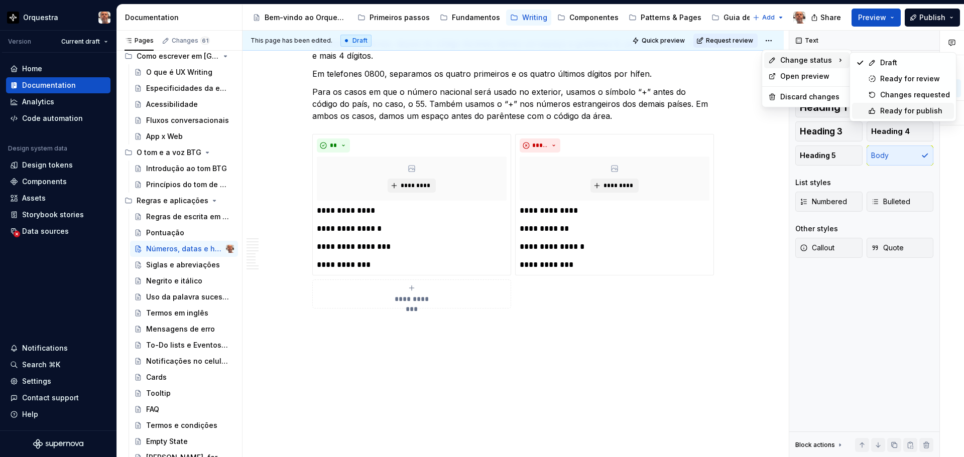
click at [915, 109] on div "Ready for publish" at bounding box center [915, 111] width 70 height 10
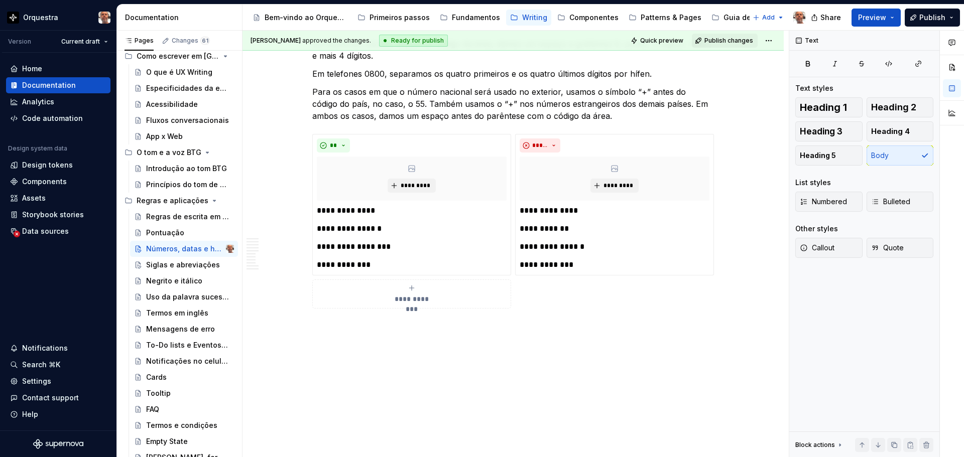
scroll to position [2463, 0]
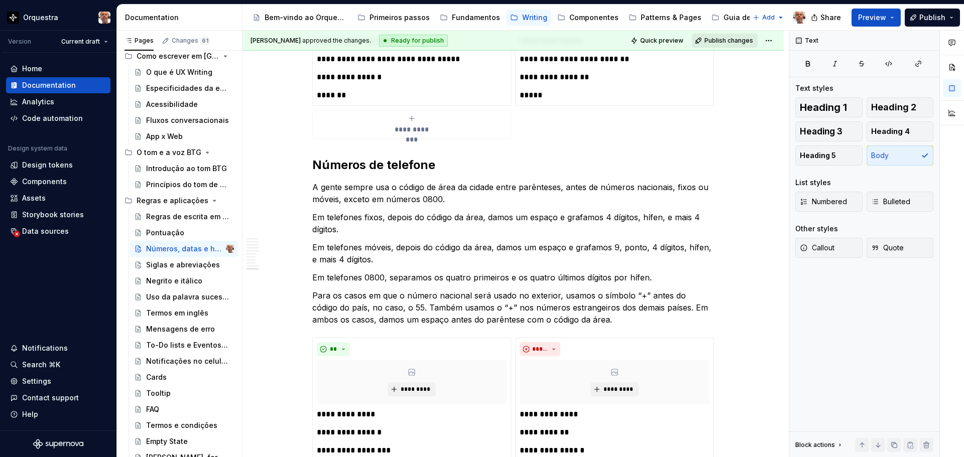
click at [727, 39] on span "Publish changes" at bounding box center [729, 41] width 49 height 8
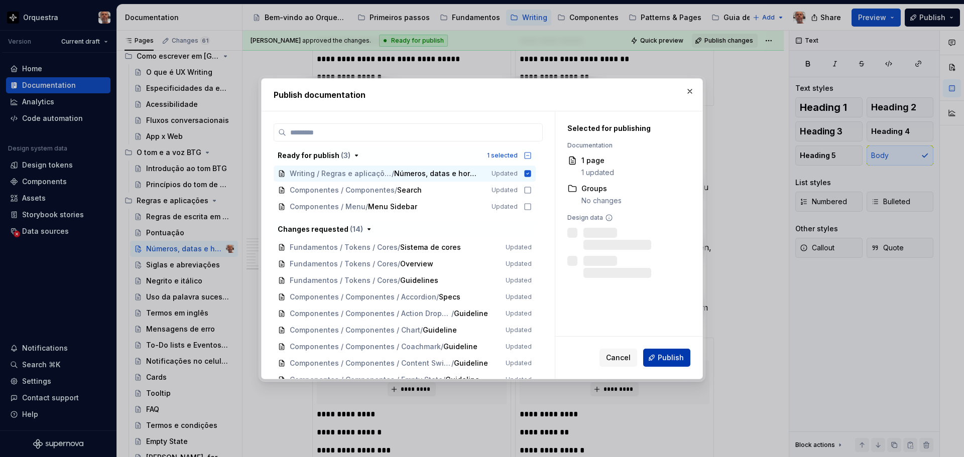
click at [669, 362] on span "Publish" at bounding box center [671, 358] width 26 height 10
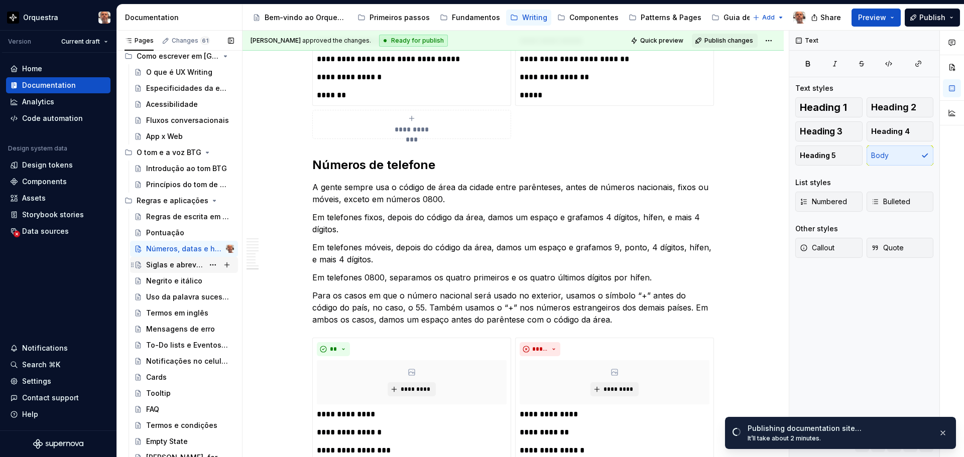
click at [189, 267] on div "Siglas e abreviações" at bounding box center [175, 265] width 58 height 10
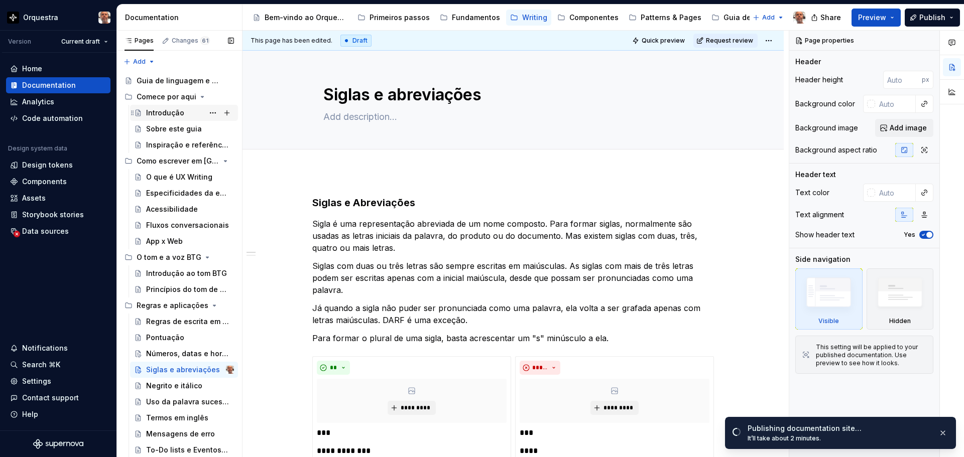
click at [168, 110] on div "Introdução" at bounding box center [165, 113] width 38 height 10
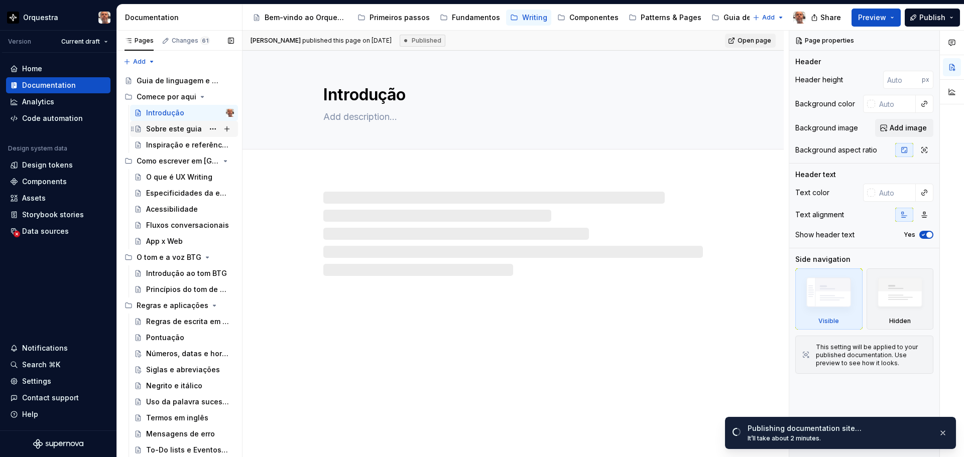
click at [169, 128] on div "Sobre este guia" at bounding box center [174, 129] width 56 height 10
click at [162, 152] on div "Inspiração e referências" at bounding box center [184, 145] width 108 height 16
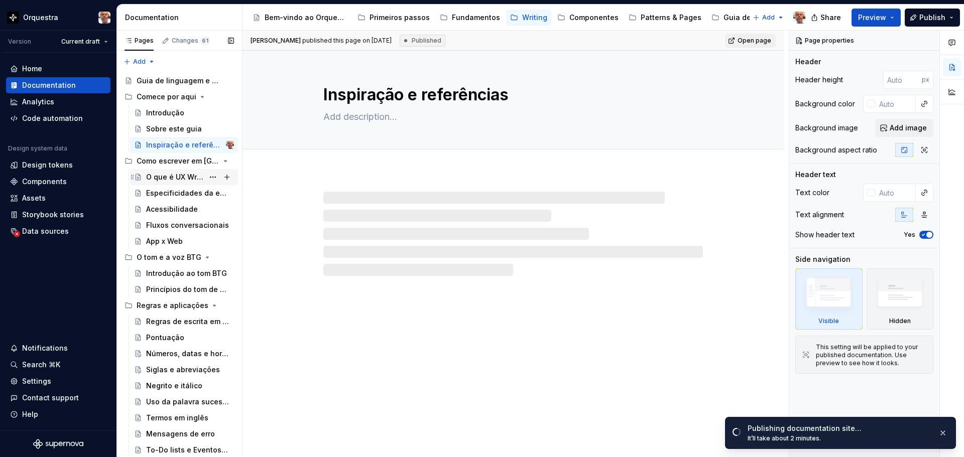
click at [171, 176] on div "O que é UX Writing" at bounding box center [175, 177] width 58 height 10
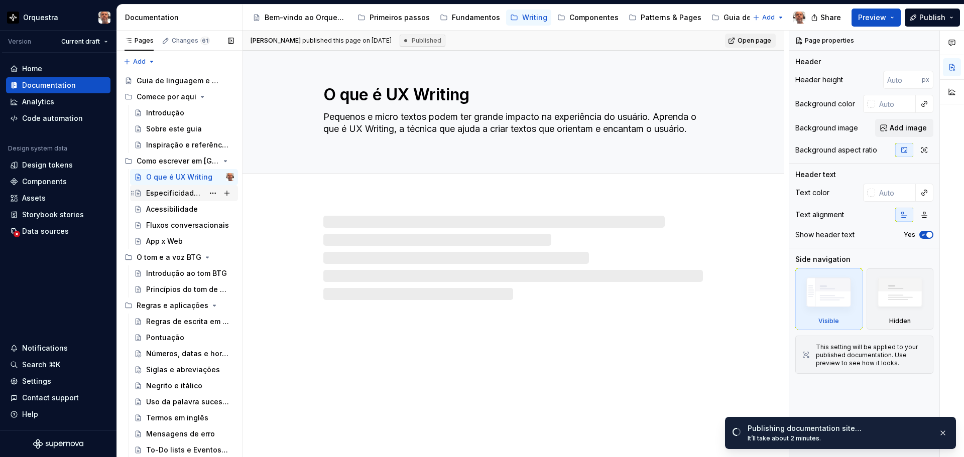
click at [172, 193] on div "Especificidades da escrita digital" at bounding box center [175, 193] width 58 height 10
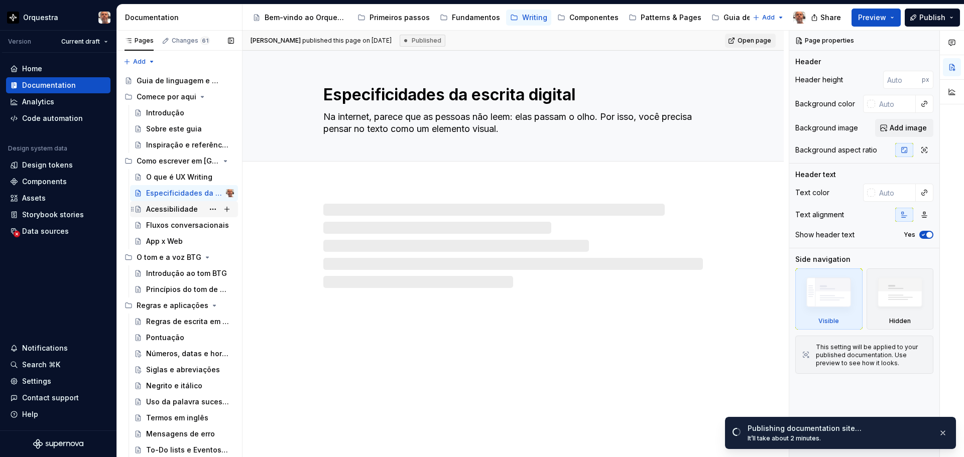
click at [175, 207] on div "Acessibilidade" at bounding box center [172, 209] width 52 height 10
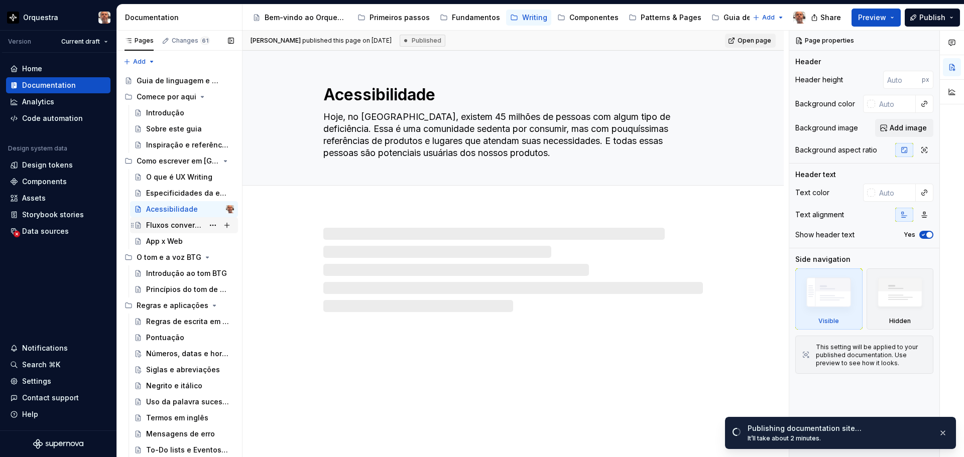
click at [177, 223] on div "Fluxos conversacionais" at bounding box center [175, 225] width 58 height 10
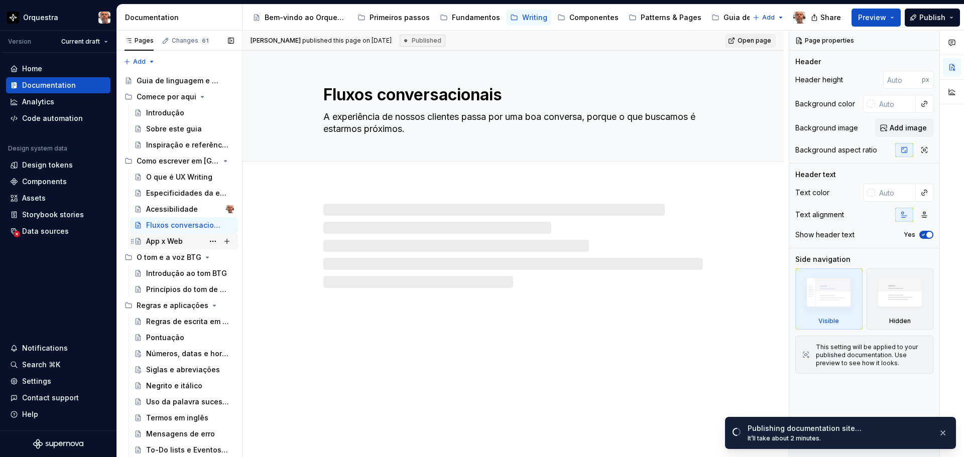
click at [172, 246] on div "App x Web" at bounding box center [164, 242] width 37 height 10
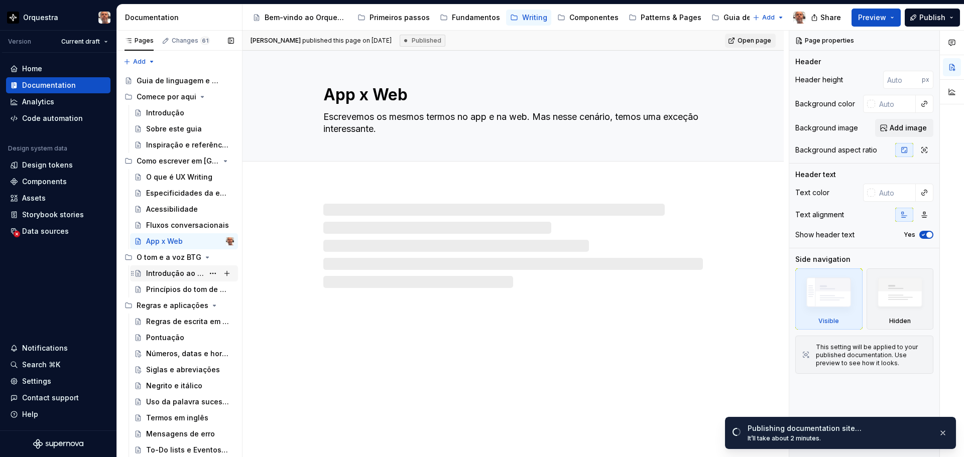
click at [175, 270] on div "Introdução ao tom BTG" at bounding box center [175, 274] width 58 height 10
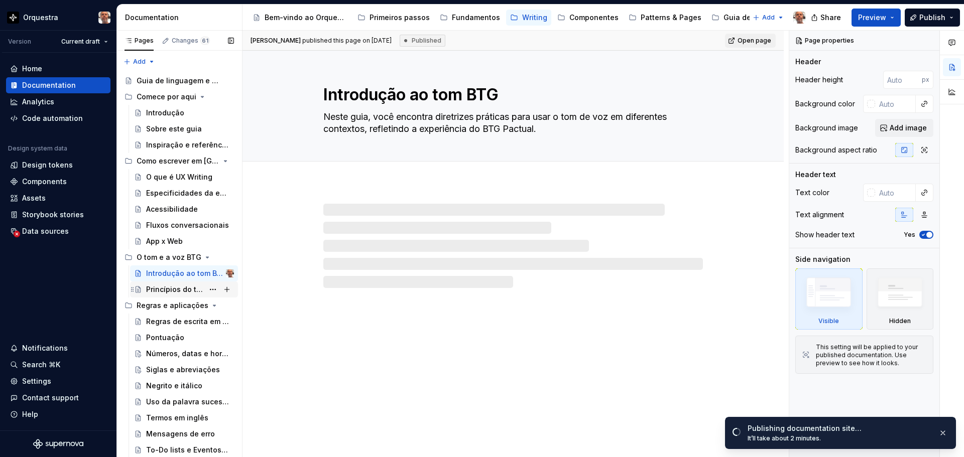
click at [173, 289] on div "Princípios do tom de voz" at bounding box center [175, 290] width 58 height 10
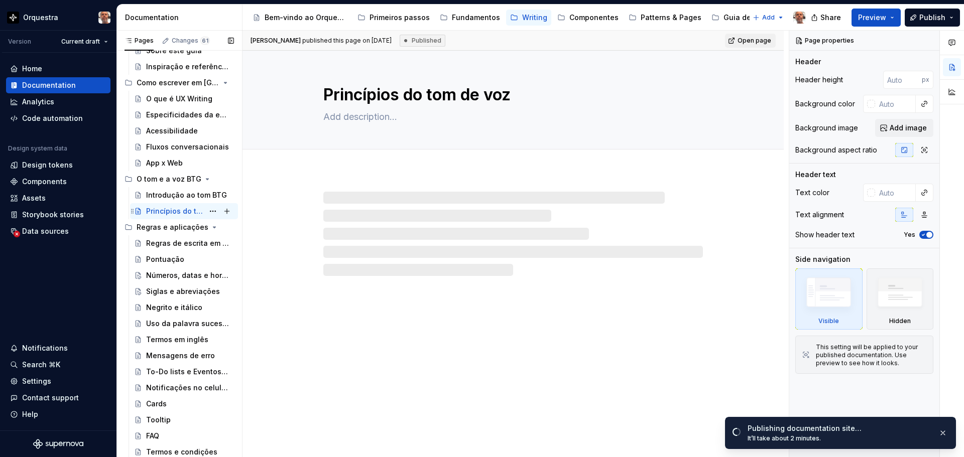
scroll to position [100, 0]
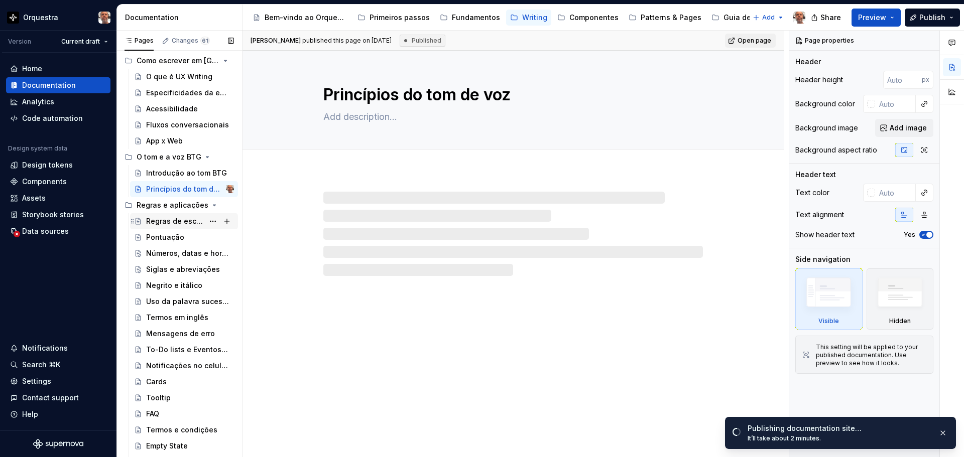
click at [176, 222] on div "Regras de escrita em telas" at bounding box center [175, 221] width 58 height 10
click at [167, 239] on div "Pontuação" at bounding box center [165, 238] width 38 height 10
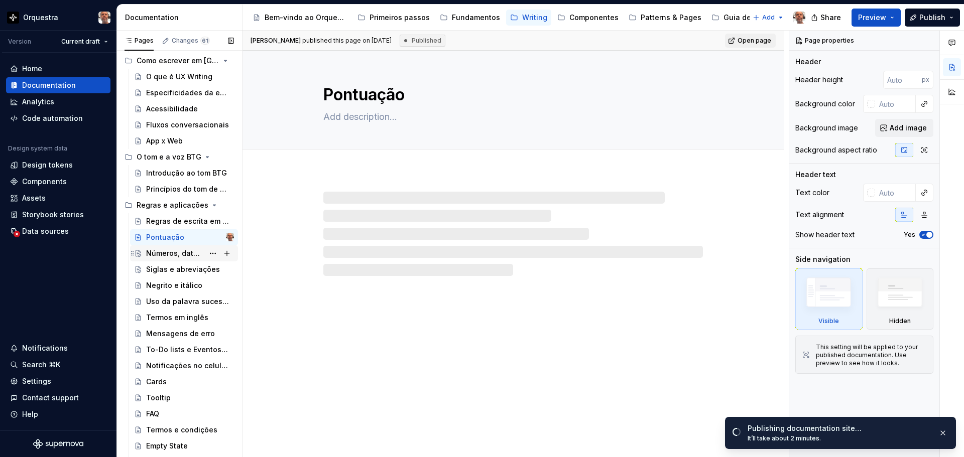
click at [170, 249] on div "Números, datas e horas" at bounding box center [175, 254] width 58 height 10
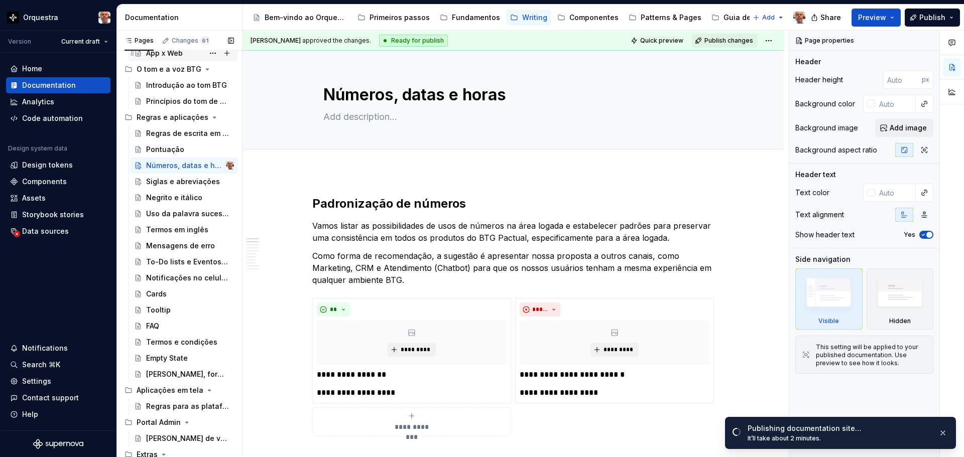
scroll to position [201, 0]
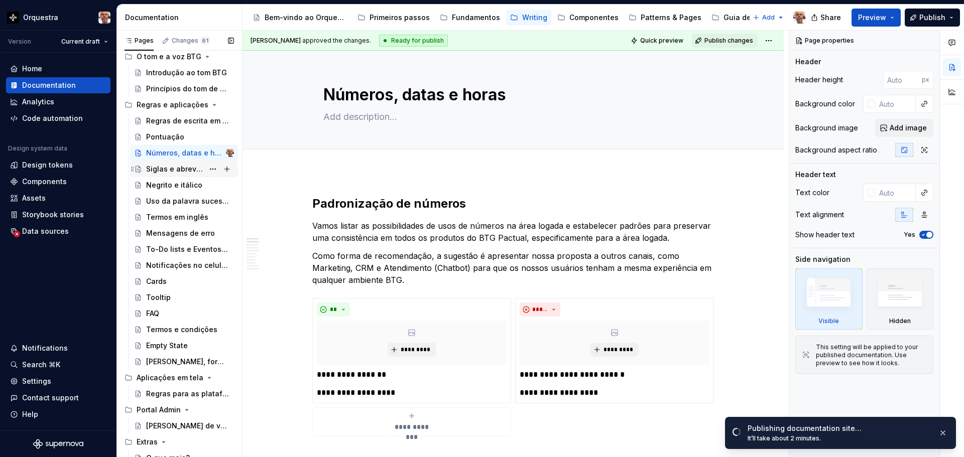
click at [194, 171] on div "Siglas e abreviações" at bounding box center [175, 169] width 58 height 10
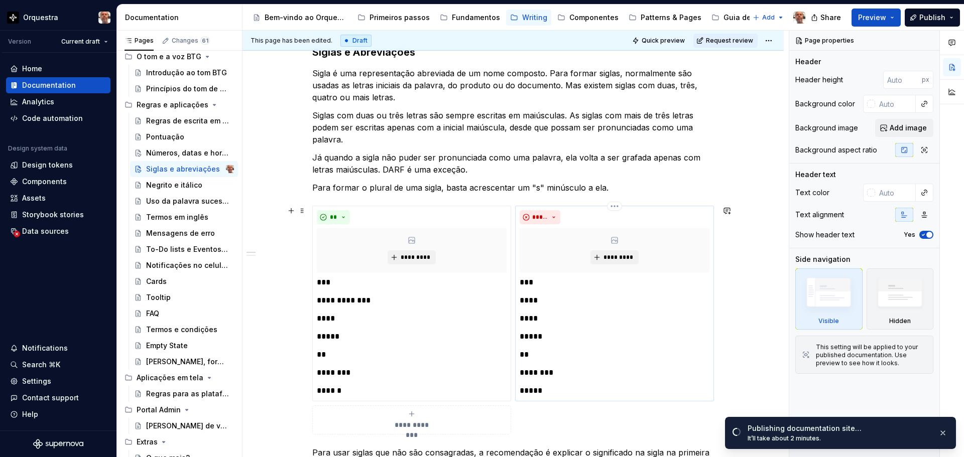
scroll to position [352, 0]
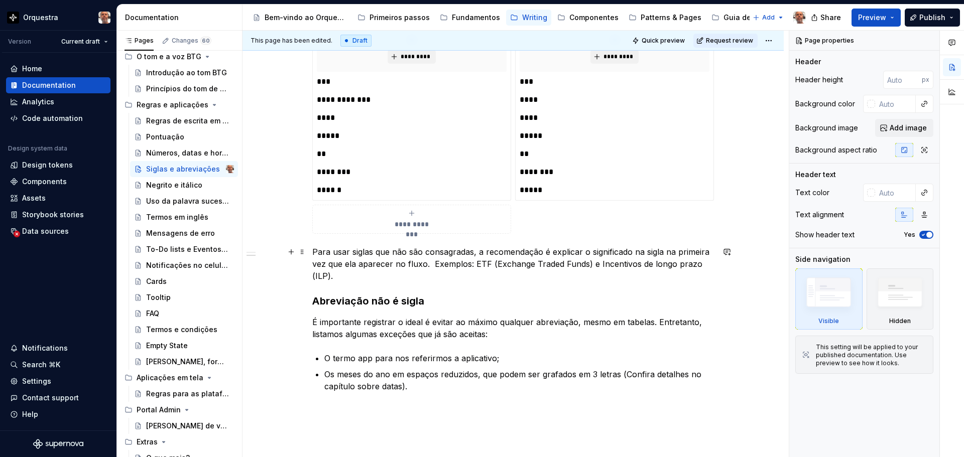
click at [366, 276] on p "Para usar siglas que não são consagradas, a recomendação é explicar o significa…" at bounding box center [513, 264] width 402 height 36
type textarea "*"
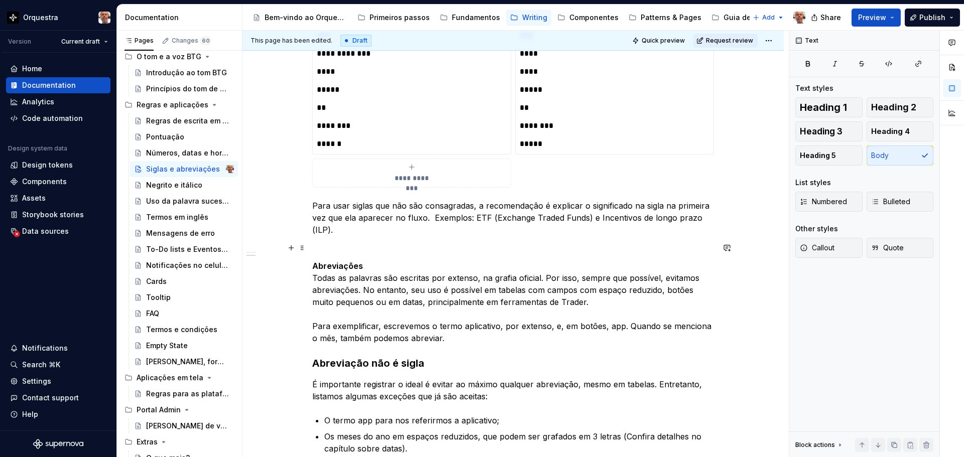
scroll to position [502, 0]
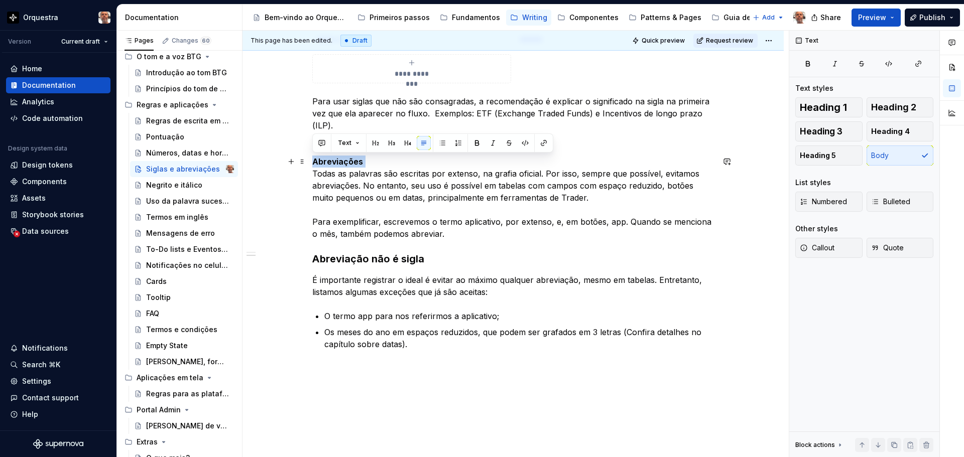
drag, startPoint x: 387, startPoint y: 156, endPoint x: 311, endPoint y: 157, distance: 75.8
click at [311, 157] on div "**********" at bounding box center [513, 97] width 541 height 854
click at [377, 140] on button "button" at bounding box center [376, 143] width 14 height 14
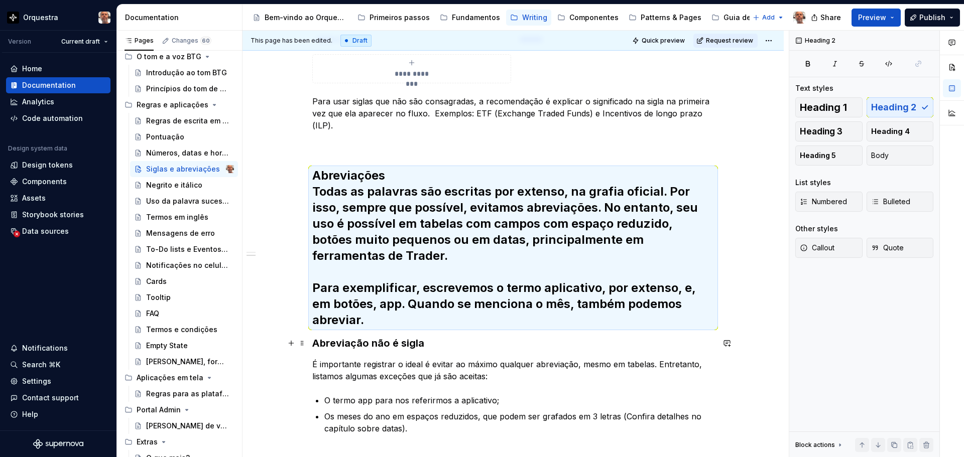
click at [378, 343] on strong "Abreviação não é sigla" at bounding box center [368, 343] width 112 height 12
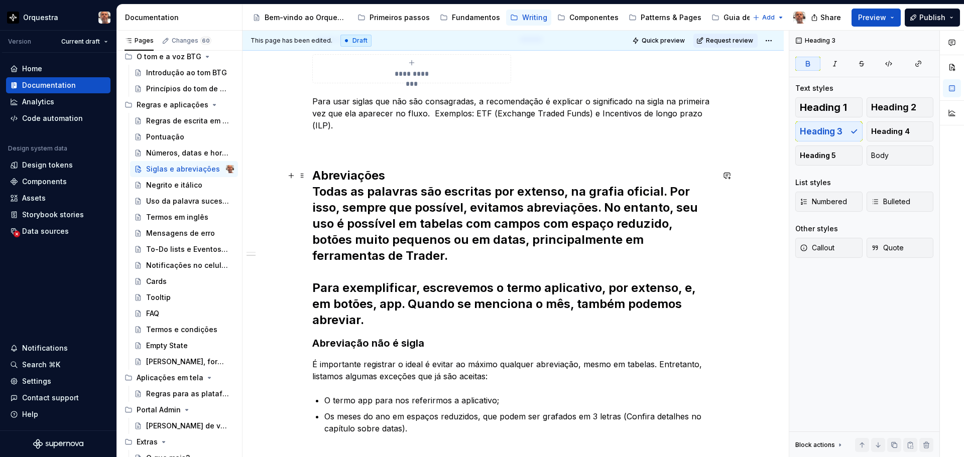
click at [314, 190] on h2 "Abreviações Todas as palavras são escritas por extenso, na grafia oficial. Por …" at bounding box center [513, 248] width 402 height 161
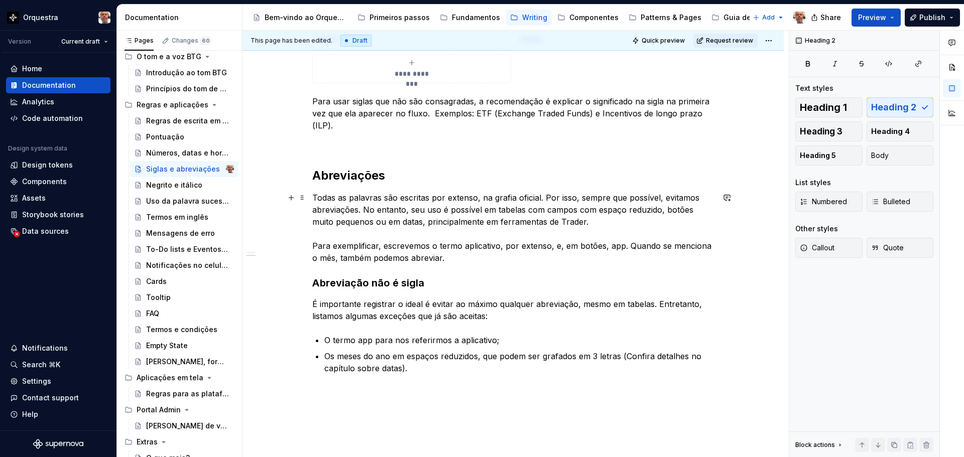
click at [311, 247] on div "**********" at bounding box center [513, 109] width 541 height 878
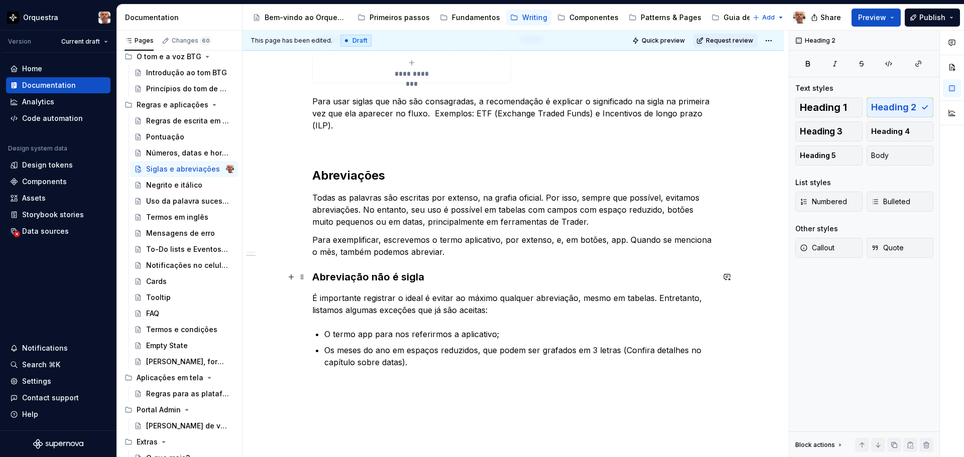
click at [368, 277] on strong "Abreviação não é sigla" at bounding box center [368, 277] width 112 height 12
click at [332, 155] on div "**********" at bounding box center [513, 43] width 402 height 699
click at [313, 176] on strong "Abreviações" at bounding box center [348, 175] width 73 height 15
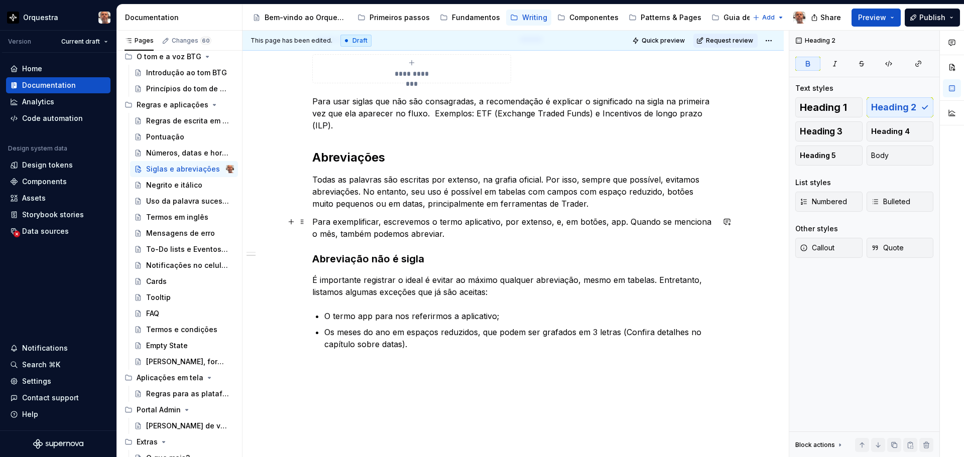
click at [488, 233] on p "Para exemplificar, escrevemos o termo aplicativo, por extenso, e, em botões, ap…" at bounding box center [513, 228] width 402 height 24
click at [579, 236] on p "Para exemplificar, escrevemos o termo aplicativo, por extenso, e, em botões, ap…" at bounding box center [513, 228] width 402 height 24
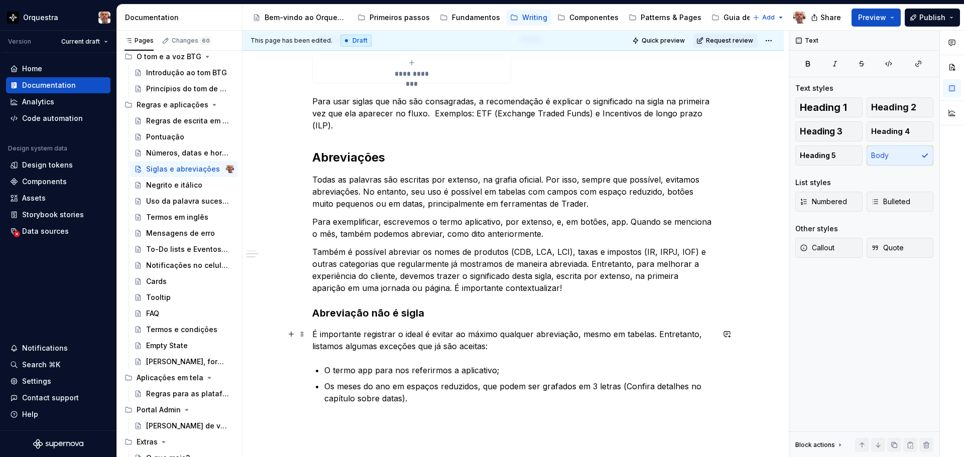
click at [393, 336] on p "É importante registrar o ideal é evitar ao máximo qualquer abreviação, mesmo em…" at bounding box center [513, 340] width 402 height 24
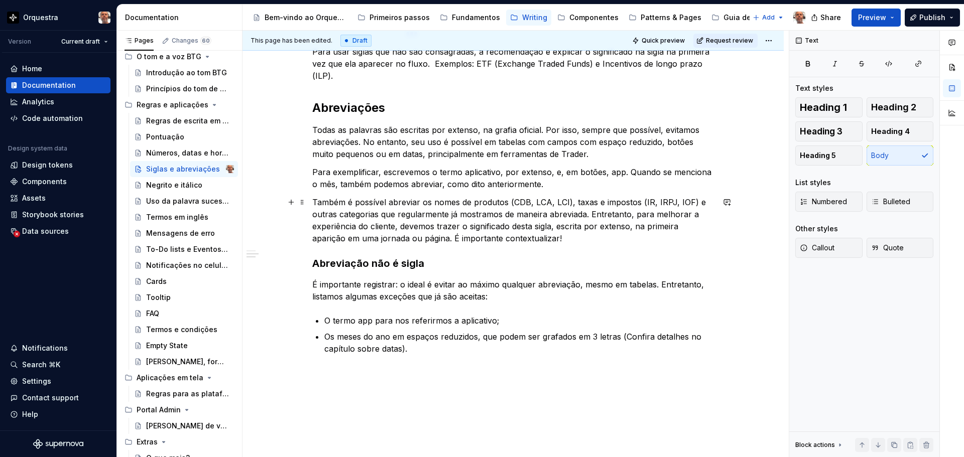
scroll to position [552, 0]
click at [469, 357] on div "**********" at bounding box center [513, 10] width 402 height 735
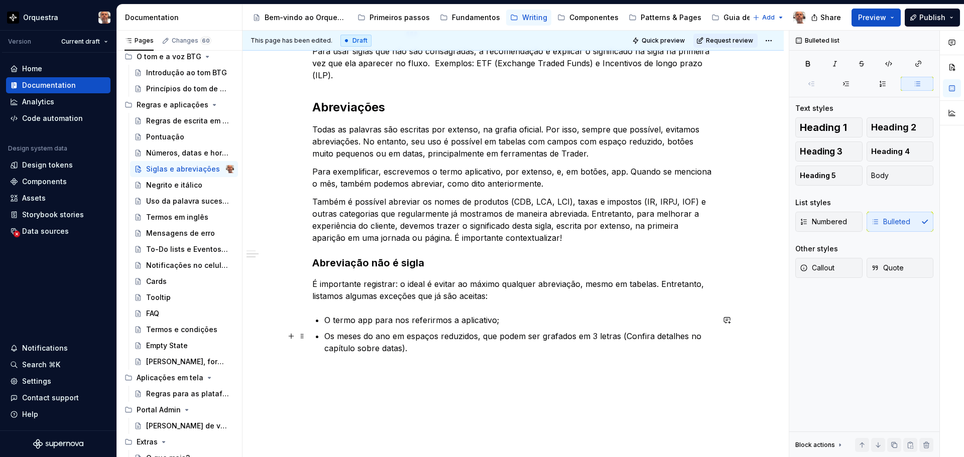
click at [454, 349] on p "Os meses do ano em espaços reduzidos, que podem ser grafados em 3 letras (Confi…" at bounding box center [519, 342] width 390 height 24
click at [518, 317] on p "O termo app para nos referirmos a aplicativo;" at bounding box center [519, 320] width 390 height 12
click at [436, 344] on p "Os meses do ano em espaços reduzidos, que podem ser grafados em 3 letras (Confi…" at bounding box center [519, 342] width 390 height 24
click at [434, 366] on p "Produtos, taxas e impostos." at bounding box center [519, 365] width 390 height 12
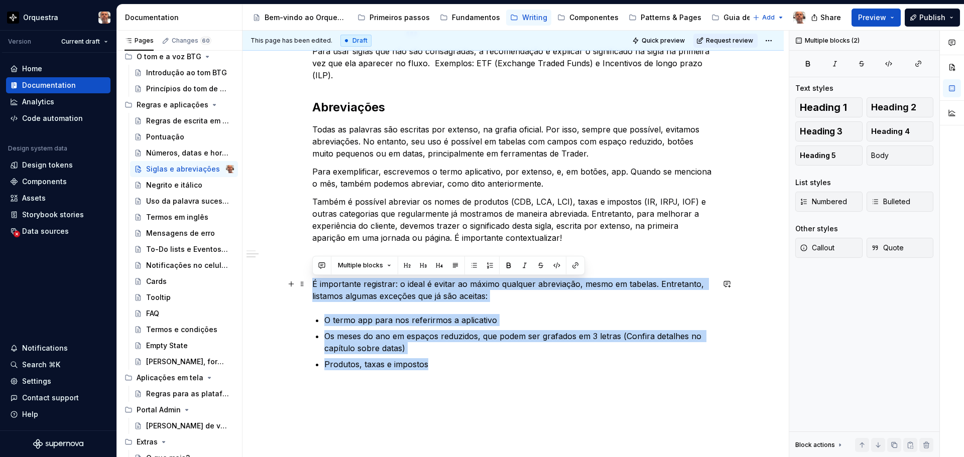
drag, startPoint x: 450, startPoint y: 368, endPoint x: 313, endPoint y: 278, distance: 163.7
click at [313, 278] on div "**********" at bounding box center [513, 18] width 402 height 751
copy div "É importante registrar: o ideal é evitar ao máximo qualquer abreviação, mesmo e…"
click at [450, 365] on p "Produtos, taxas e impostos" at bounding box center [519, 365] width 390 height 12
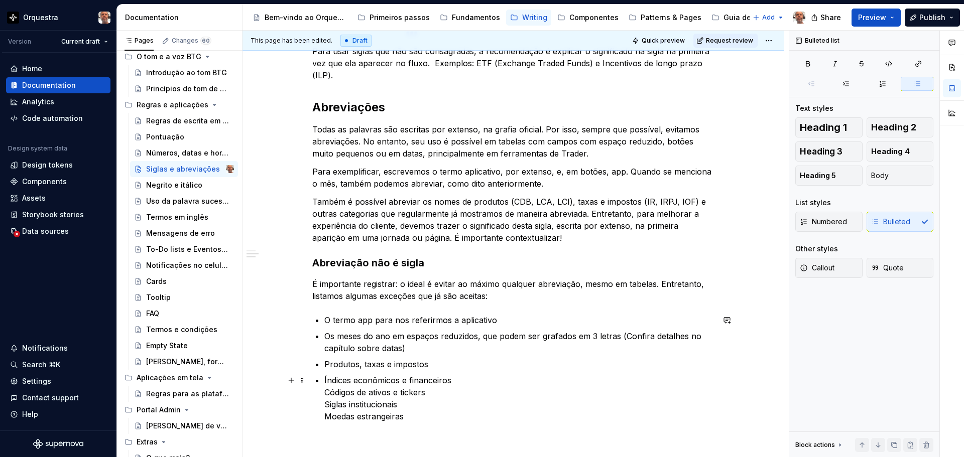
click at [325, 393] on p "Índices econômicos e financeiros Códigos de ativos e tickers Siglas institucion…" at bounding box center [519, 399] width 390 height 48
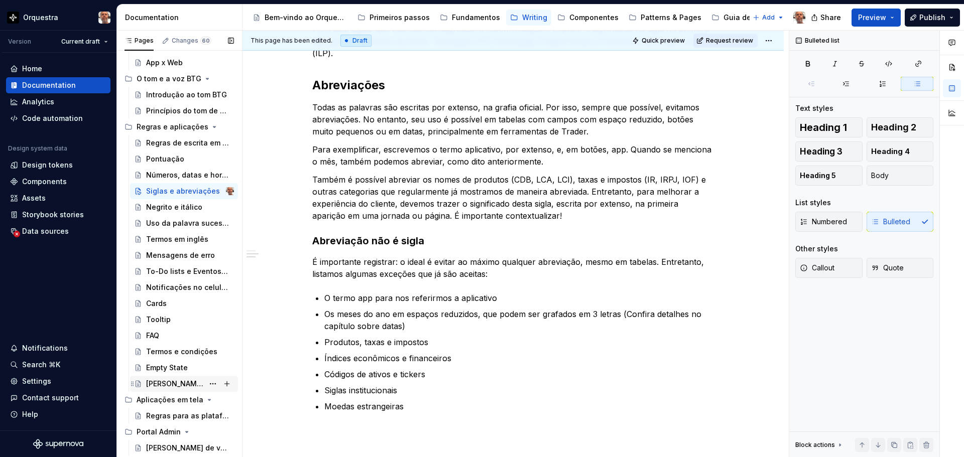
scroll to position [155, 0]
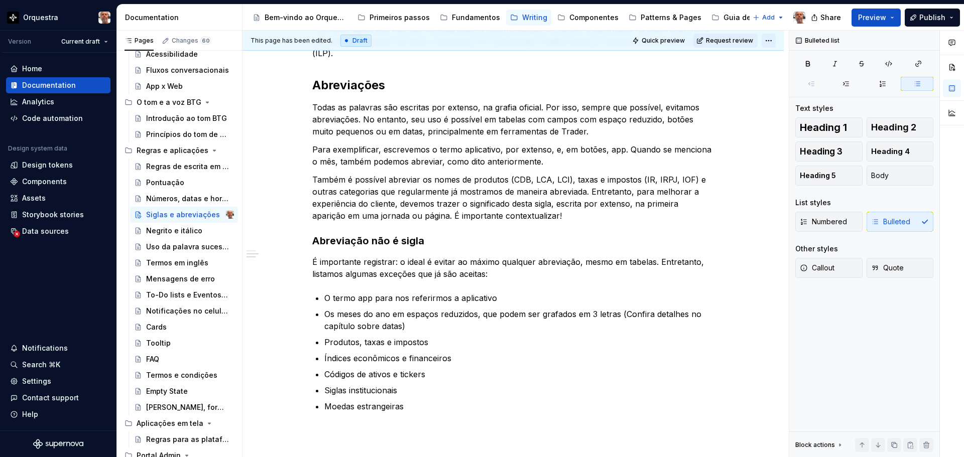
click at [767, 41] on html "Orquestra Version Current draft Home Documentation Analytics Code automation De…" at bounding box center [482, 228] width 964 height 457
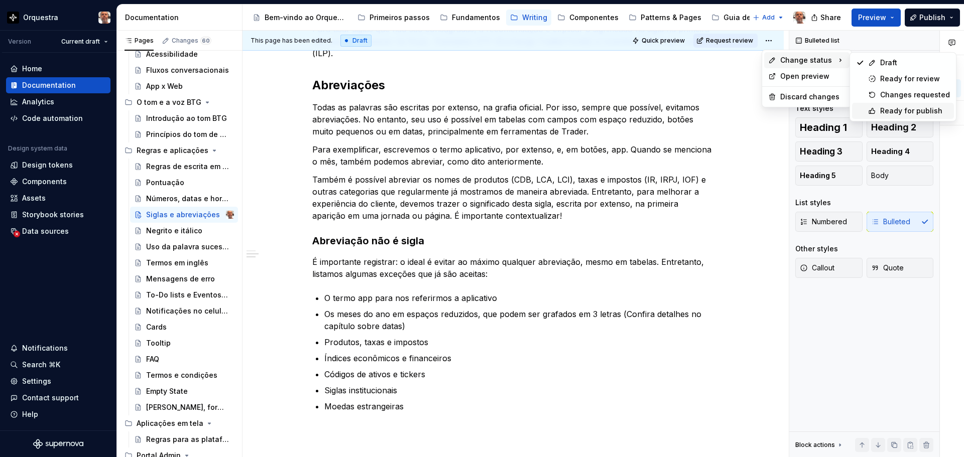
click at [922, 106] on div "Ready for publish" at bounding box center [915, 111] width 70 height 10
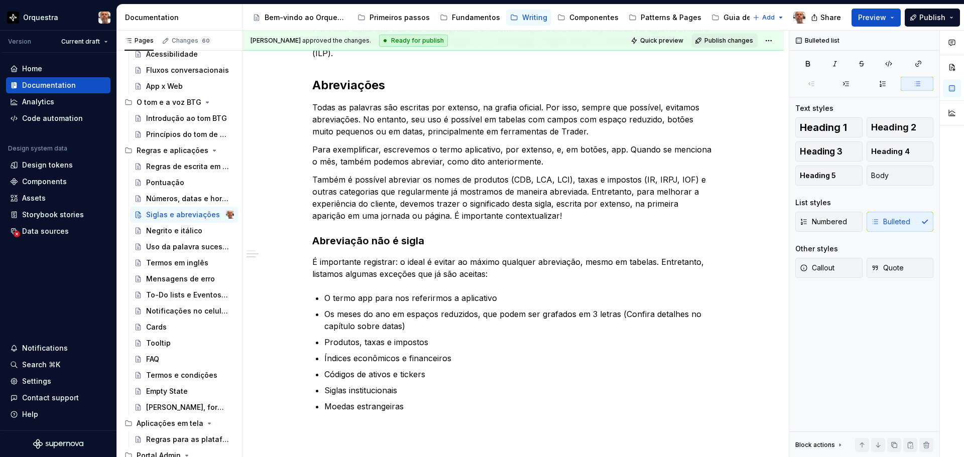
scroll to position [371, 0]
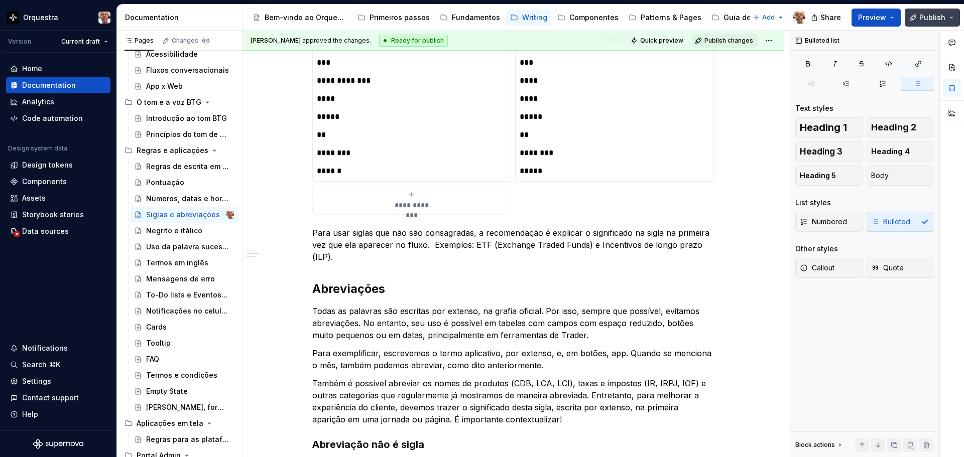
click at [926, 19] on span "Publish" at bounding box center [932, 18] width 26 height 10
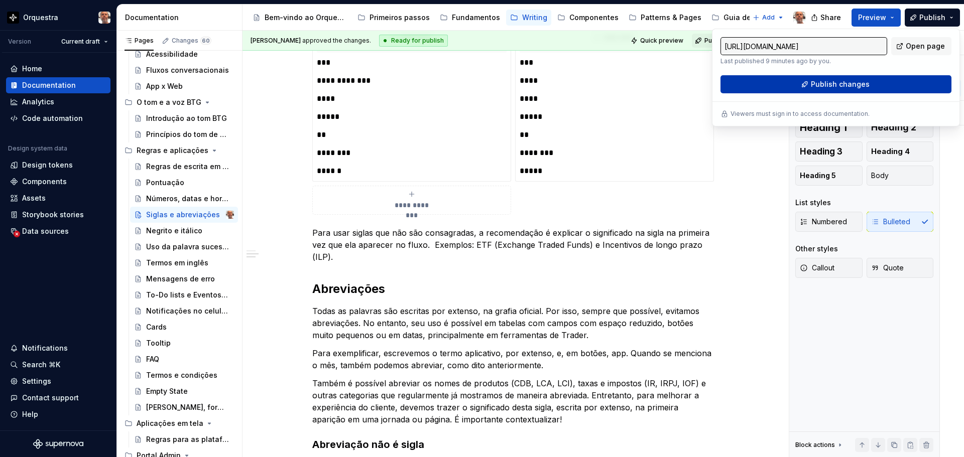
click at [852, 84] on span "Publish changes" at bounding box center [840, 84] width 59 height 10
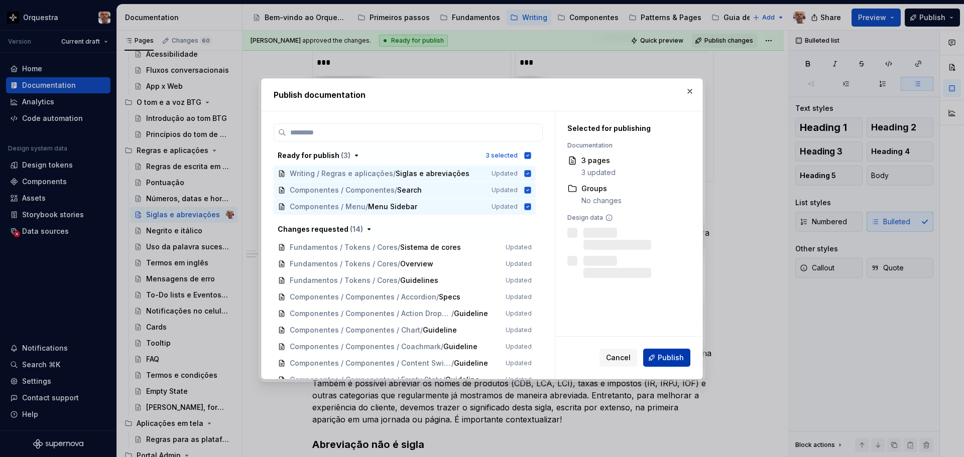
click at [663, 362] on span "Publish" at bounding box center [671, 358] width 26 height 10
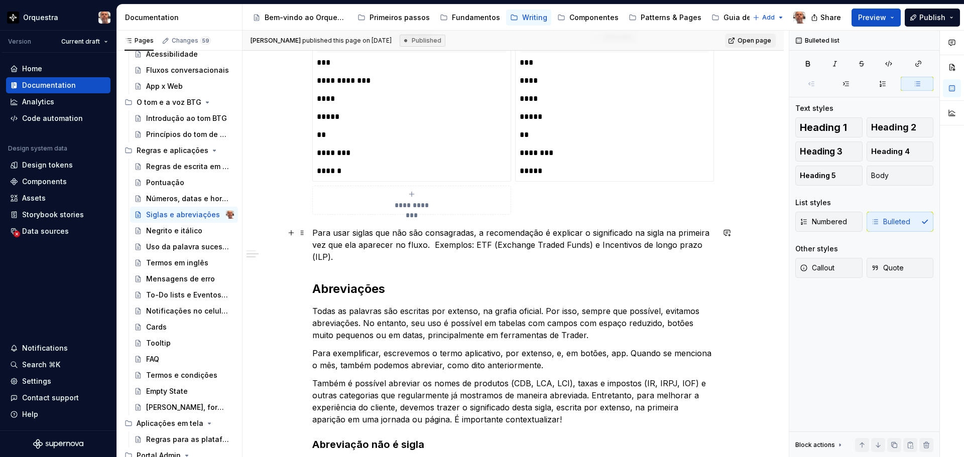
click at [556, 243] on p "Para usar siglas que não são consagradas, a recomendação é explicar o significa…" at bounding box center [513, 245] width 402 height 36
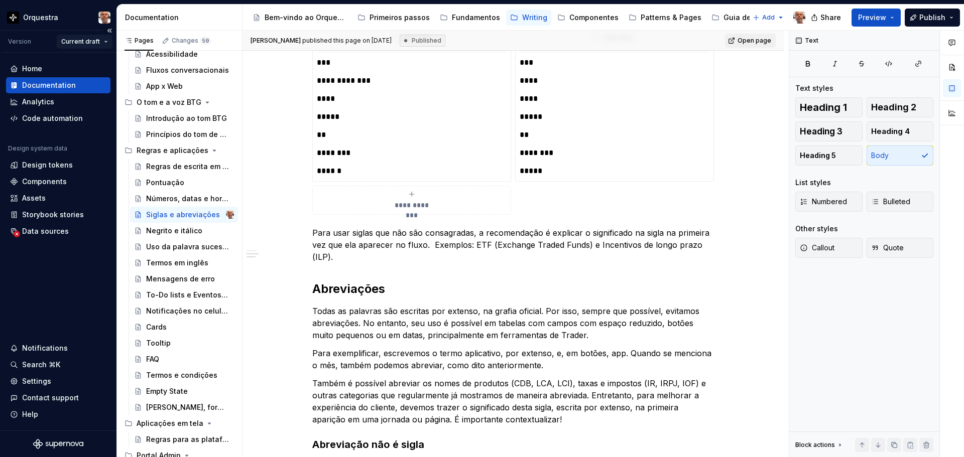
click at [105, 40] on html "Orquestra Version Current draft Home Documentation Analytics Code automation De…" at bounding box center [482, 228] width 964 height 457
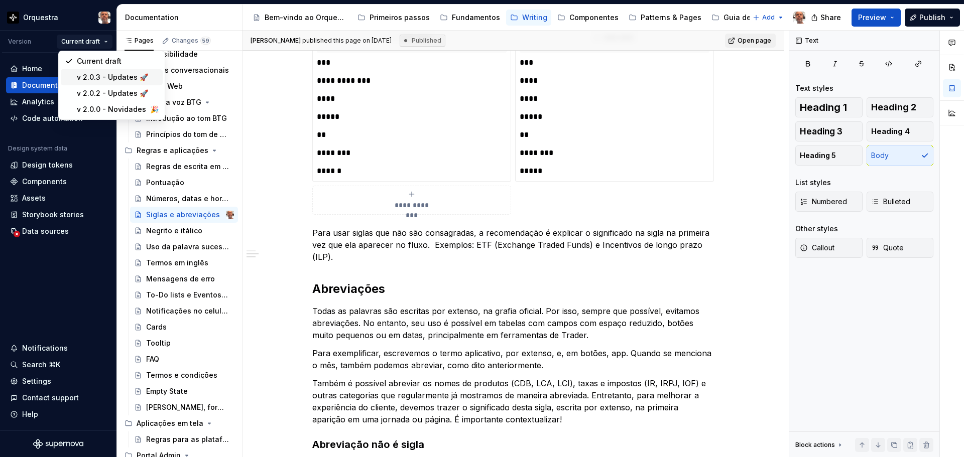
click at [96, 82] on div "v 2.0.3 - Updates 🚀" at bounding box center [118, 77] width 82 height 10
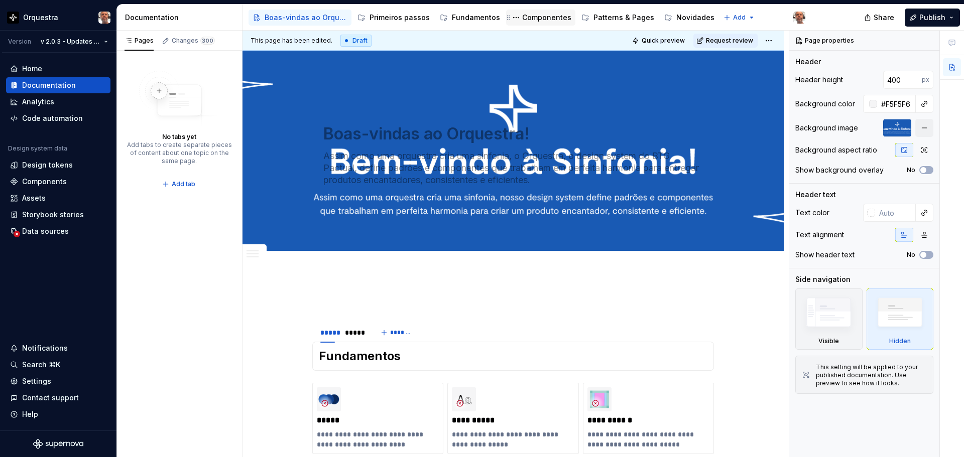
click at [534, 20] on div "Componentes" at bounding box center [546, 18] width 49 height 10
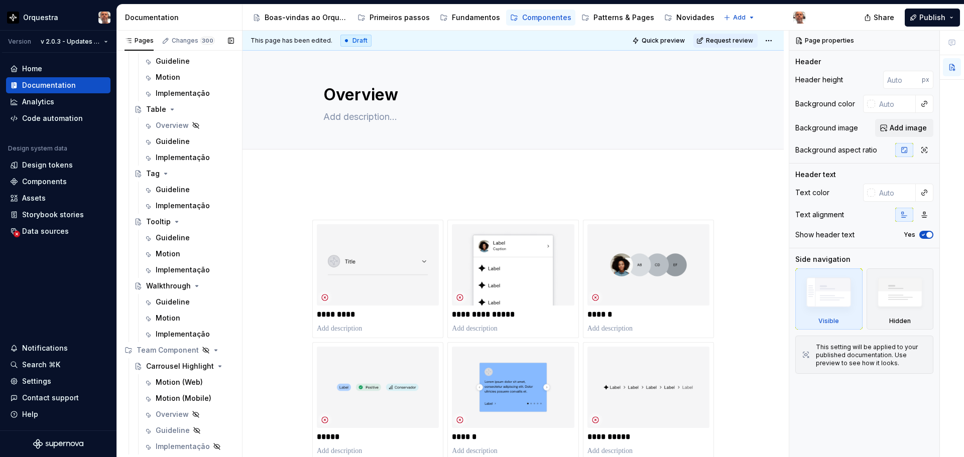
scroll to position [2682, 0]
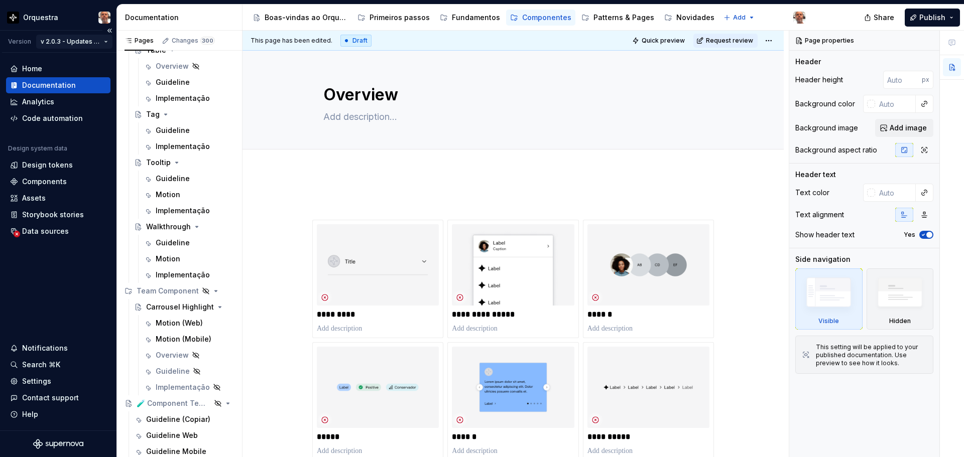
click at [104, 44] on html "Orquestra Version v 2.0.3 - Updates 🚀 Home Documentation Analytics Code automat…" at bounding box center [482, 228] width 964 height 457
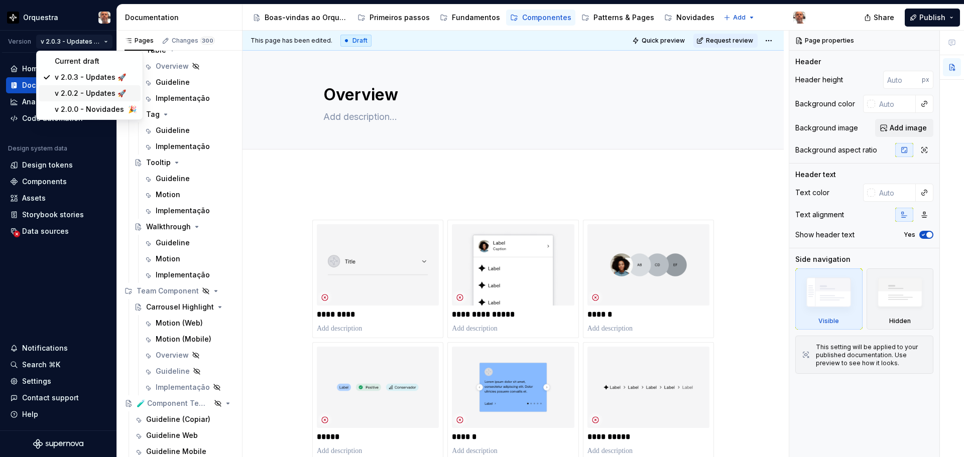
click at [96, 95] on div "v 2.0.2 - Updates 🚀" at bounding box center [96, 93] width 82 height 10
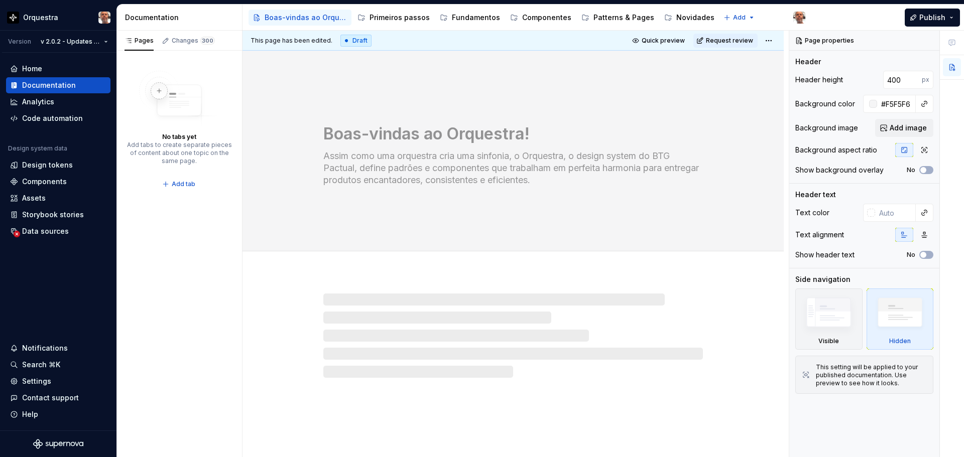
type textarea "*"
type input "#000000"
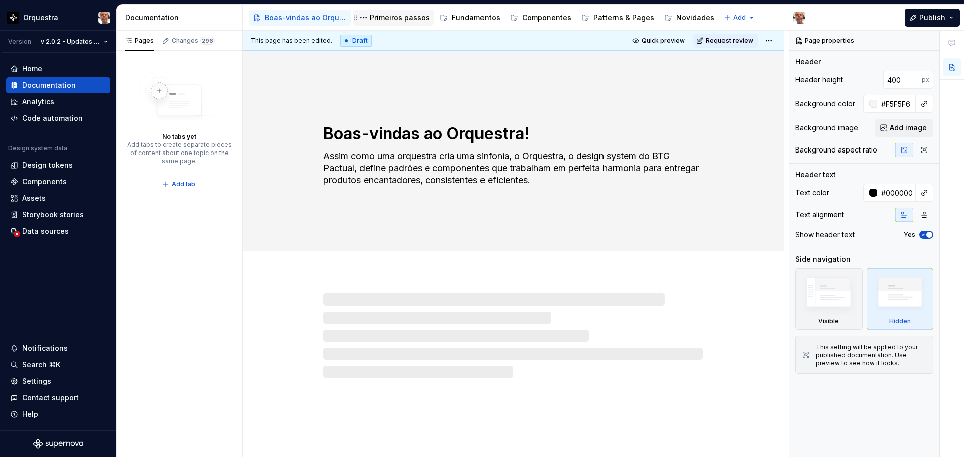
click at [408, 18] on div "Primeiros passos" at bounding box center [400, 18] width 60 height 10
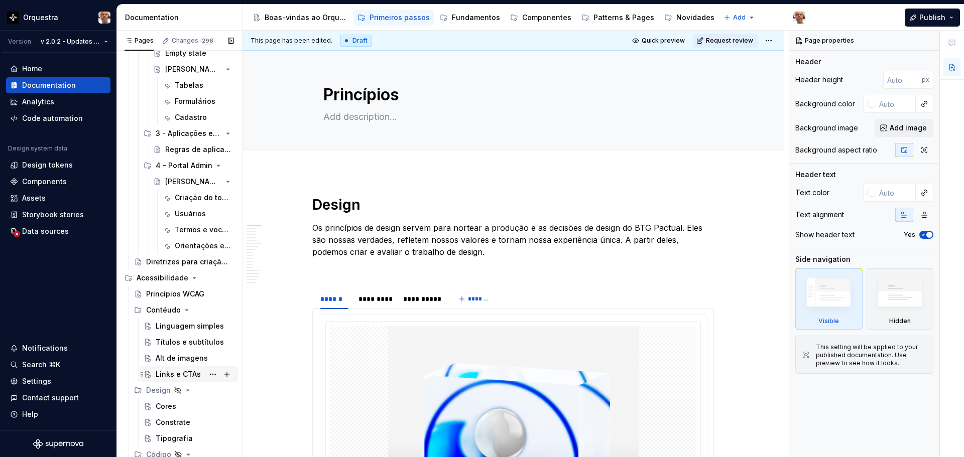
scroll to position [993, 0]
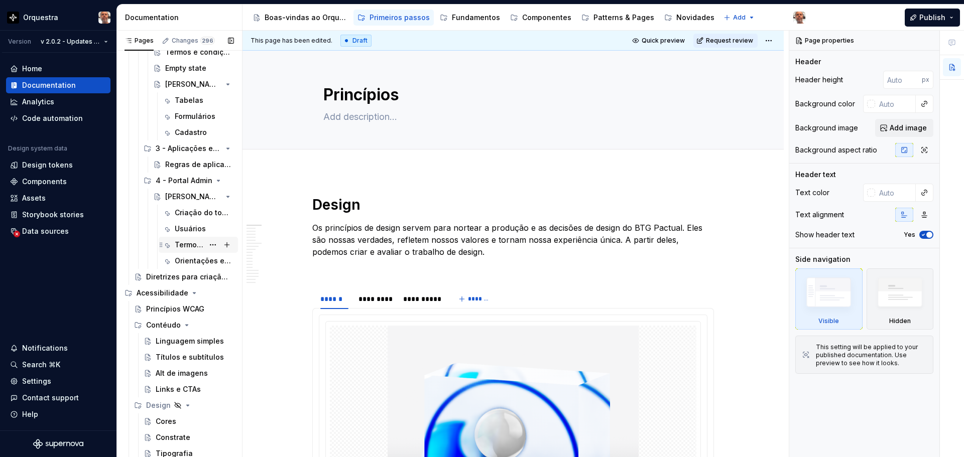
click at [198, 249] on div "Termos e vocabulário" at bounding box center [189, 245] width 29 height 10
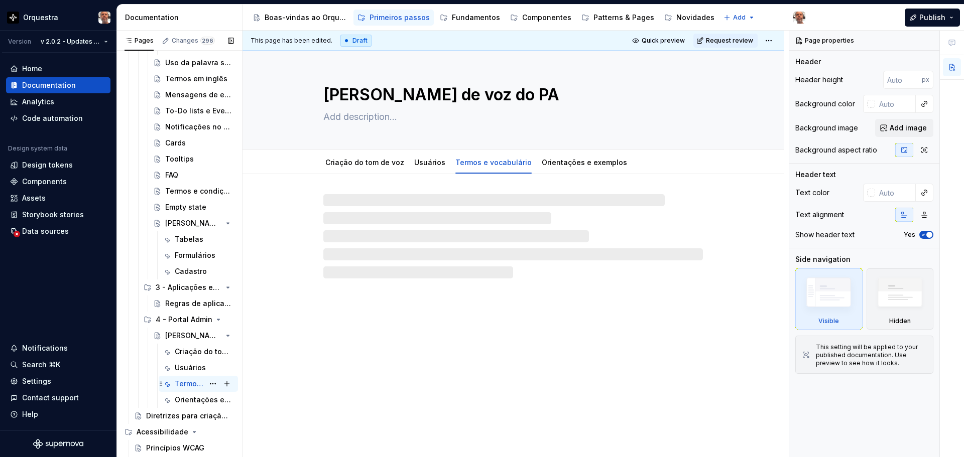
scroll to position [842, 0]
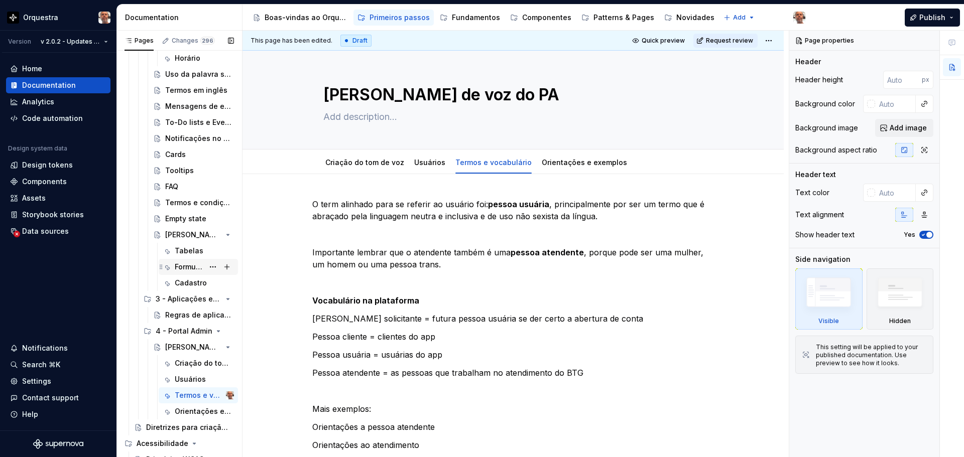
click at [190, 269] on div "Formulários" at bounding box center [189, 267] width 29 height 10
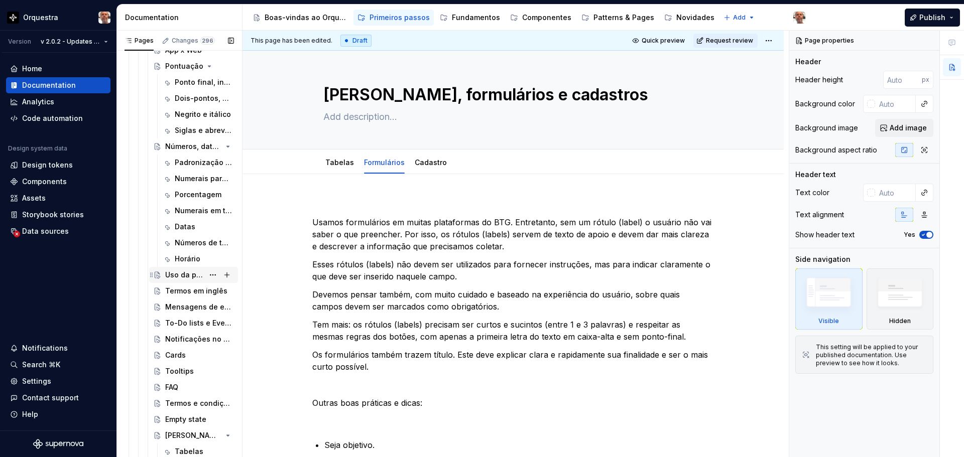
scroll to position [194, 0]
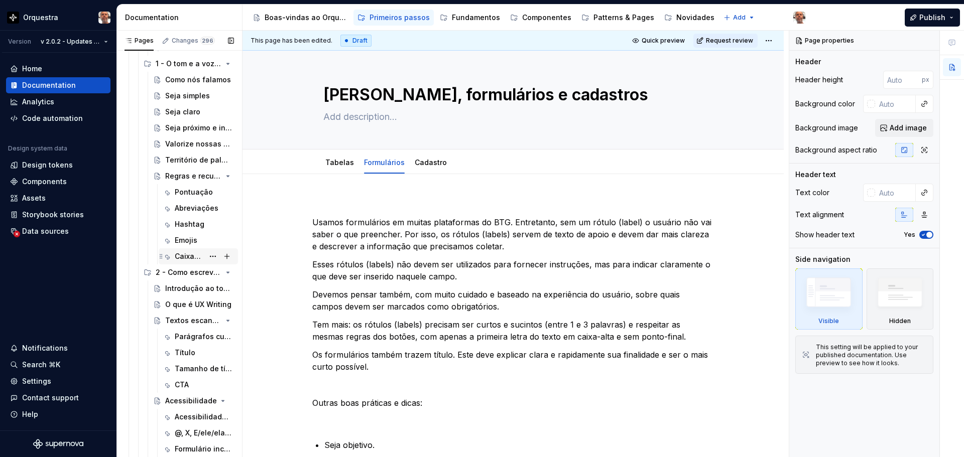
click at [184, 256] on div "Caixa- alta e caixa-baixa" at bounding box center [189, 257] width 29 height 10
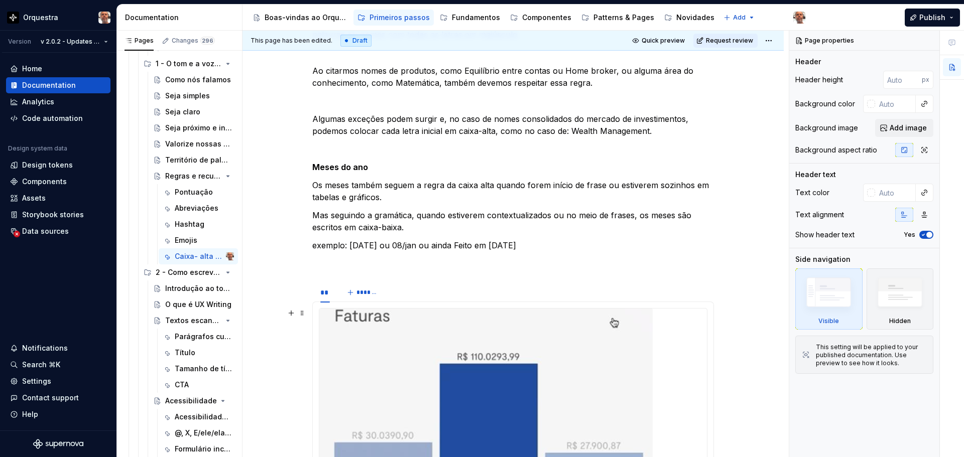
scroll to position [251, 0]
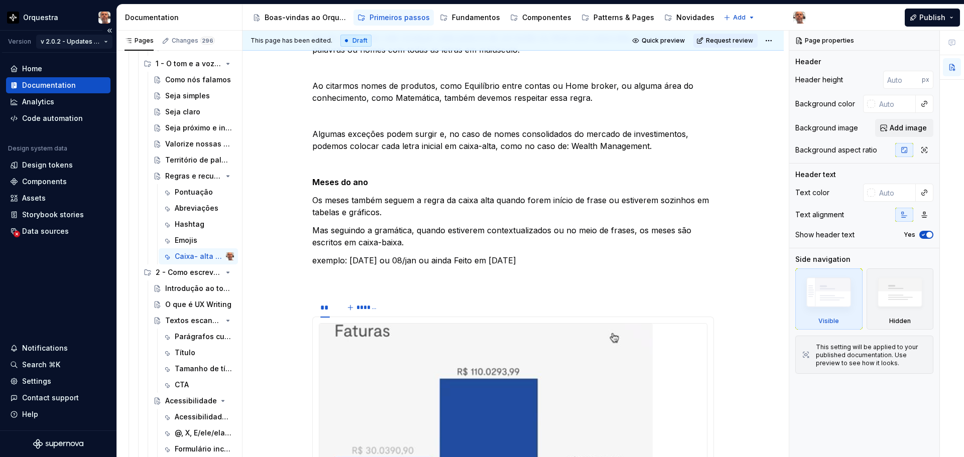
click at [105, 40] on html "Orquestra Version v 2.0.2 - Updates 🚀 Home Documentation Analytics Code automat…" at bounding box center [482, 228] width 964 height 457
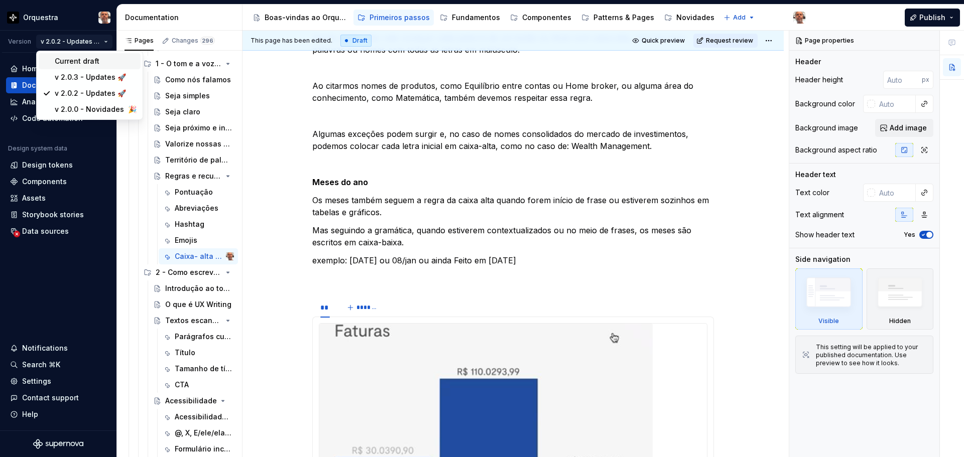
click at [87, 61] on div "Current draft" at bounding box center [96, 61] width 82 height 10
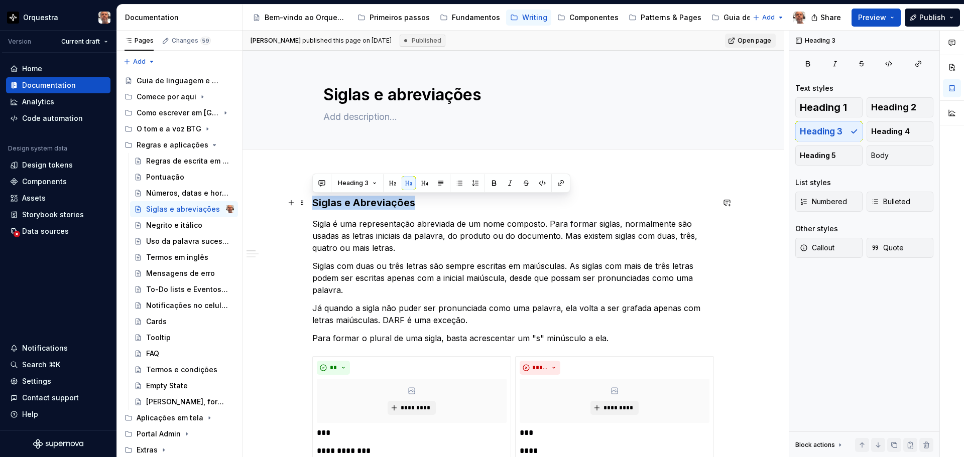
drag, startPoint x: 416, startPoint y: 204, endPoint x: 313, endPoint y: 203, distance: 103.0
click at [313, 203] on h3 "Siglas e Abreviações" at bounding box center [513, 203] width 402 height 14
click at [904, 107] on span "Heading 2" at bounding box center [893, 107] width 45 height 10
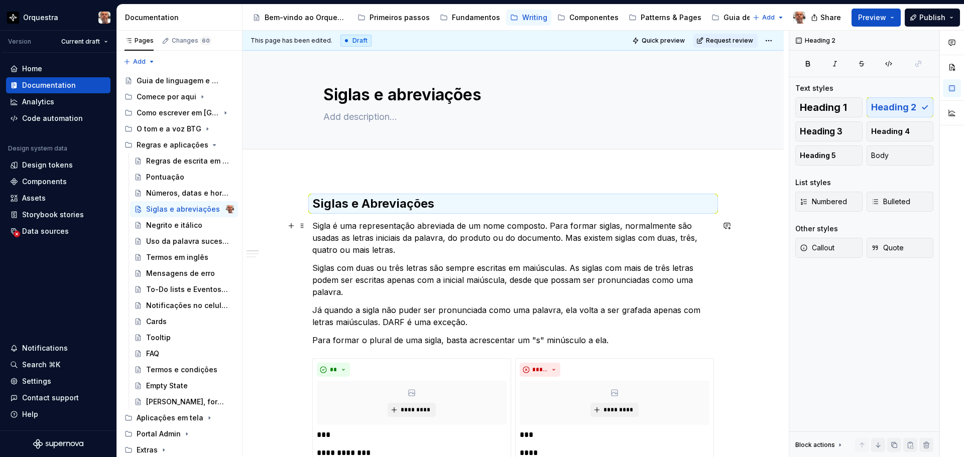
click at [581, 255] on p "Sigla é uma representação abreviada de um nome composto. Para formar siglas, no…" at bounding box center [513, 238] width 402 height 36
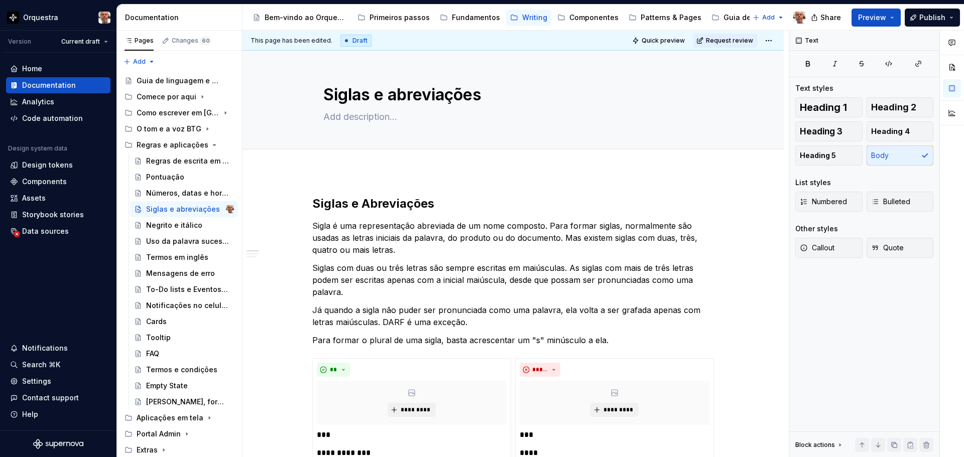
type textarea "*"
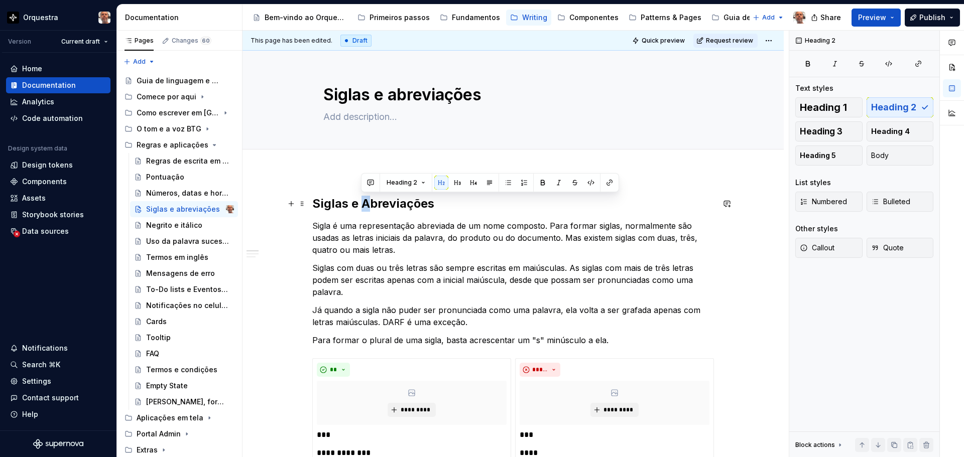
click at [368, 200] on h2 "Siglas e Abreviações" at bounding box center [513, 204] width 402 height 16
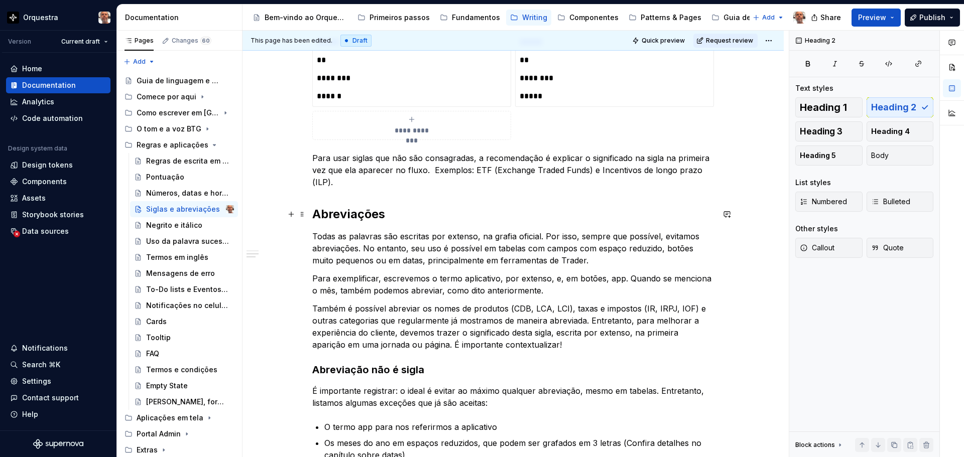
scroll to position [502, 0]
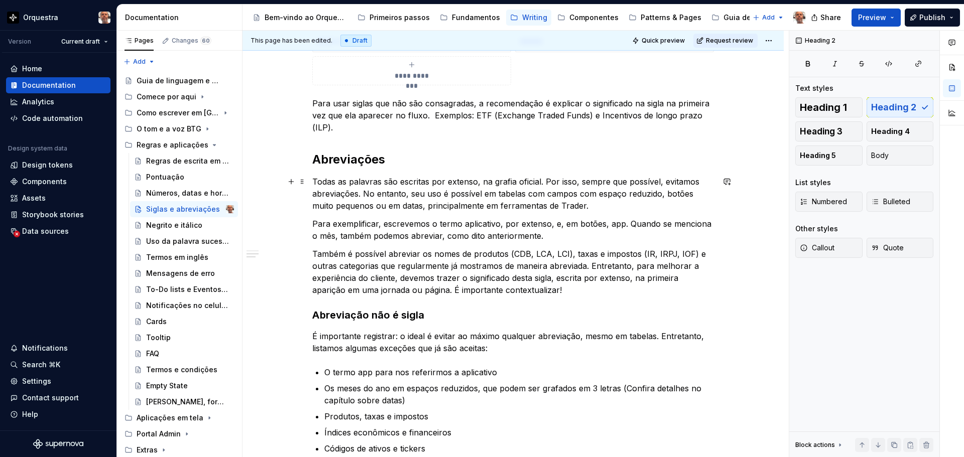
click at [312, 183] on div "**********" at bounding box center [513, 165] width 541 height 991
click at [313, 226] on p "Para exemplificar, escrevemos o termo aplicativo, por extenso, e, em botões, ap…" at bounding box center [513, 230] width 402 height 24
click at [769, 41] on html "Orquestra Version Current draft Home Documentation Analytics Code automation De…" at bounding box center [482, 228] width 964 height 457
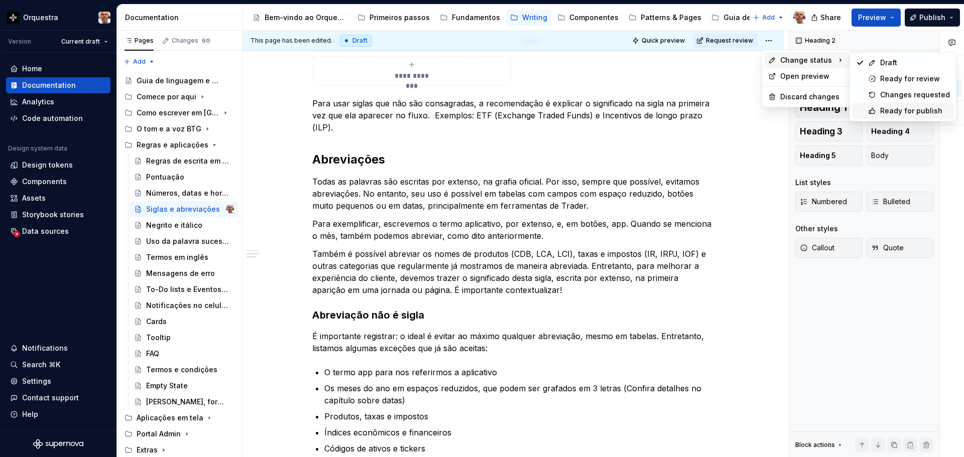
click at [926, 110] on div "Ready for publish" at bounding box center [915, 111] width 70 height 10
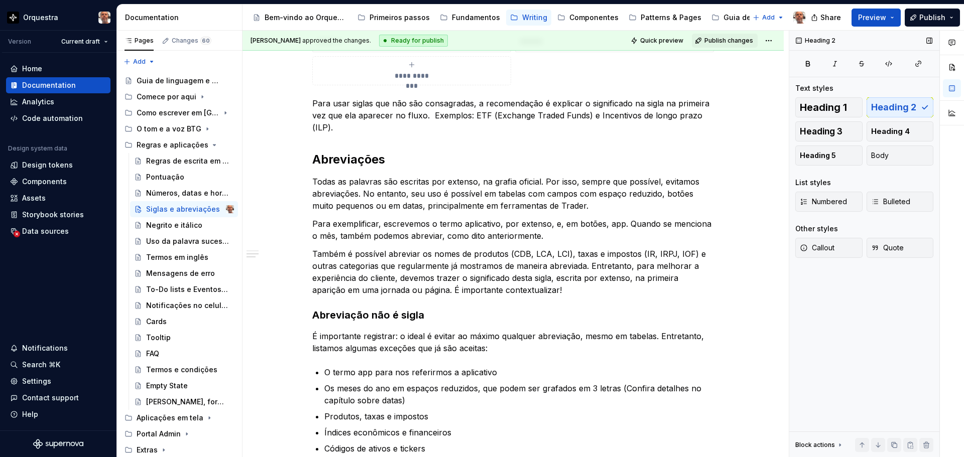
scroll to position [298, 0]
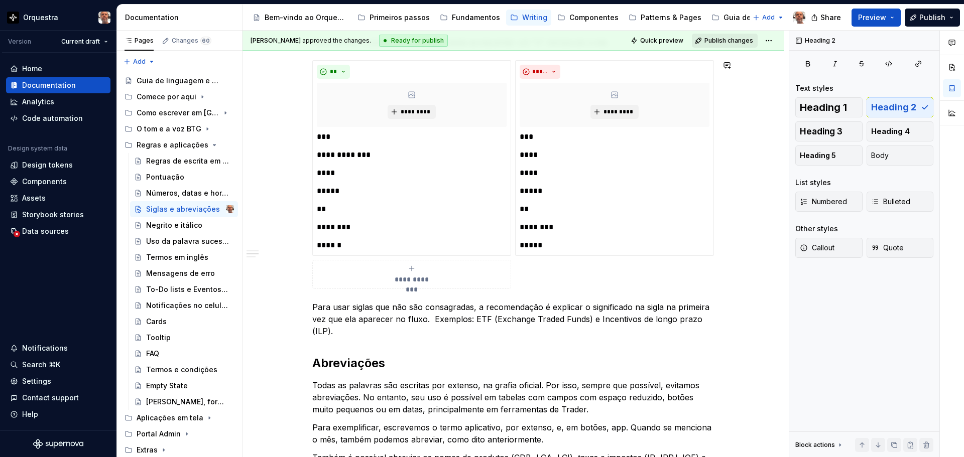
click at [719, 38] on span "Publish changes" at bounding box center [729, 41] width 49 height 8
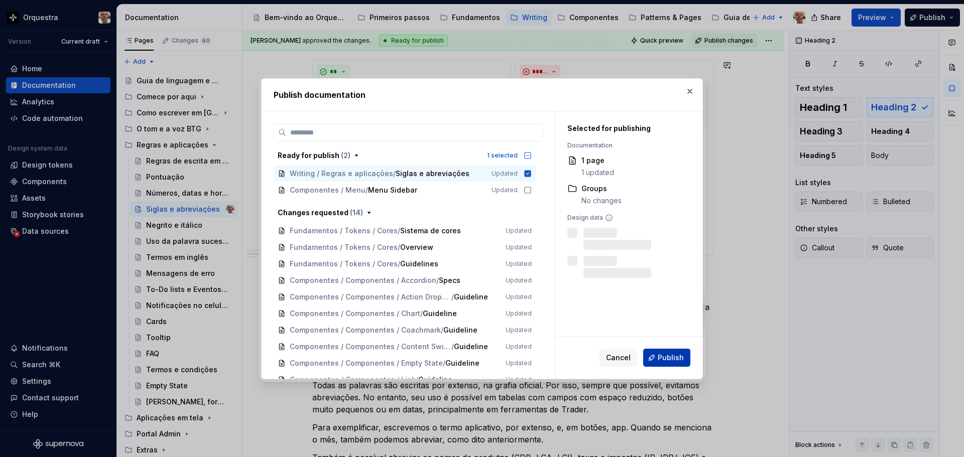
click at [671, 355] on span "Publish" at bounding box center [671, 358] width 26 height 10
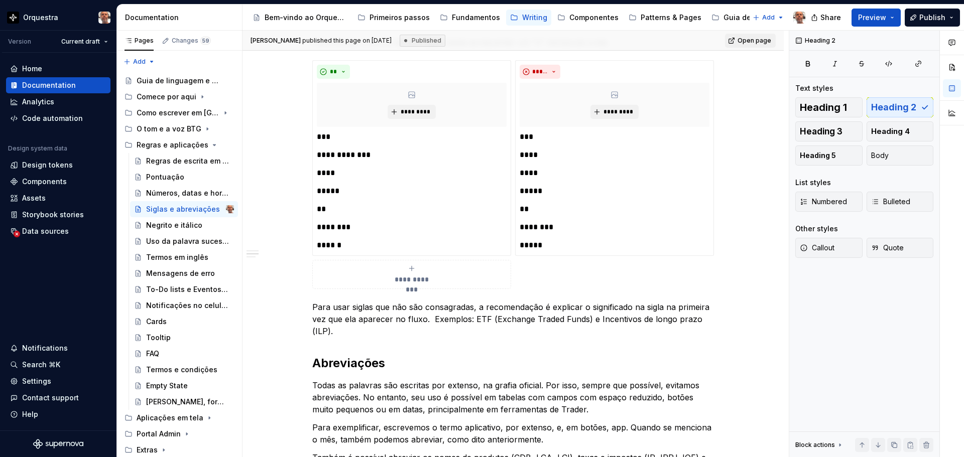
type textarea "*"
